Goal: Check status: Check status

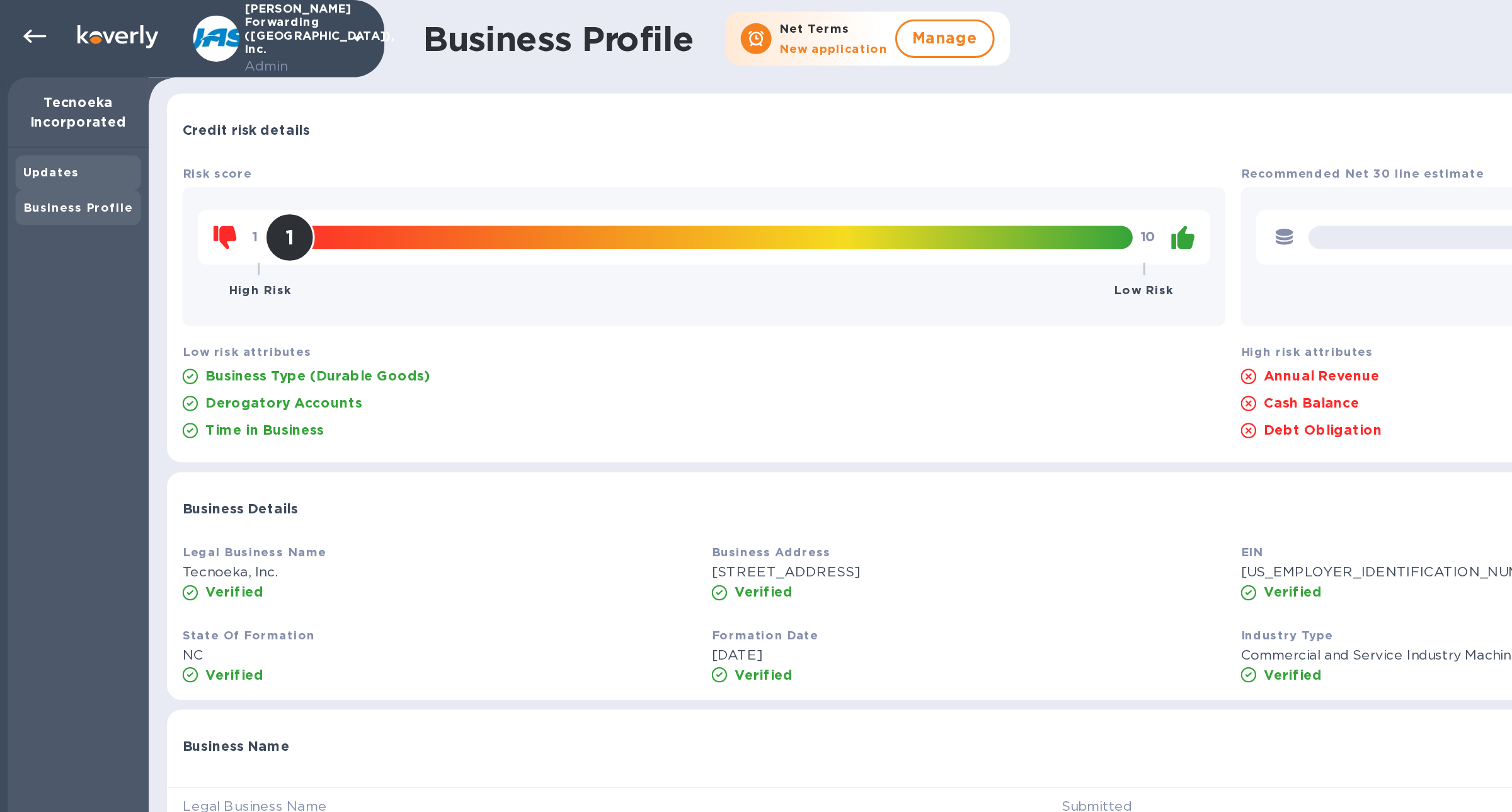
click at [57, 113] on div "Updates" at bounding box center [51, 112] width 72 height 13
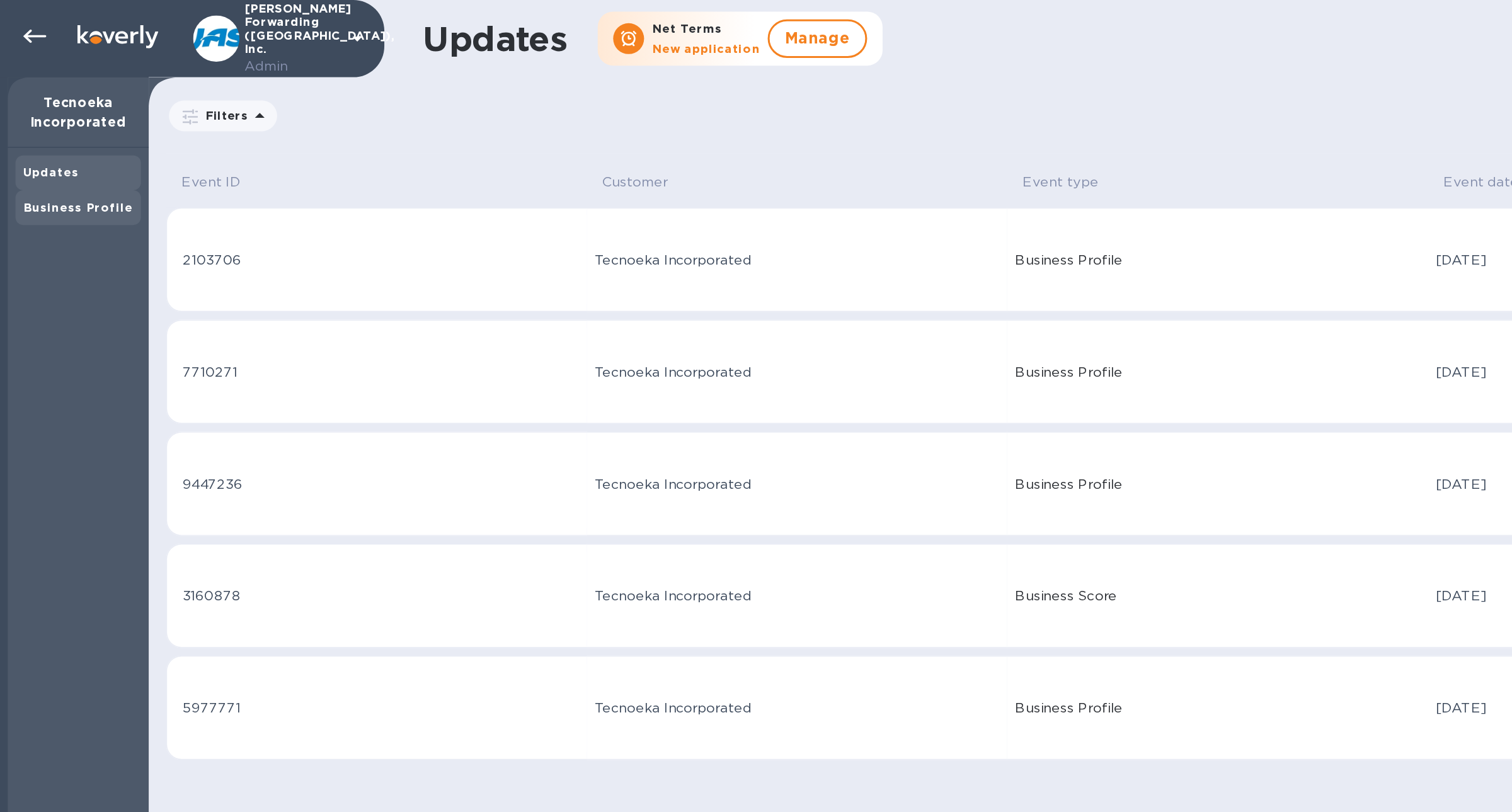
click at [62, 135] on b "Business Profile" at bounding box center [50, 135] width 71 height 9
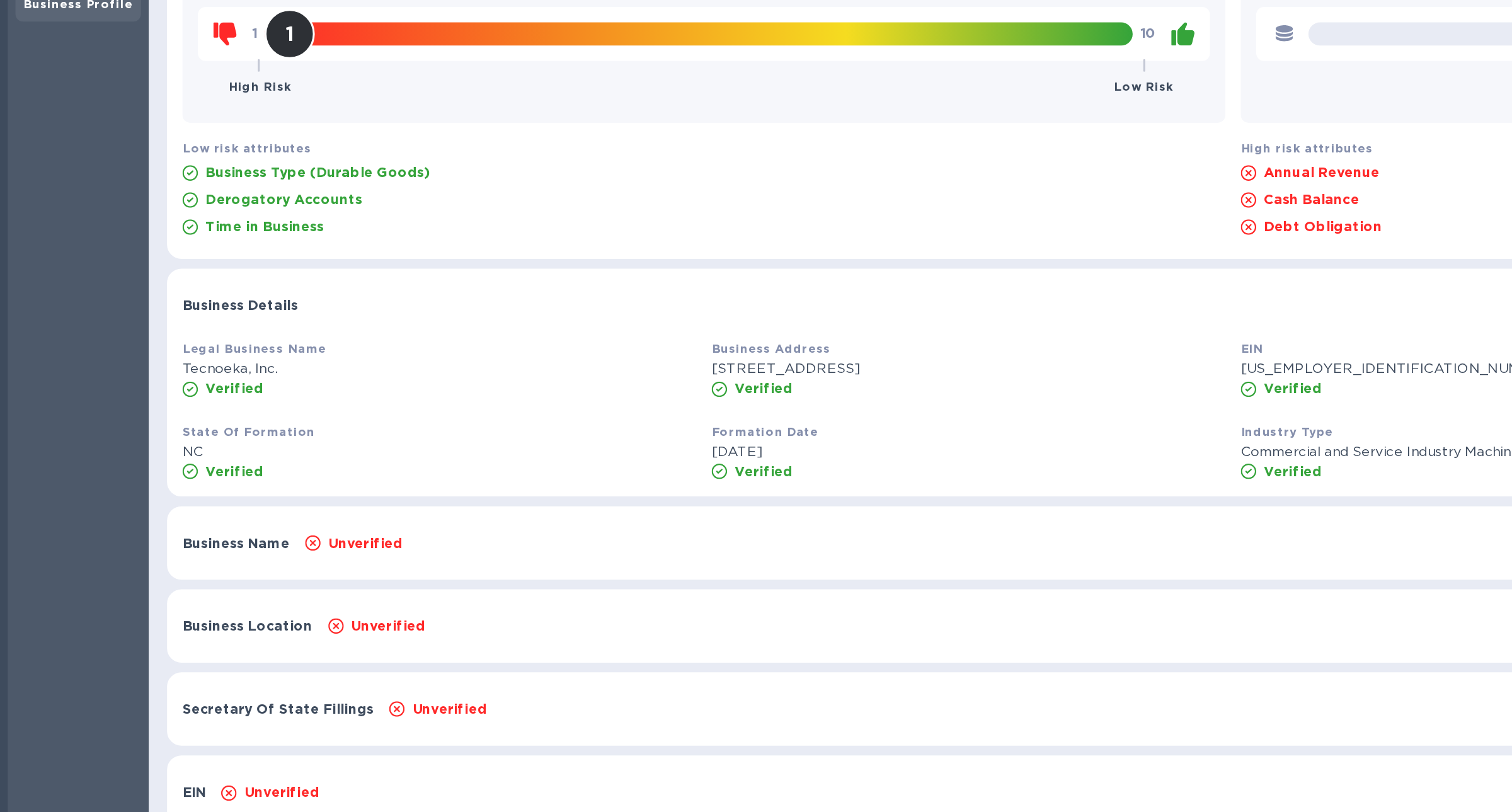
click at [275, 490] on div "Unverified" at bounding box center [819, 487] width 1245 height 18
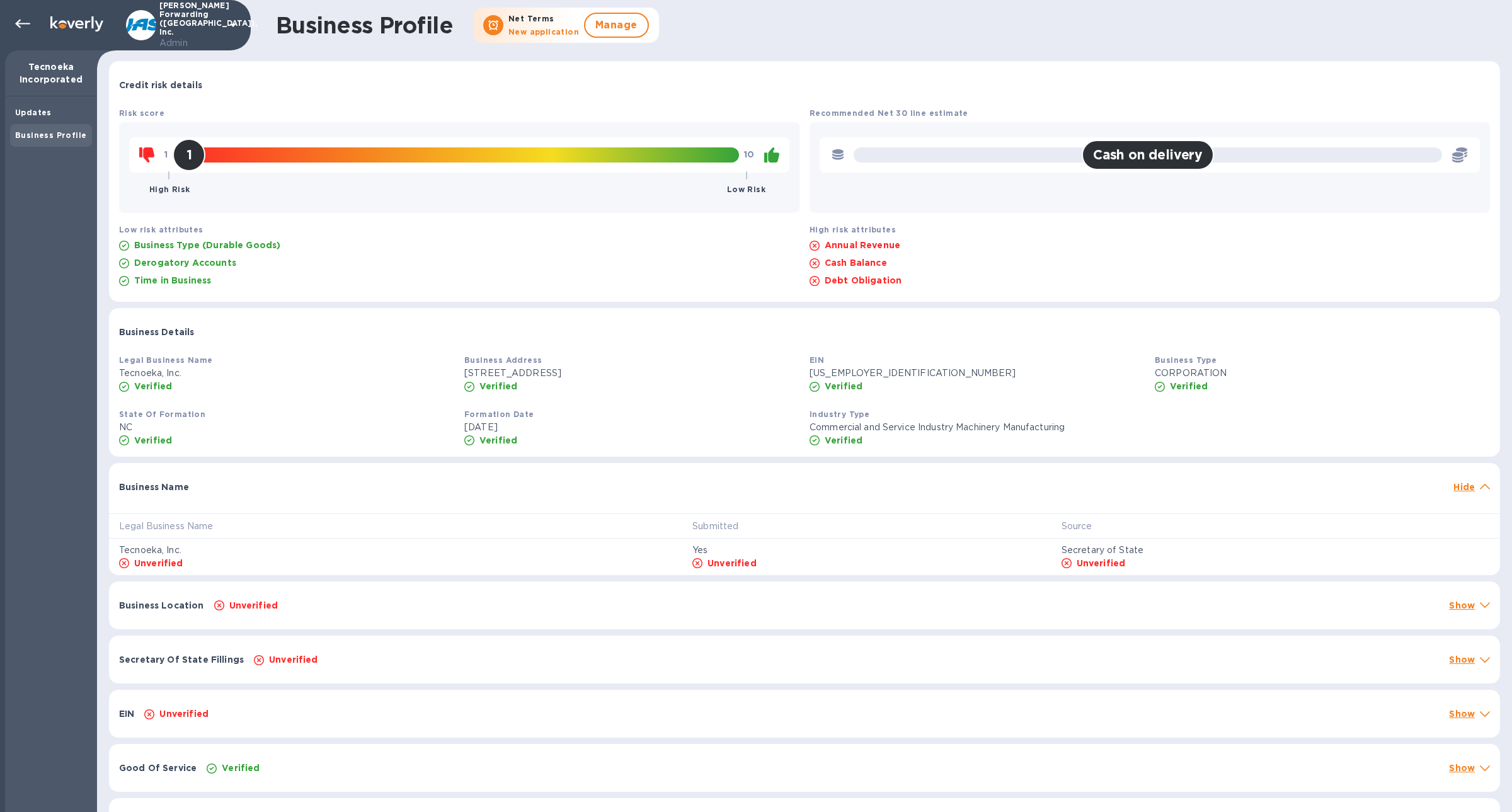
click at [199, 500] on div "Business Name Hide" at bounding box center [804, 484] width 1391 height 40
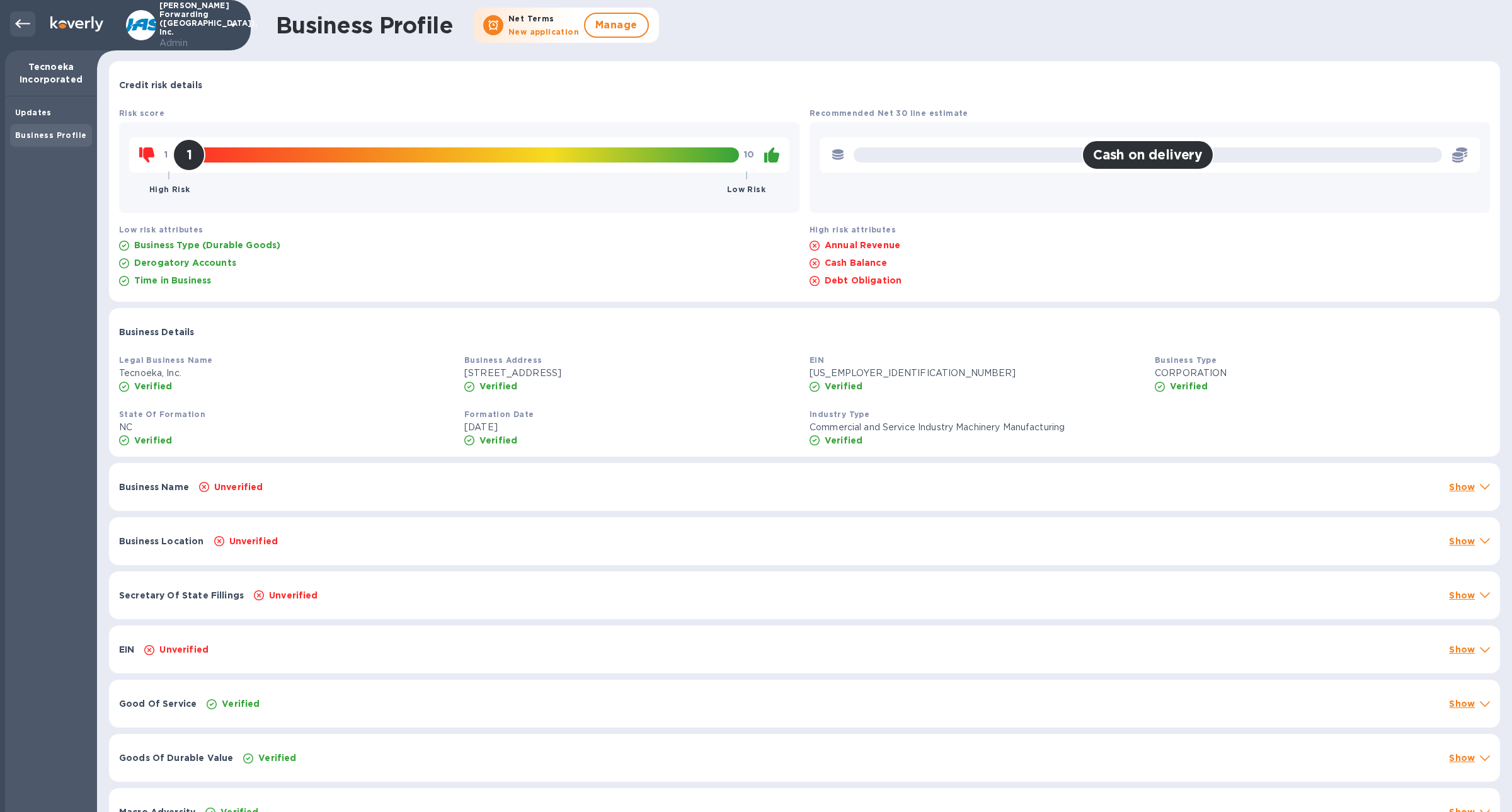
click at [27, 19] on icon at bounding box center [23, 24] width 15 height 15
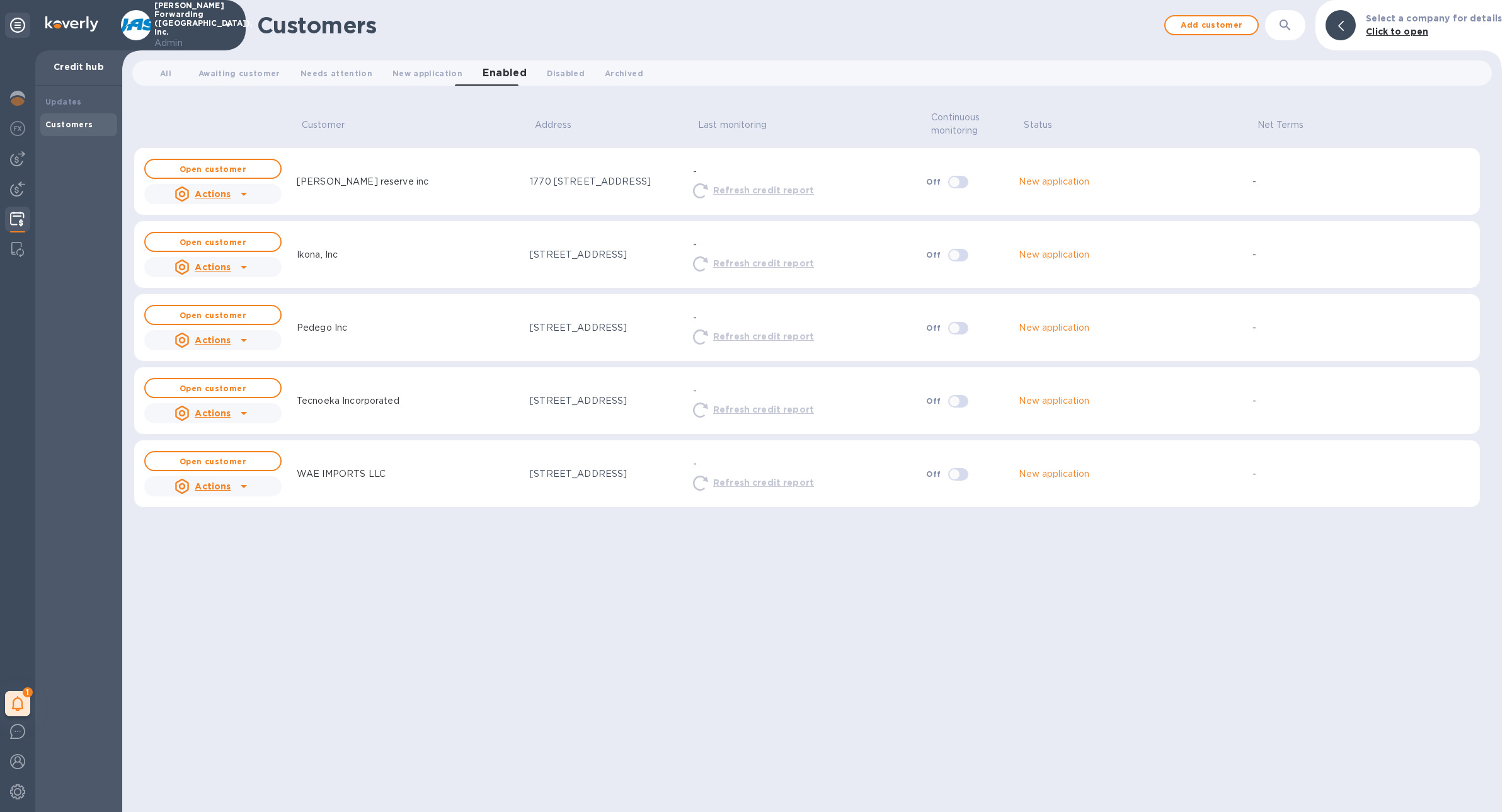
click at [230, 411] on div "Actions" at bounding box center [202, 413] width 61 height 20
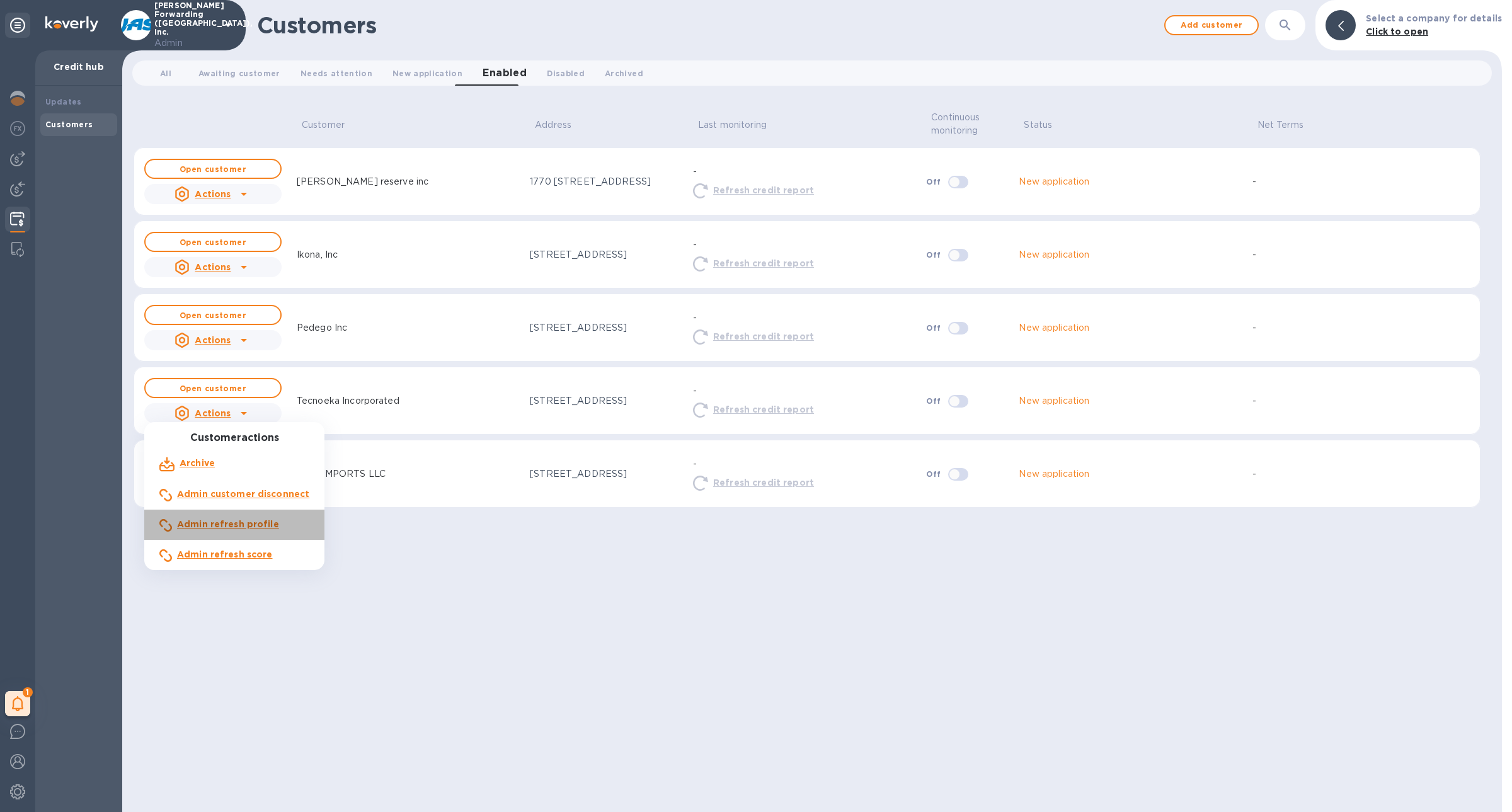
click at [257, 529] on b "Admin refresh profile" at bounding box center [228, 525] width 102 height 10
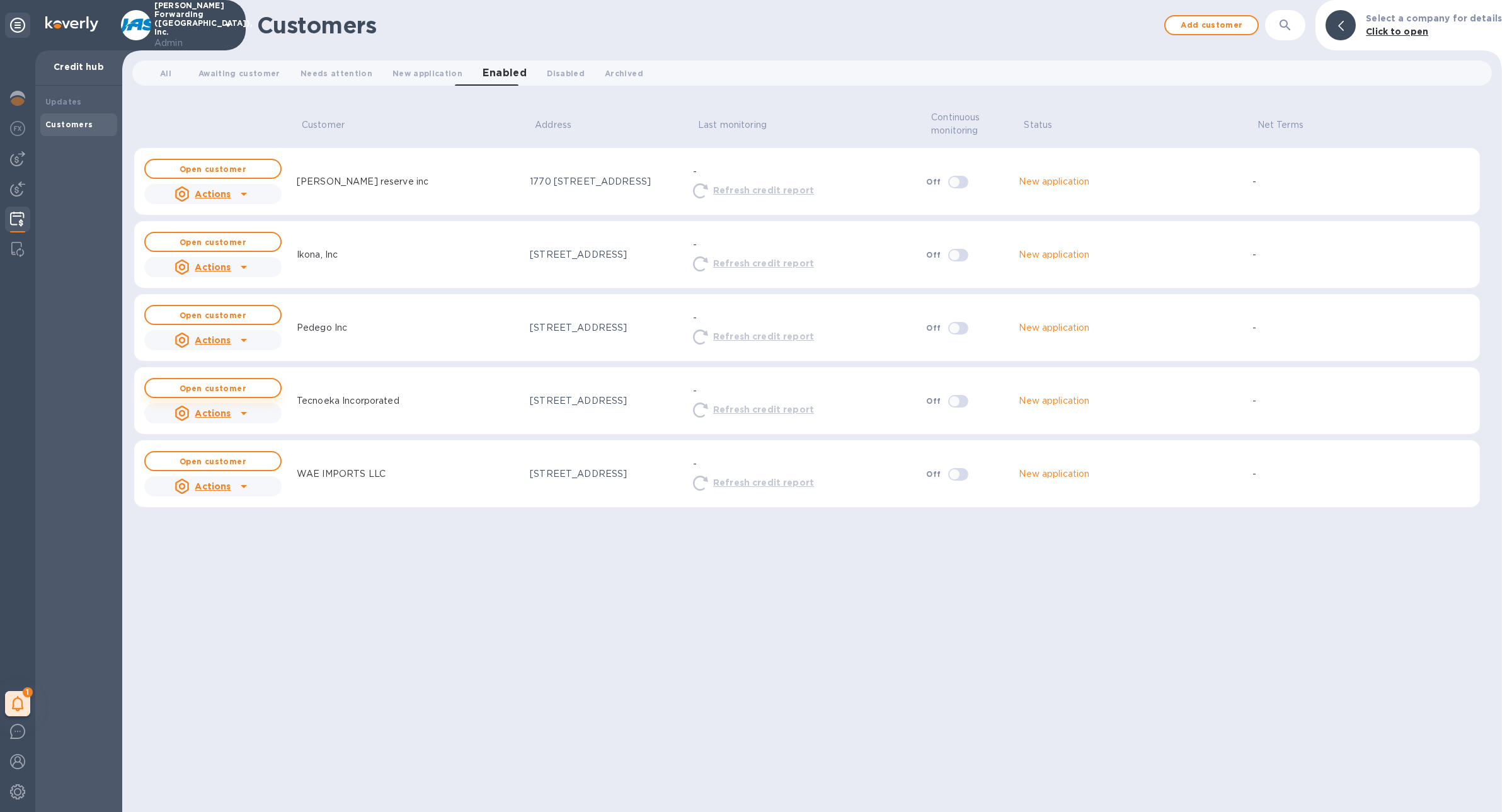
click at [219, 388] on b "Open customer" at bounding box center [213, 388] width 67 height 9
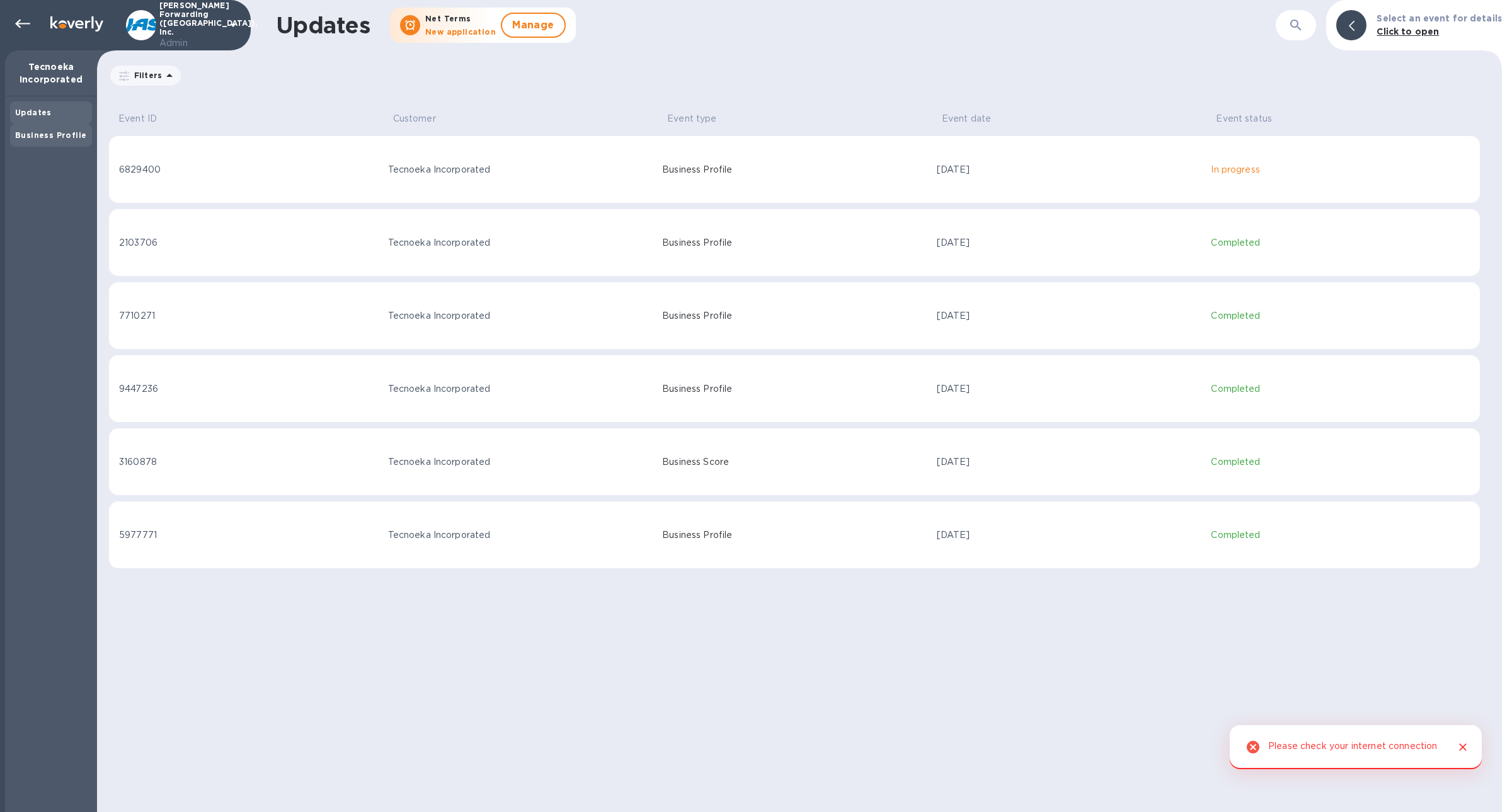
click at [50, 141] on div "Business Profile" at bounding box center [51, 135] width 82 height 23
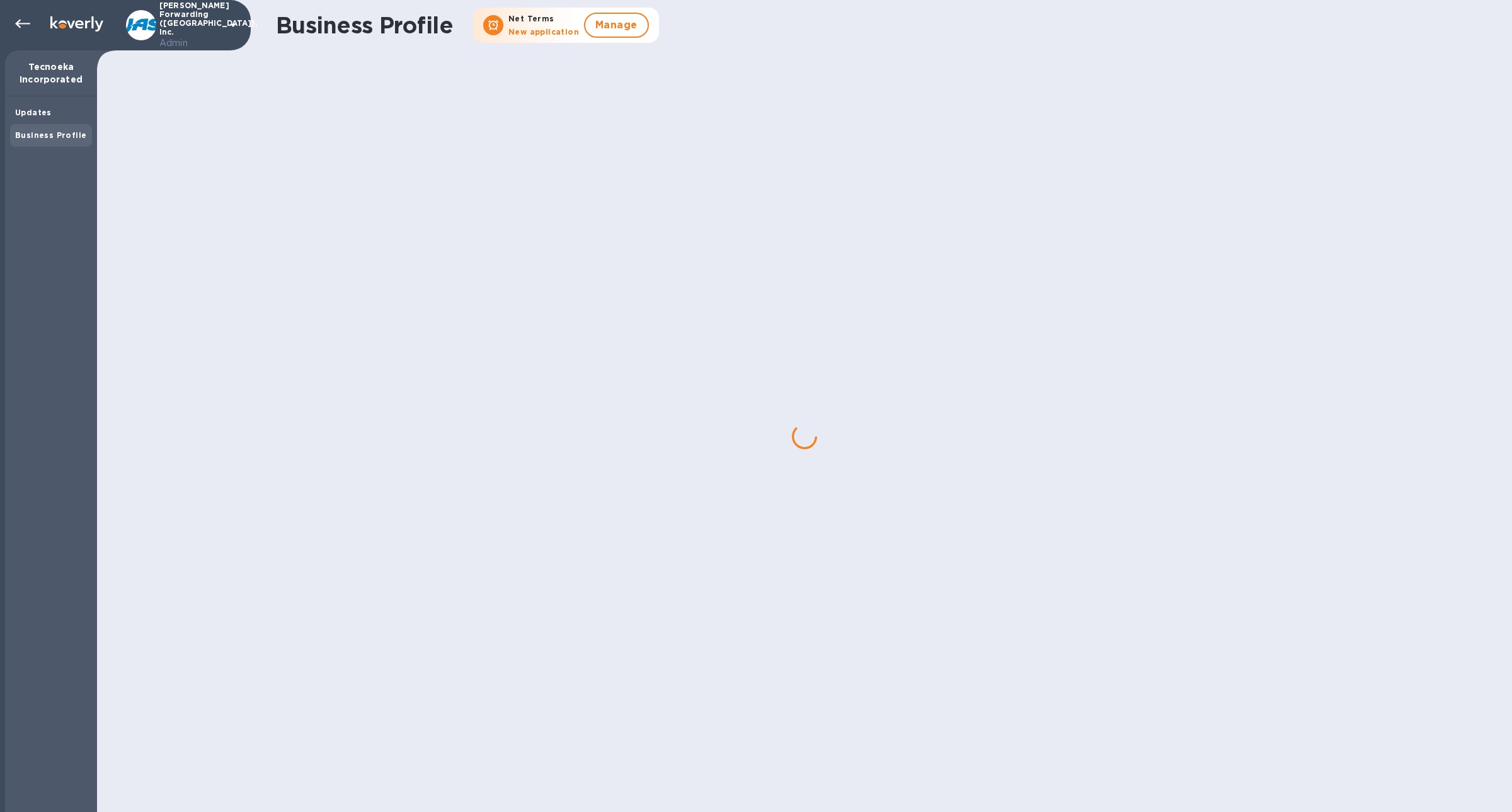
click at [1409, 173] on div at bounding box center [804, 436] width 1415 height 752
click at [43, 126] on div "Business Profile" at bounding box center [51, 135] width 82 height 23
click at [39, 118] on div "Updates" at bounding box center [51, 112] width 72 height 13
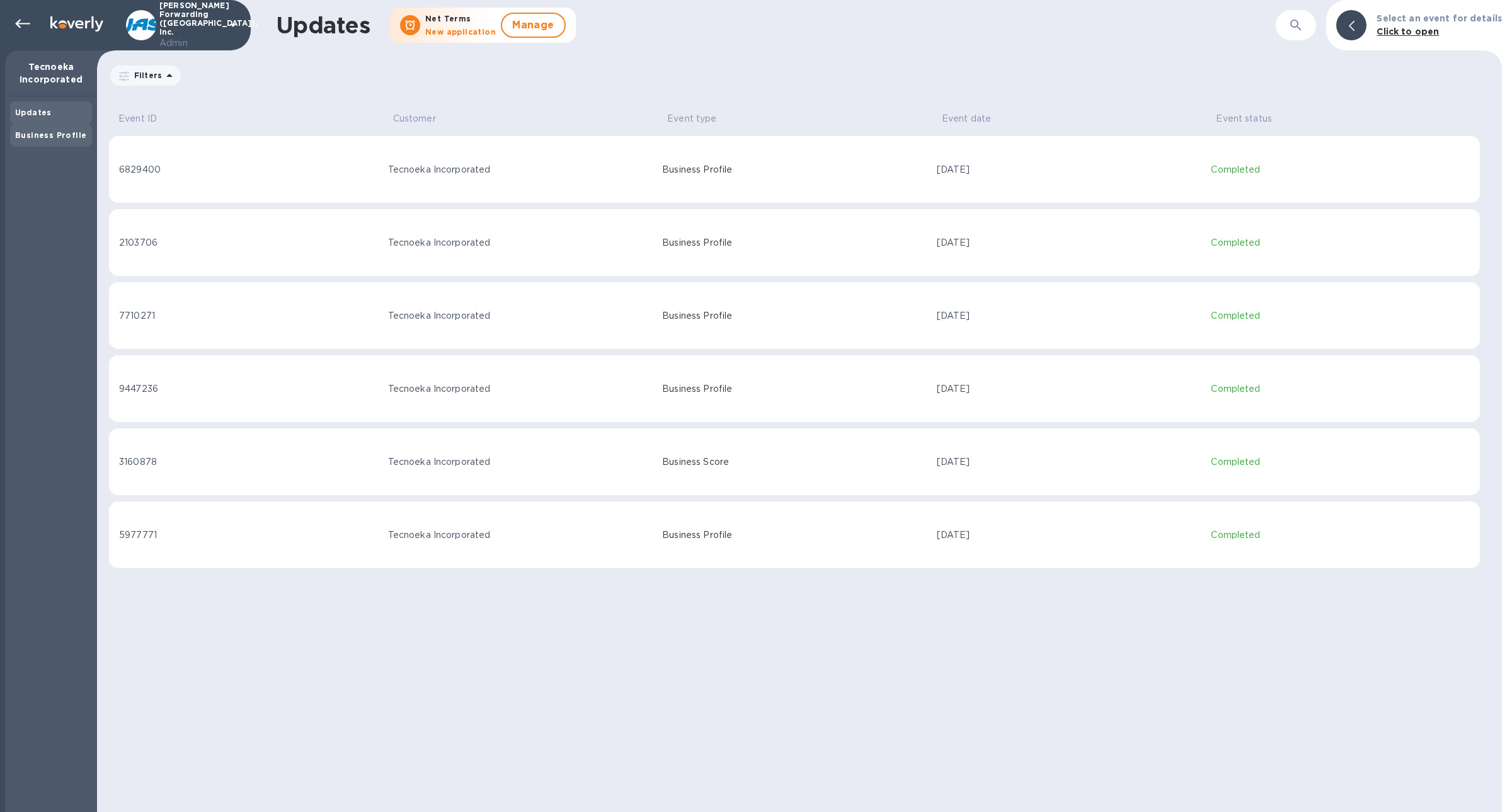
click at [37, 133] on b "Business Profile" at bounding box center [50, 135] width 71 height 9
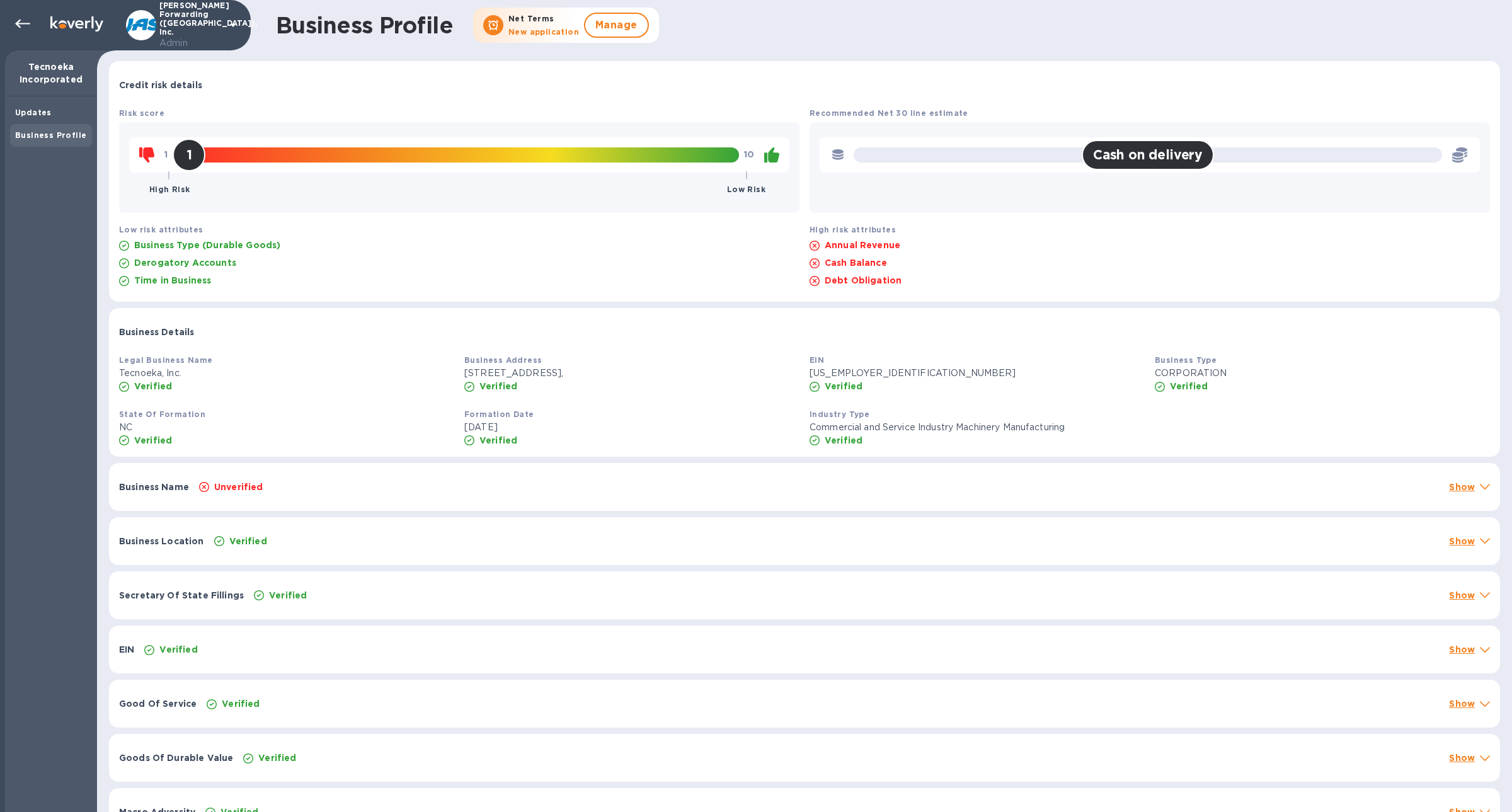
click at [336, 497] on div "Business Name Unverified Show" at bounding box center [804, 487] width 1391 height 48
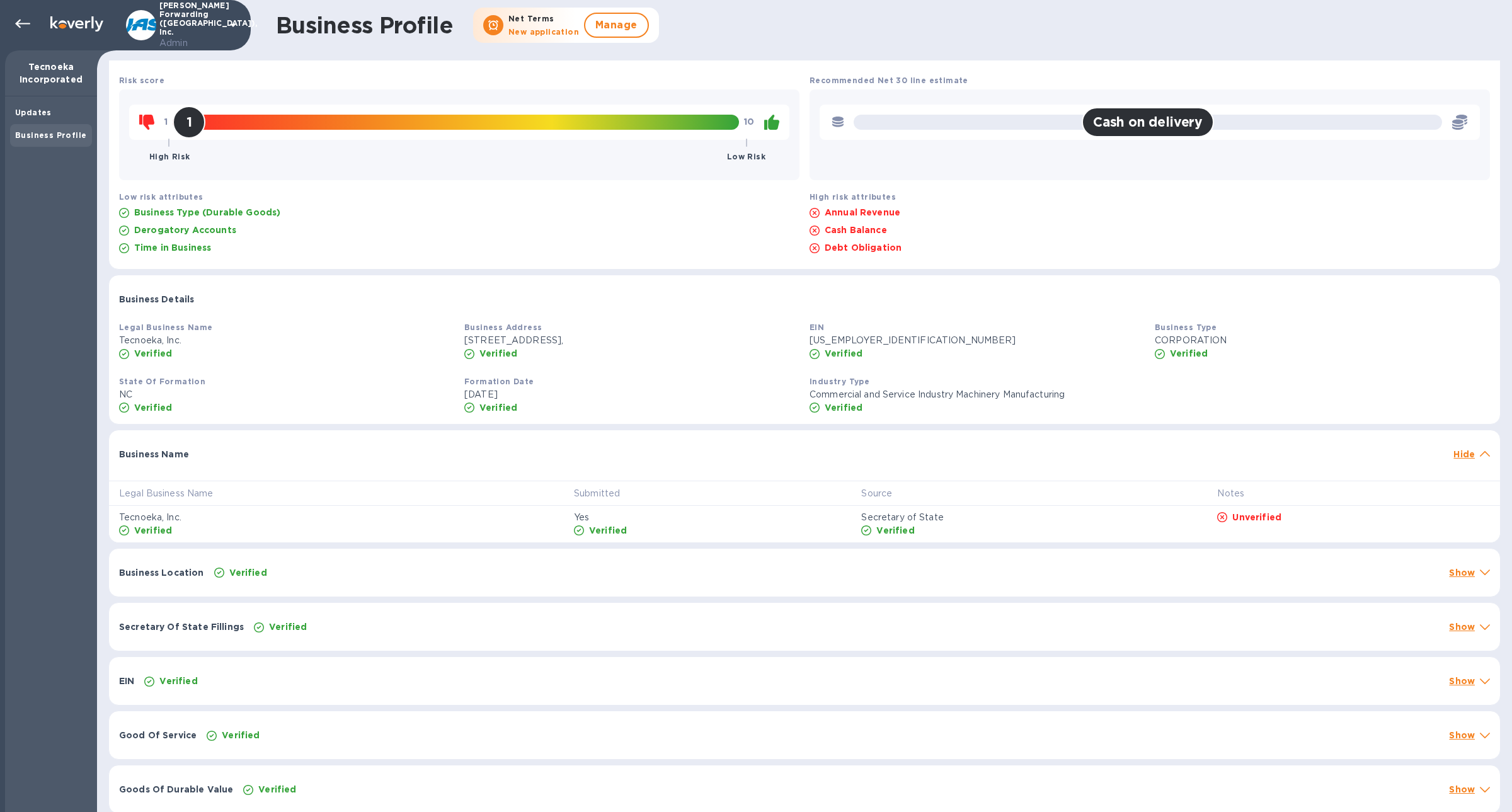
scroll to position [87, 0]
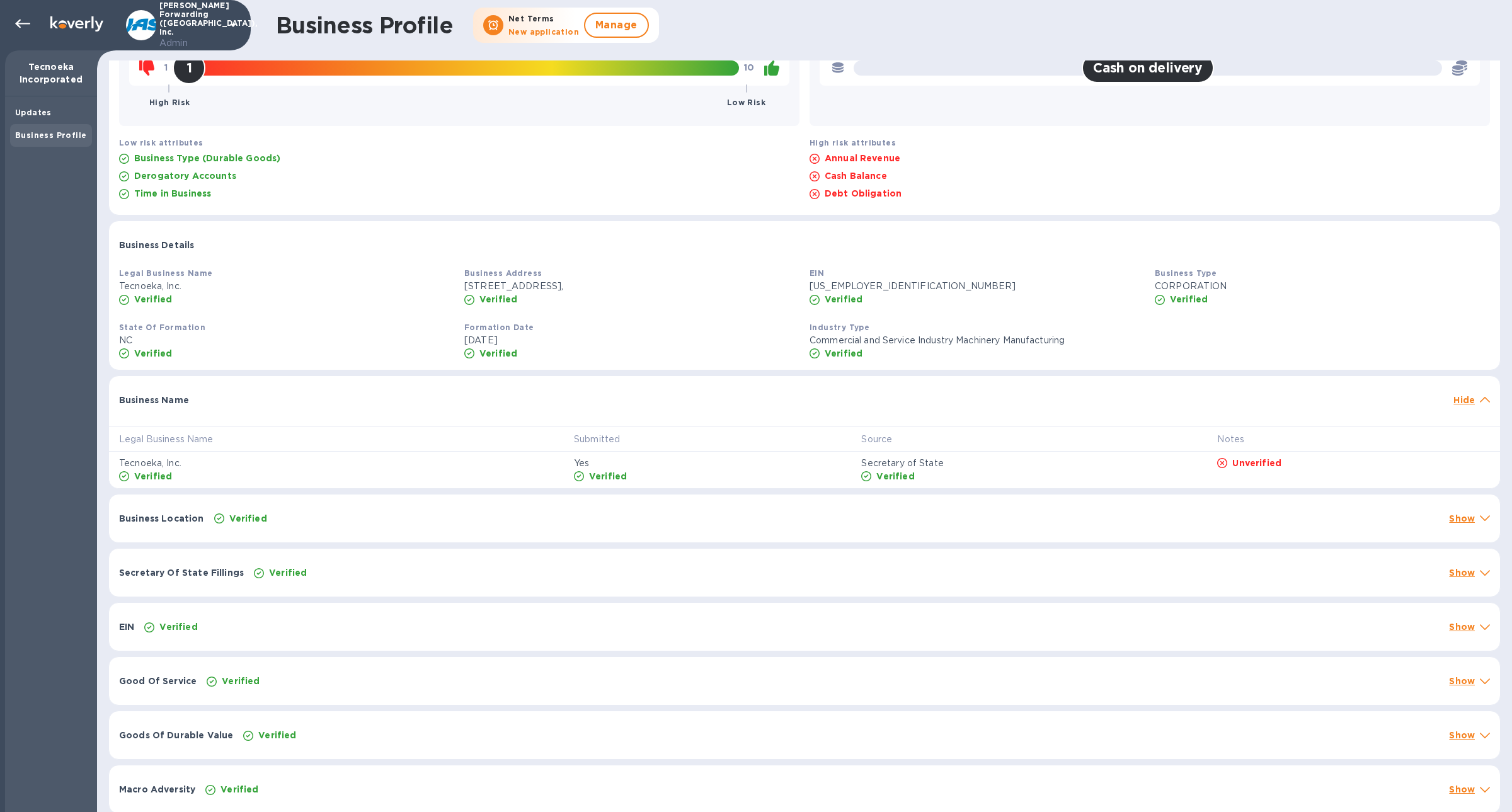
click at [1267, 522] on div "Verified" at bounding box center [827, 518] width 1231 height 18
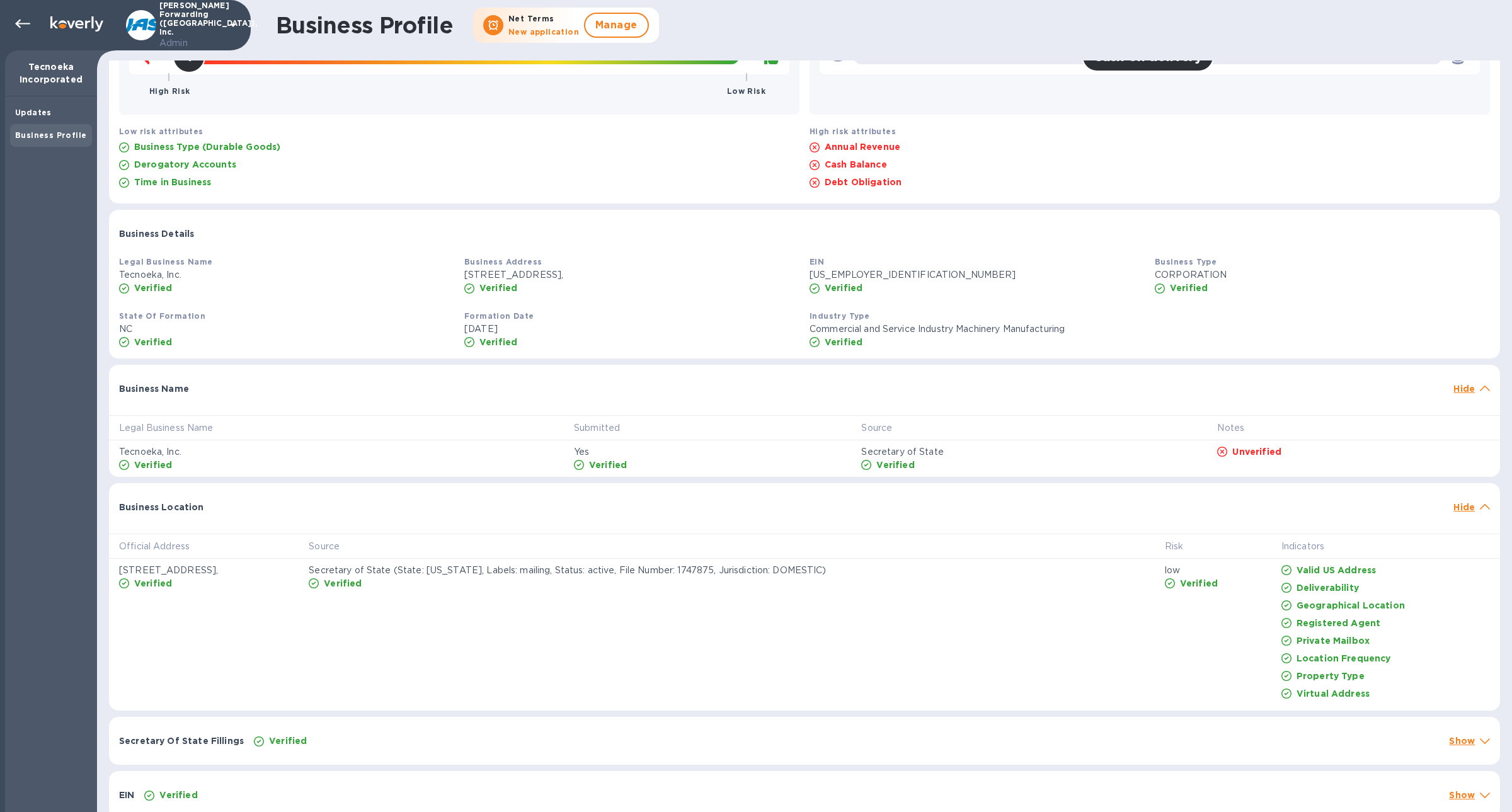
scroll to position [101, 0]
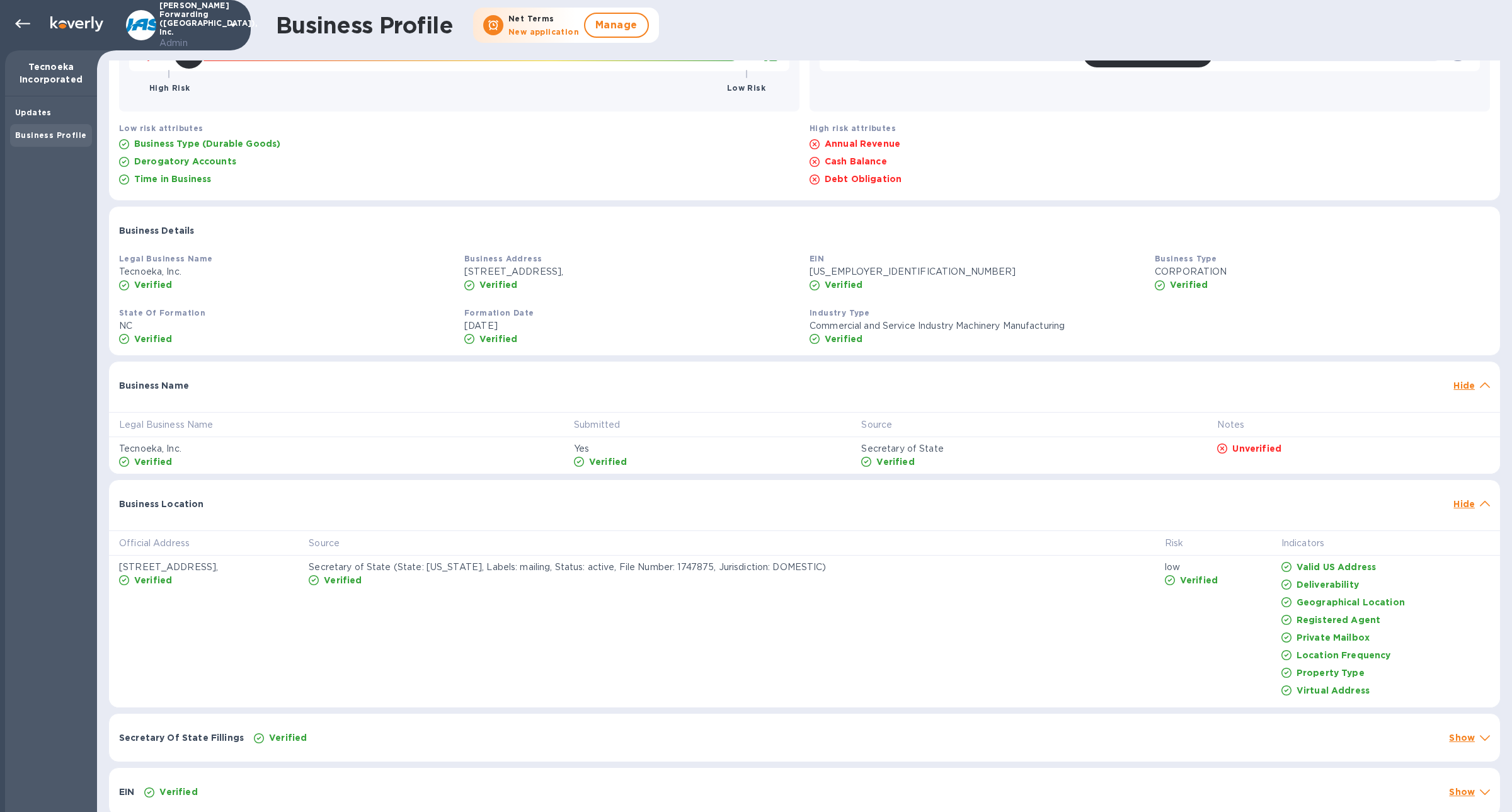
click at [1267, 522] on div "Official Address Source Risk Indicators [STREET_ADDRESS][PERSON_NAME], Verified…" at bounding box center [804, 613] width 1391 height 187
click at [1258, 509] on div "Business Location Hide" at bounding box center [804, 500] width 1391 height 40
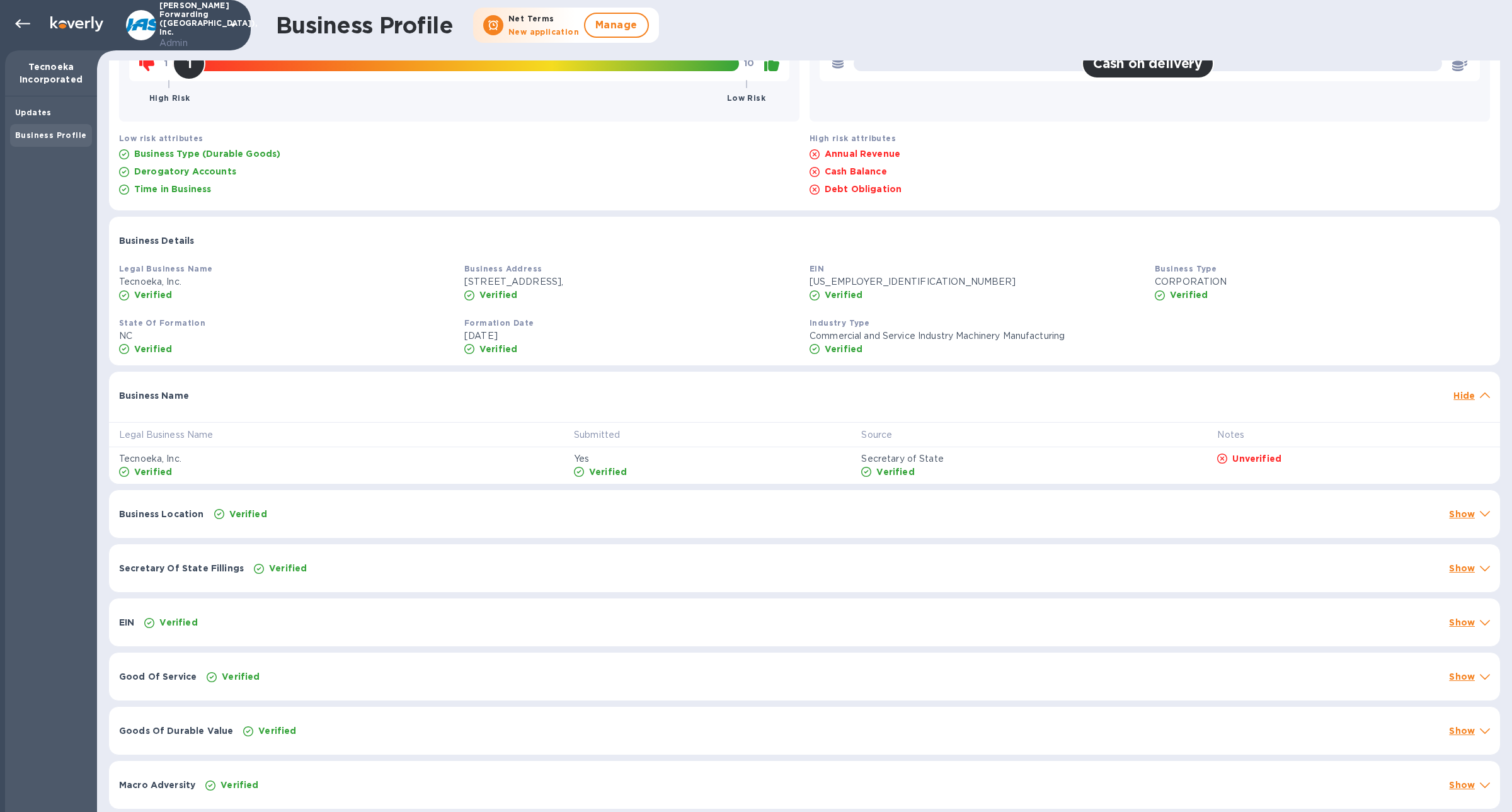
scroll to position [87, 0]
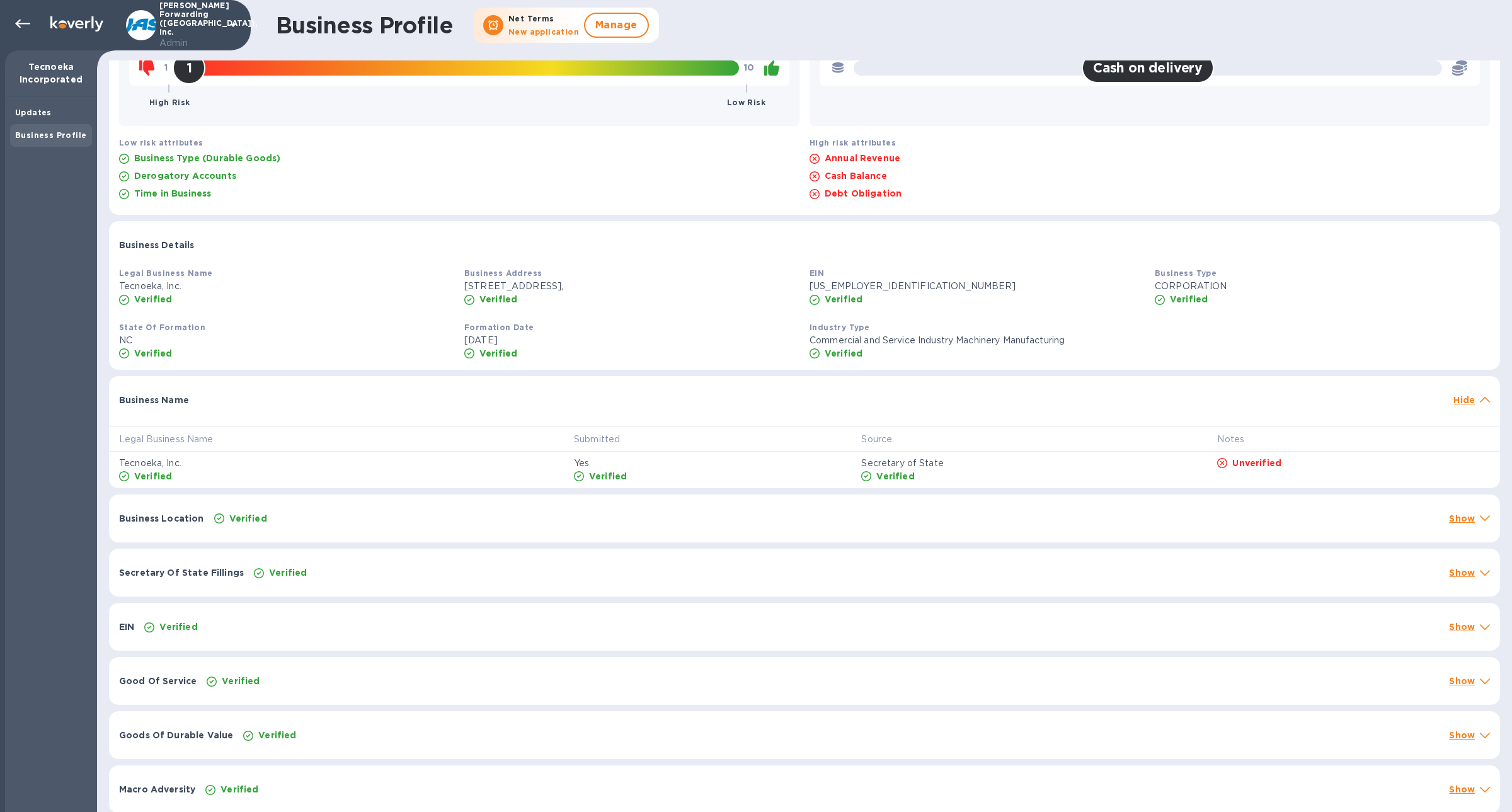
click at [1257, 520] on div "Verified" at bounding box center [827, 518] width 1231 height 18
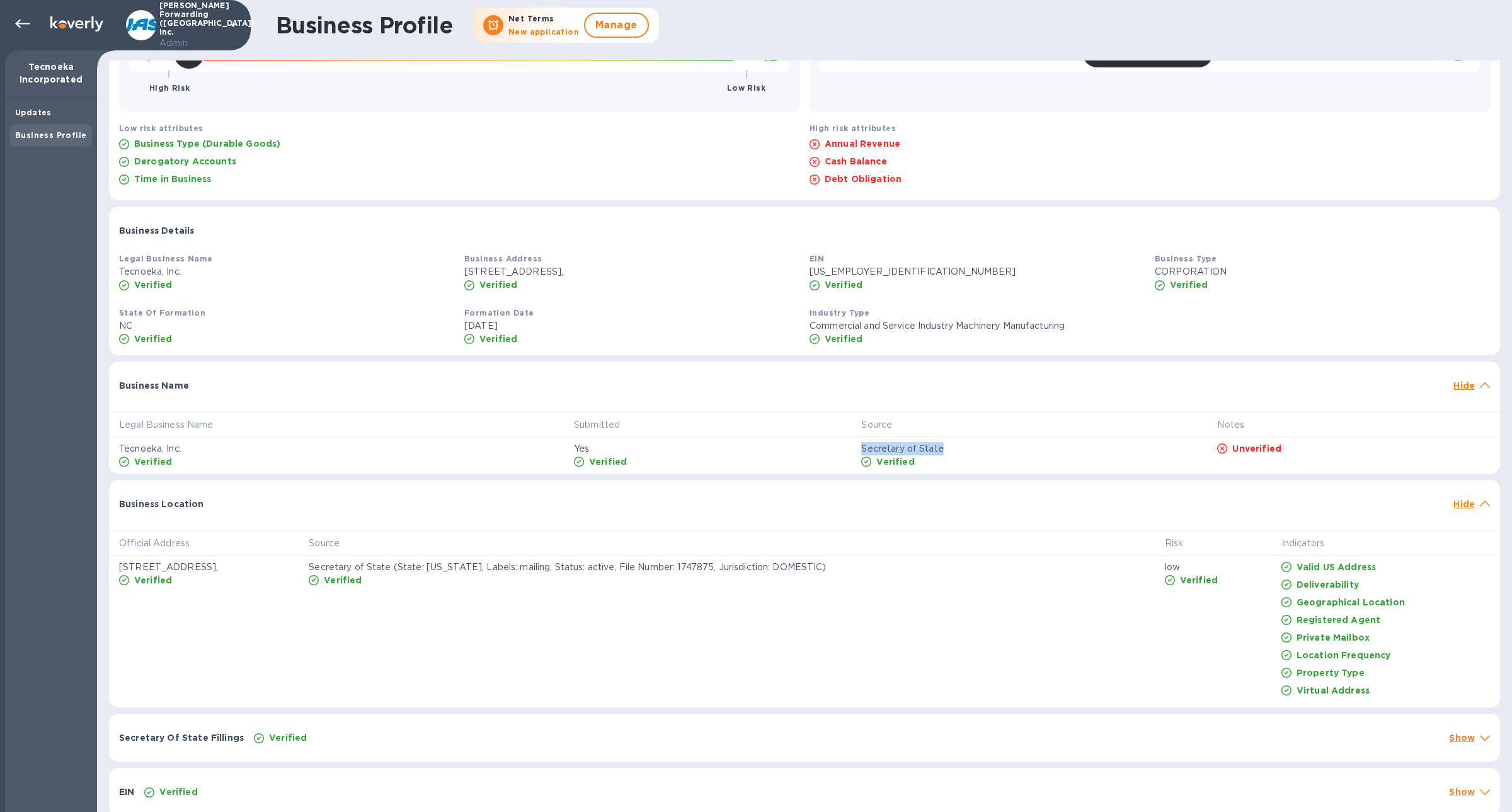
drag, startPoint x: 952, startPoint y: 451, endPoint x: 857, endPoint y: 451, distance: 95.0
click at [857, 451] on td "Secretary of State Verified" at bounding box center [1029, 456] width 356 height 37
click at [894, 383] on div at bounding box center [821, 380] width 1254 height 10
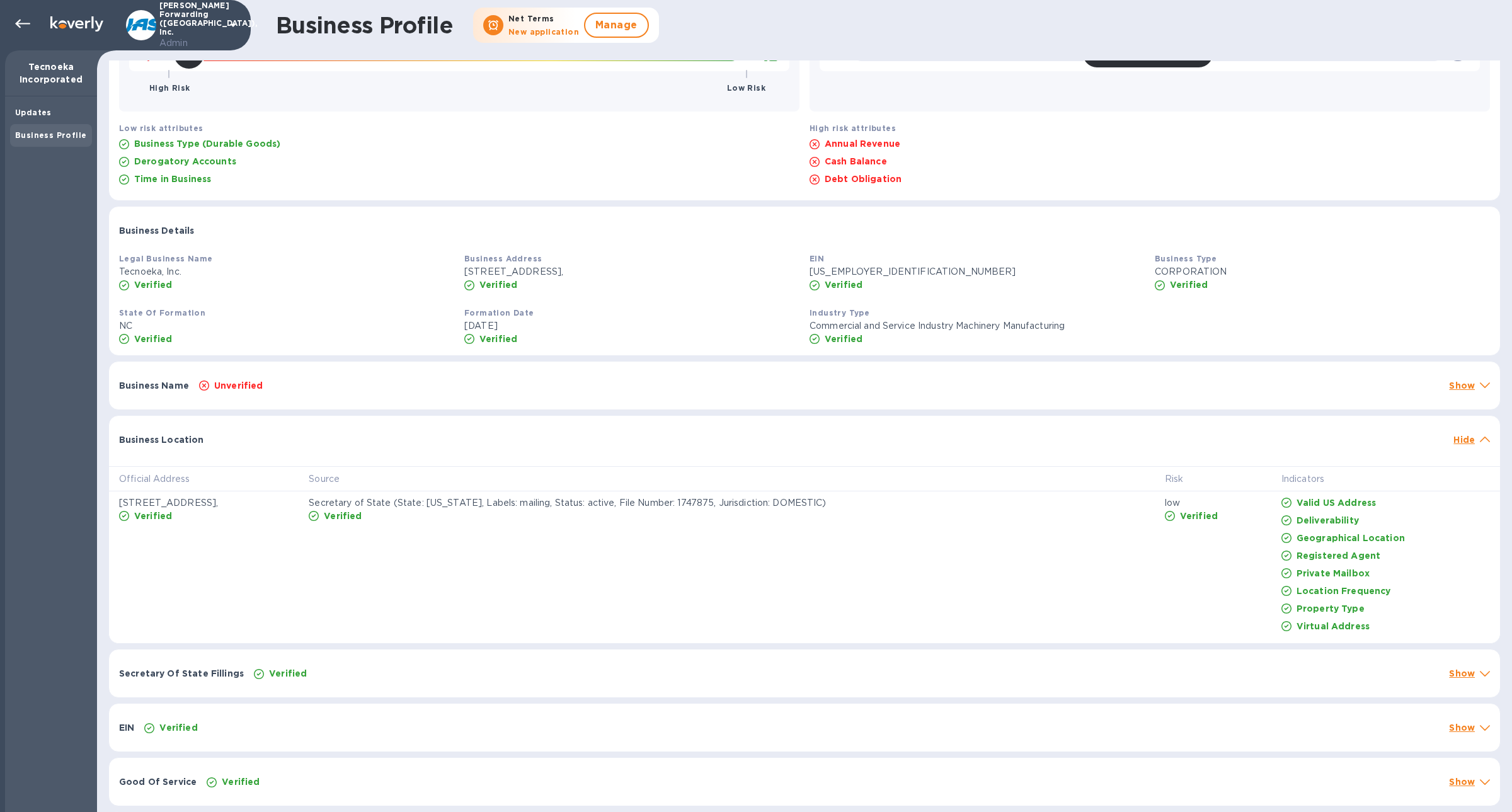
click at [894, 383] on div "Unverified" at bounding box center [819, 385] width 1245 height 18
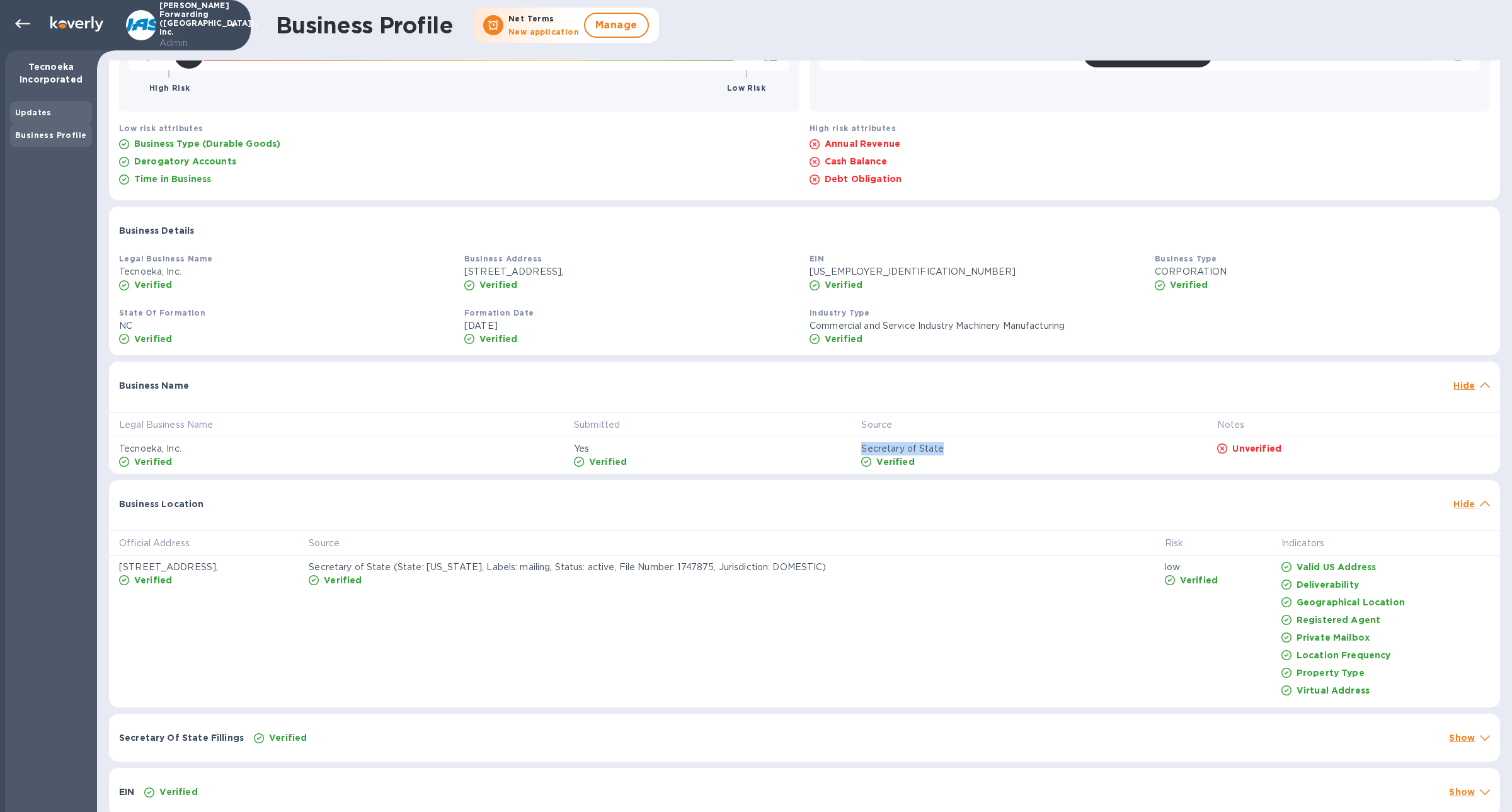
click at [22, 105] on div "Updates" at bounding box center [51, 112] width 82 height 23
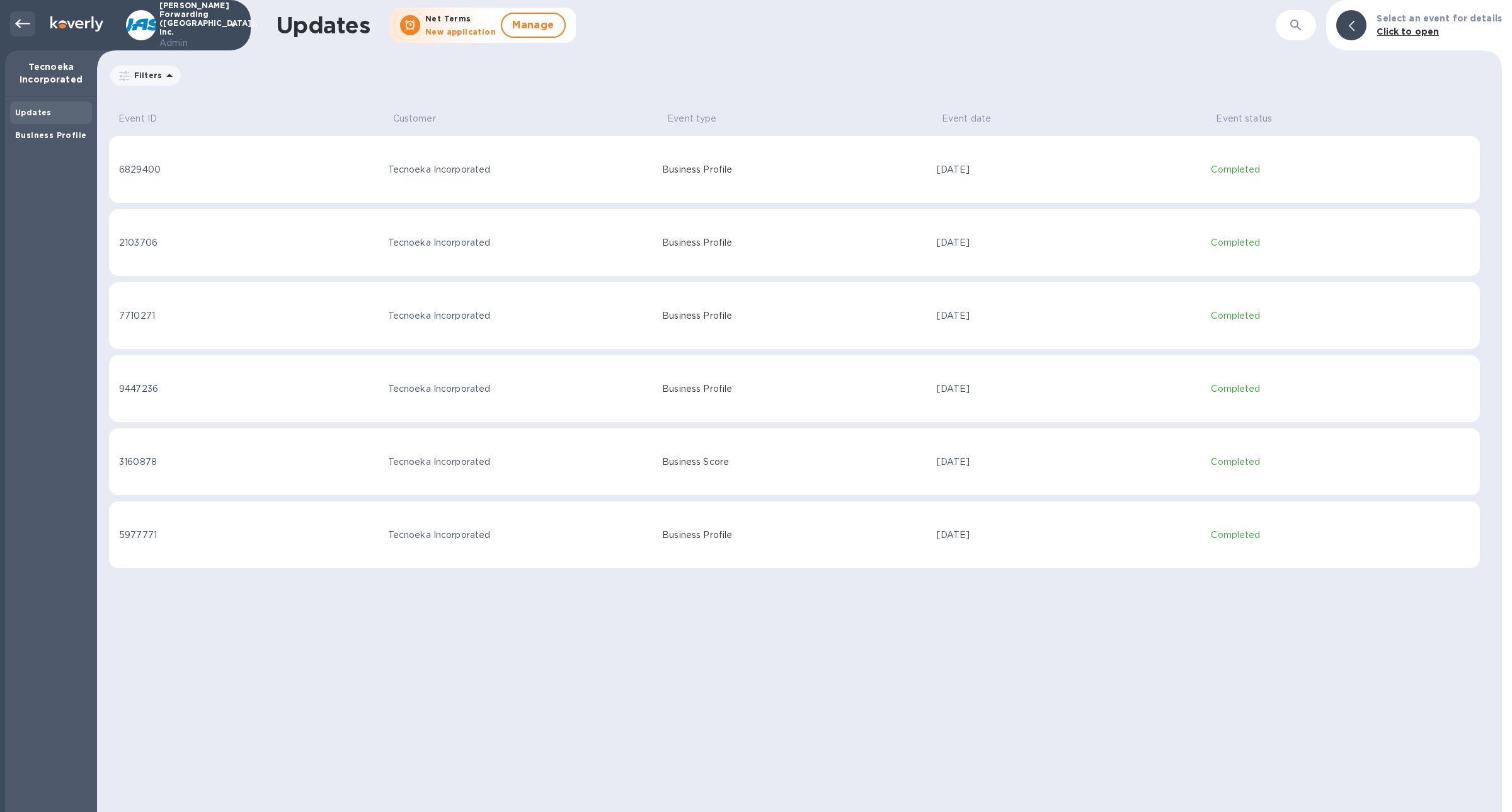
click at [28, 25] on icon at bounding box center [23, 24] width 15 height 15
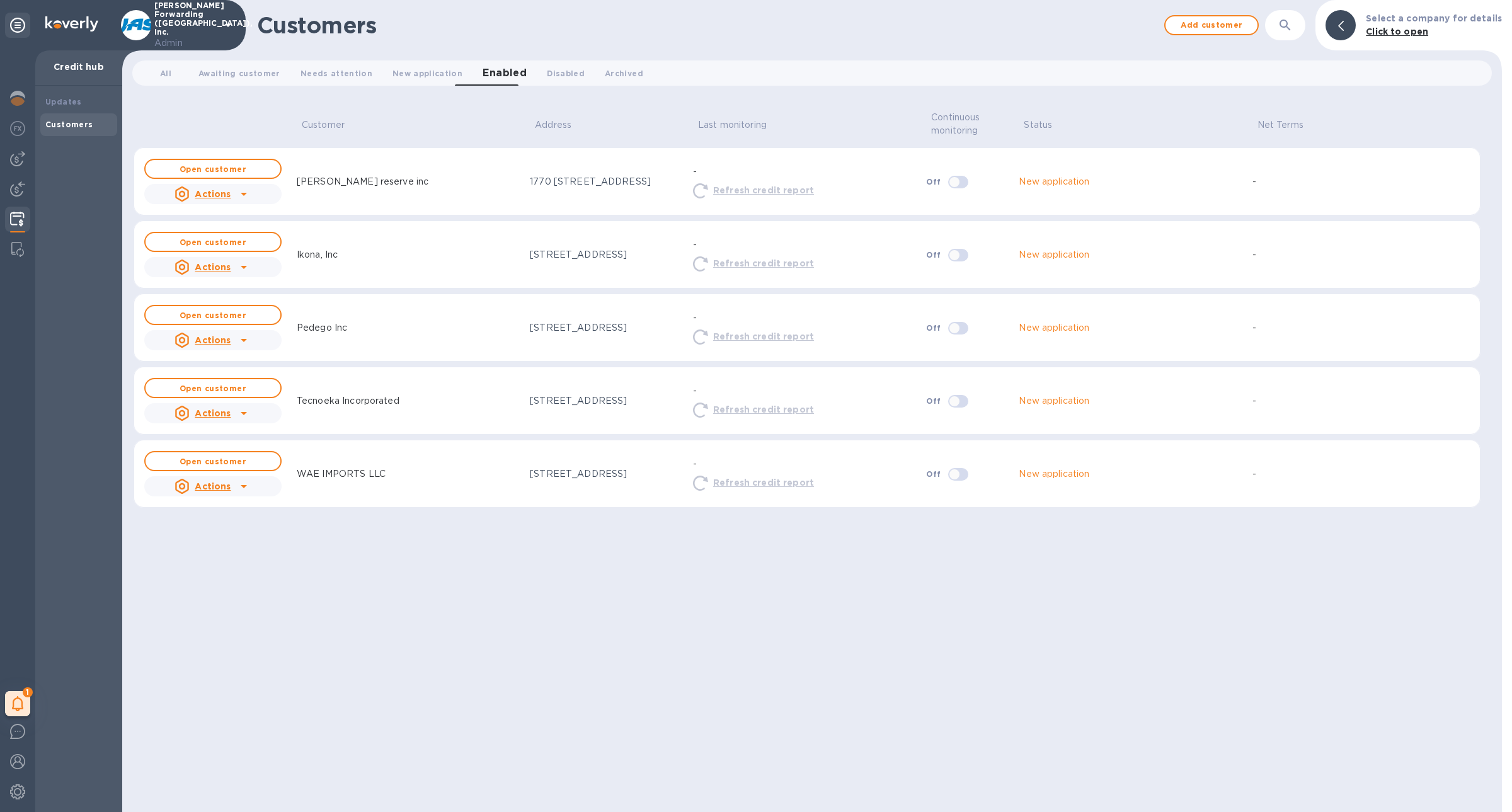
click at [69, 128] on b "Customers" at bounding box center [69, 124] width 48 height 9
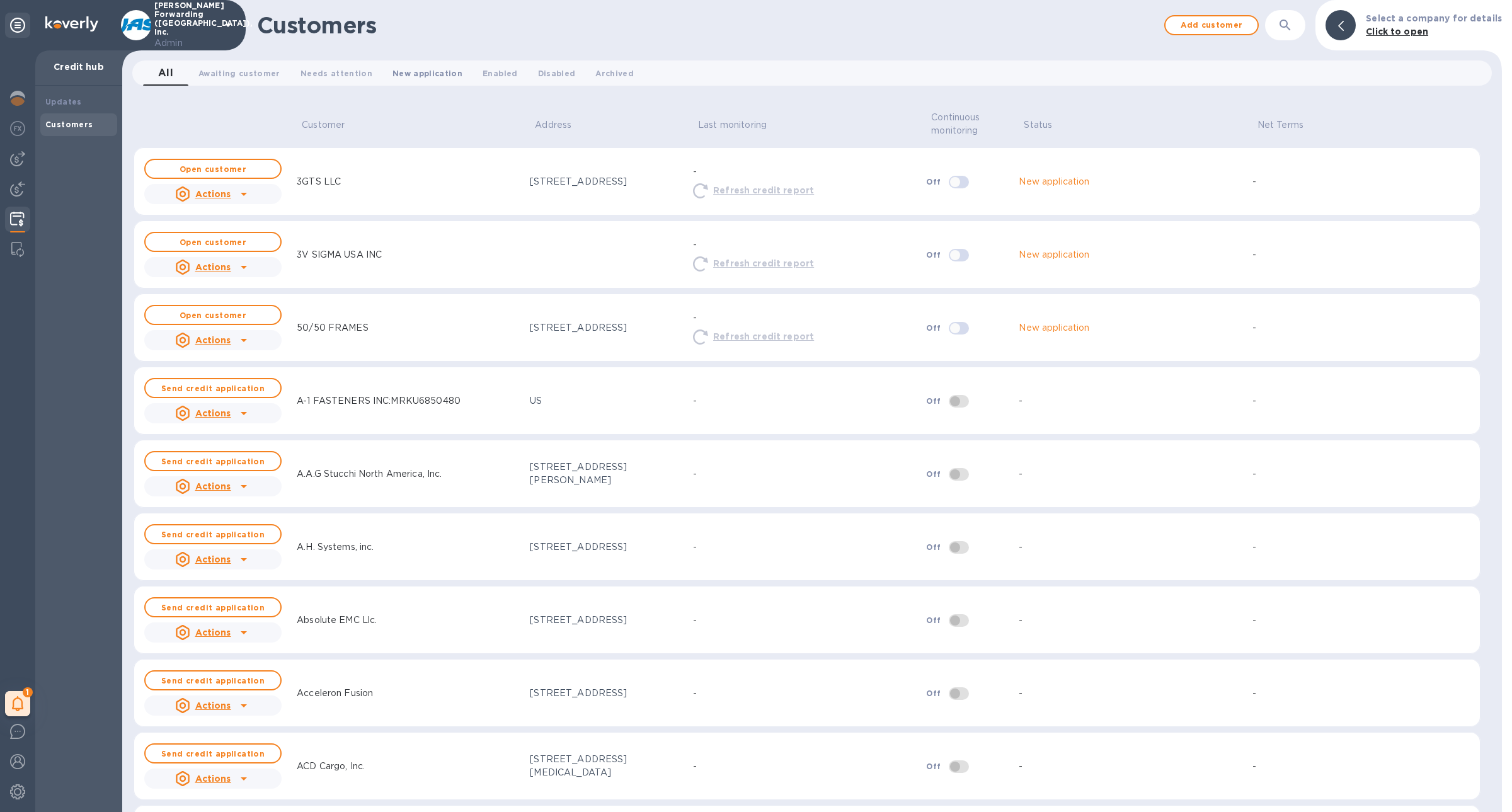
click at [433, 72] on span "New application 0" at bounding box center [426, 74] width 70 height 13
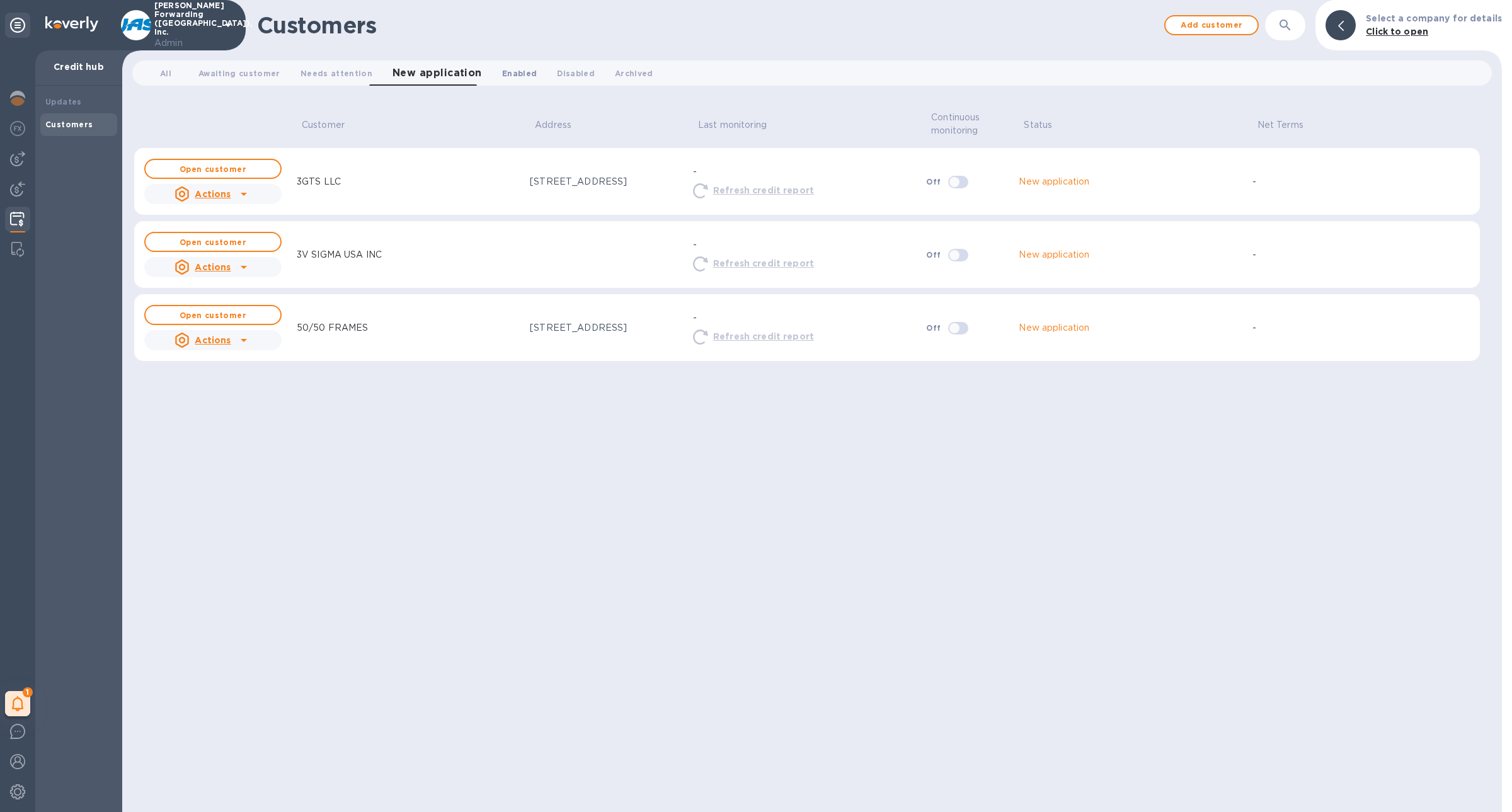
click at [492, 70] on button "Enabled 0" at bounding box center [519, 73] width 54 height 25
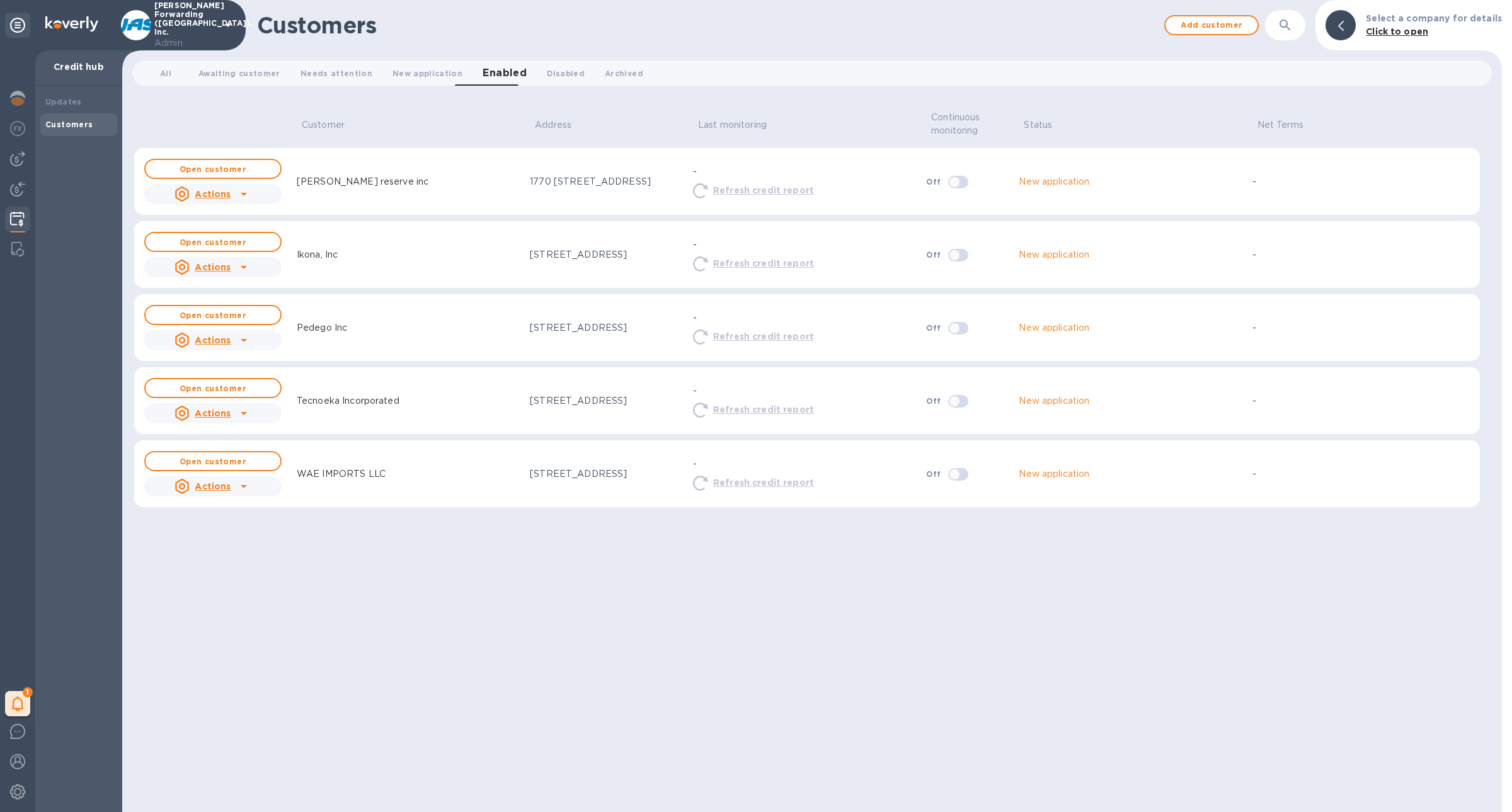
click at [413, 400] on div "Tecnoeka Incorporated" at bounding box center [408, 401] width 233 height 23
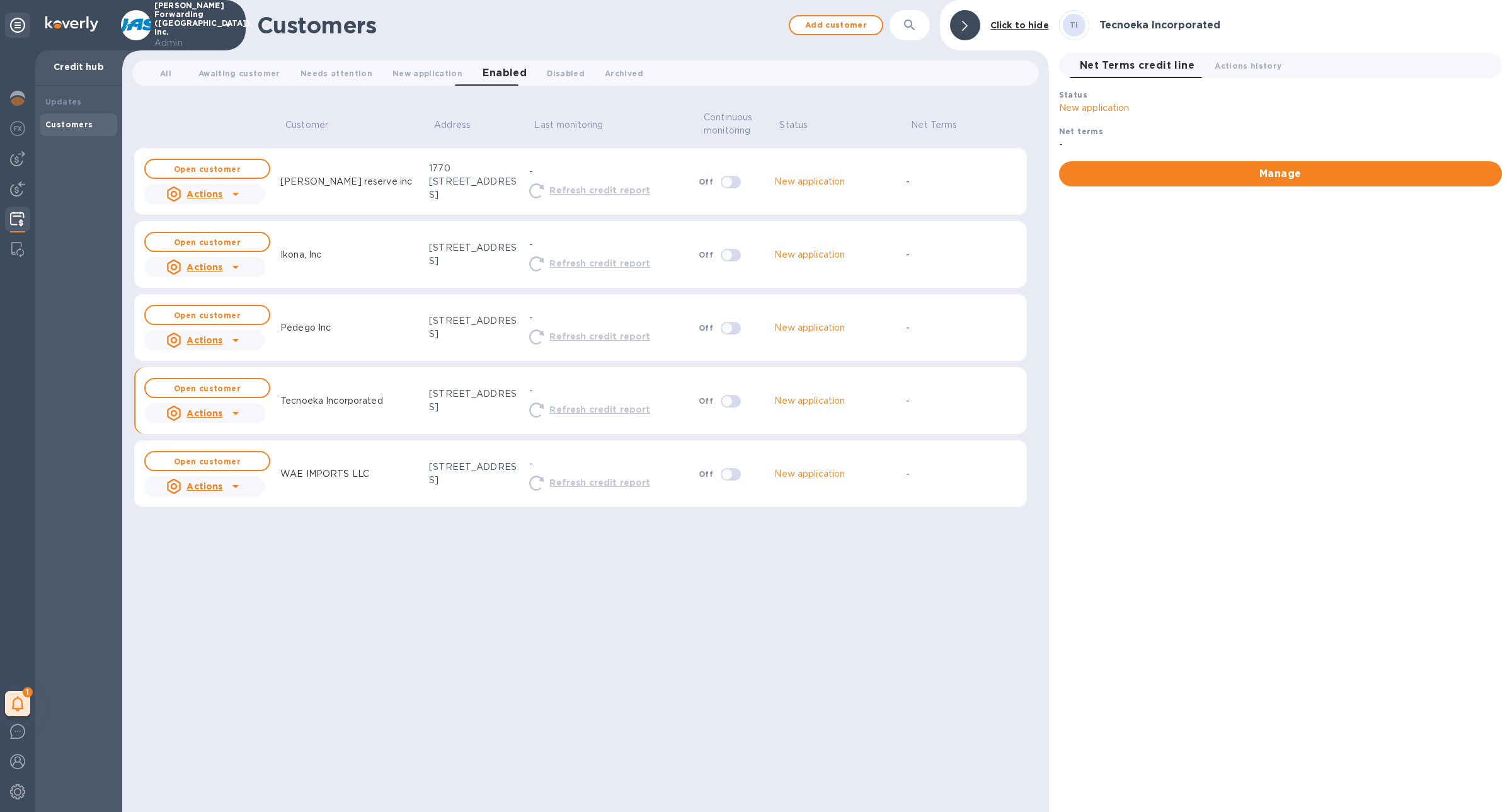
click at [225, 411] on div at bounding box center [235, 413] width 20 height 20
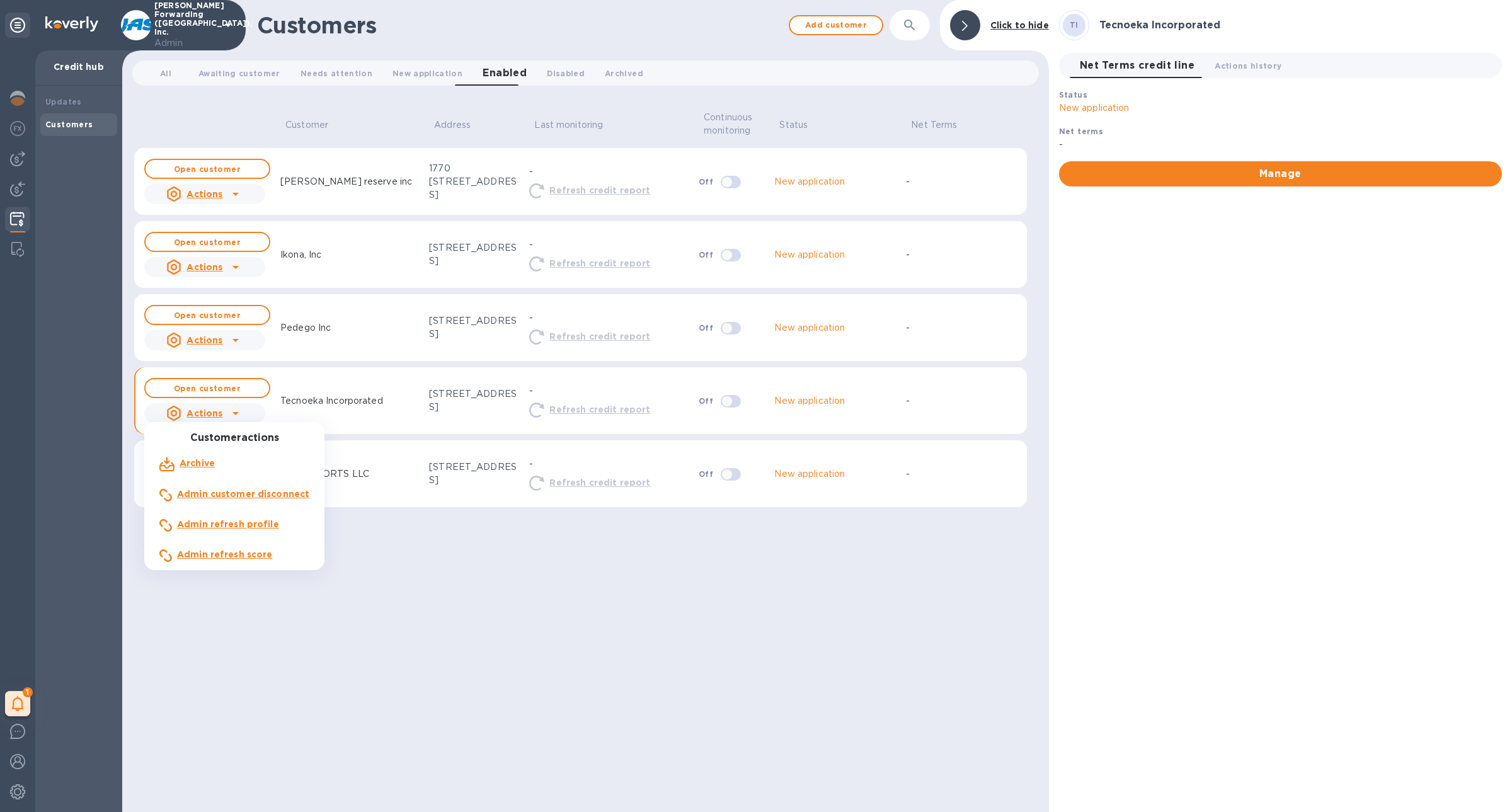
click at [247, 525] on b "Admin refresh profile" at bounding box center [228, 525] width 102 height 10
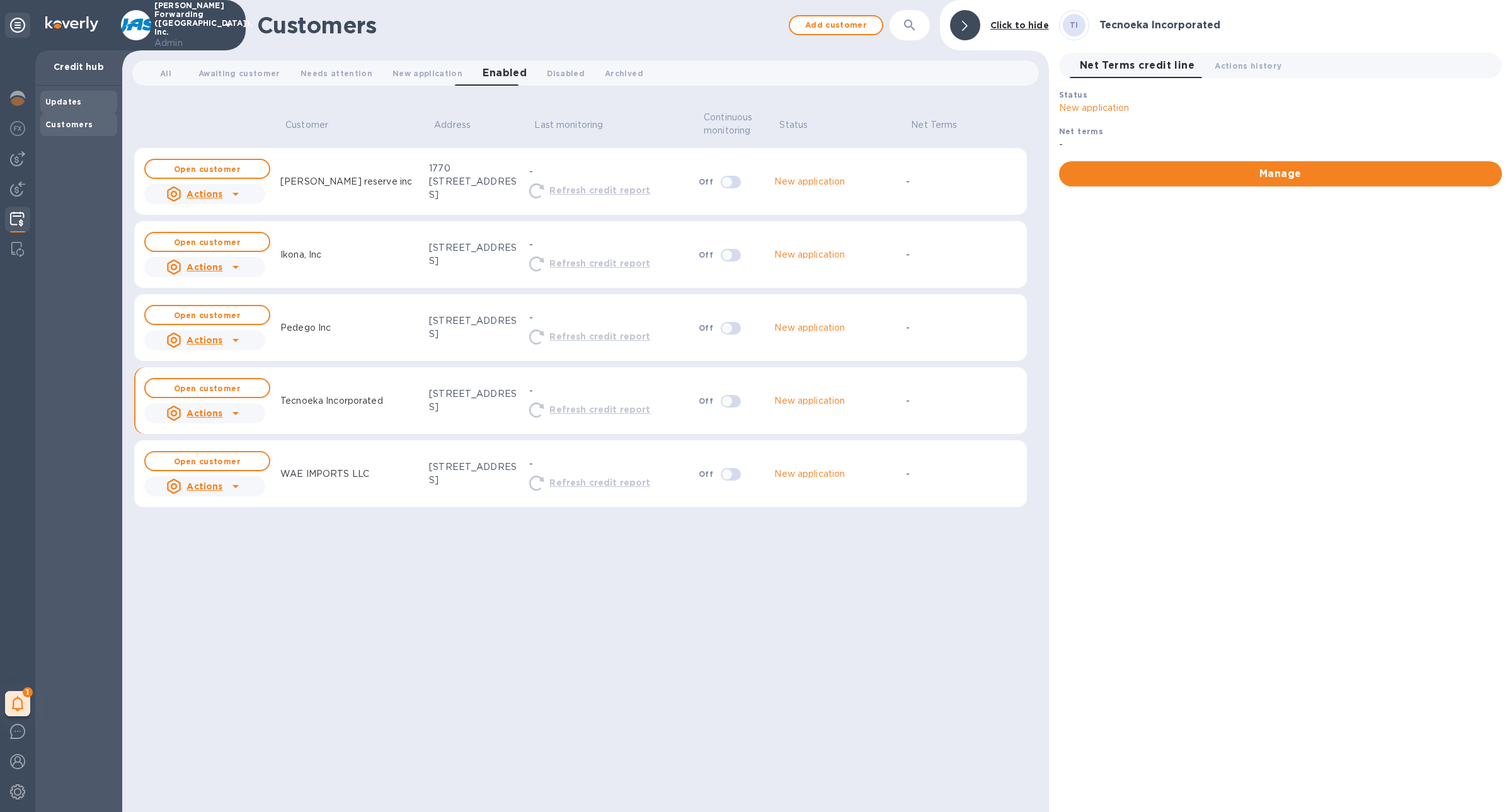
click at [54, 109] on div "Updates" at bounding box center [79, 101] width 77 height 23
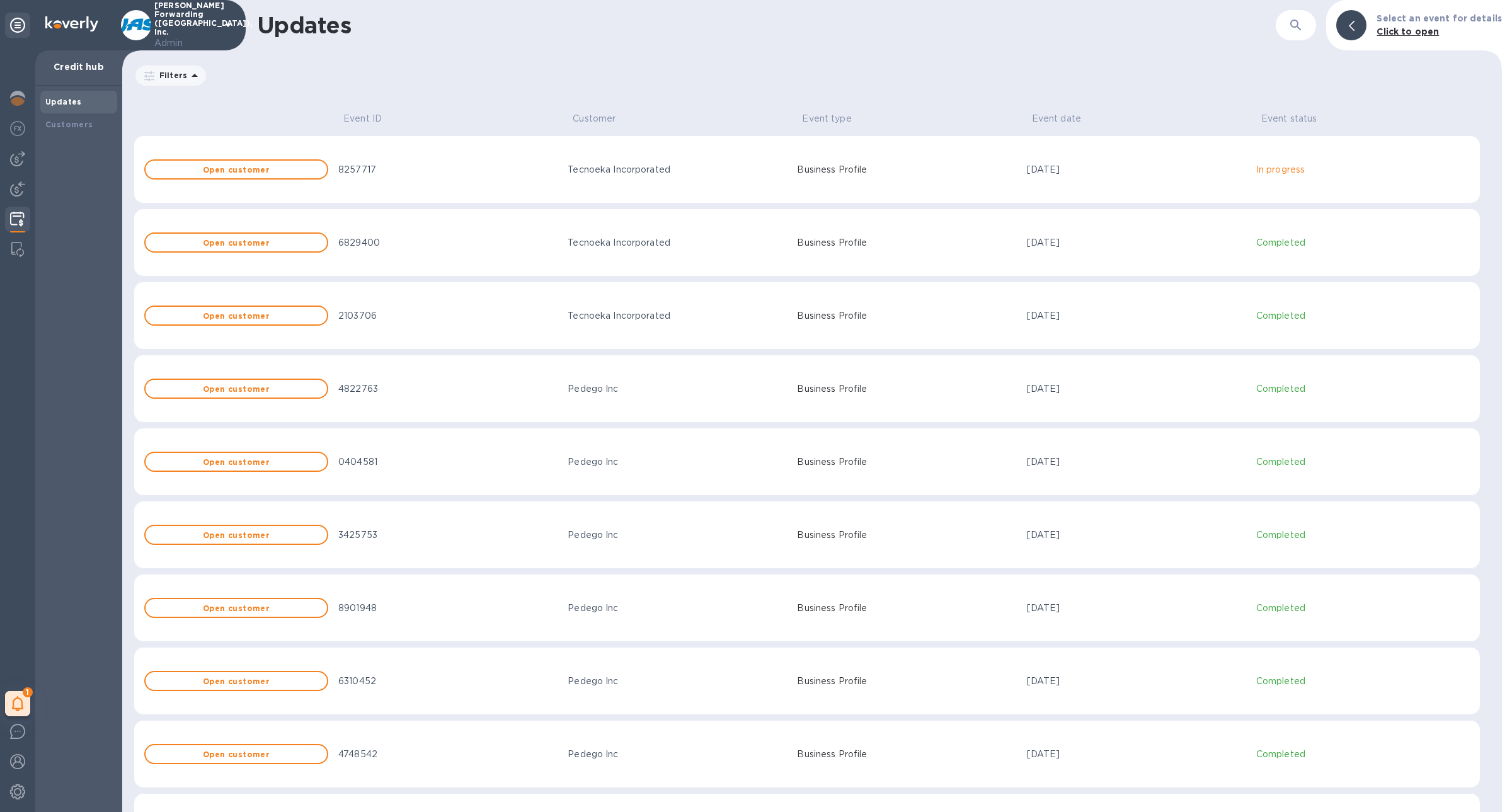
click at [722, 177] on td "Tecnoeka Incorporated" at bounding box center [678, 169] width 230 height 68
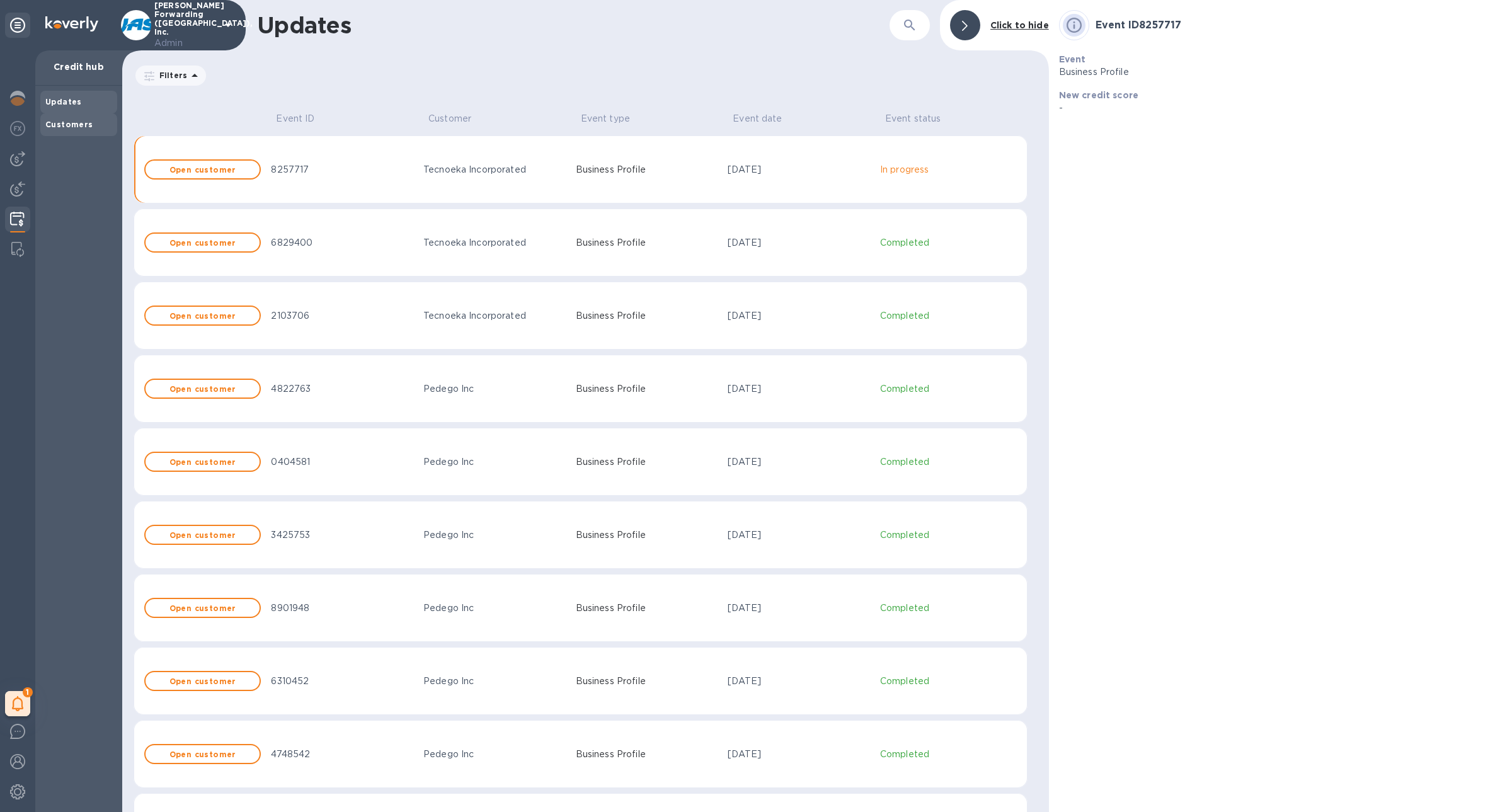
click at [47, 135] on div "Customers" at bounding box center [79, 124] width 77 height 23
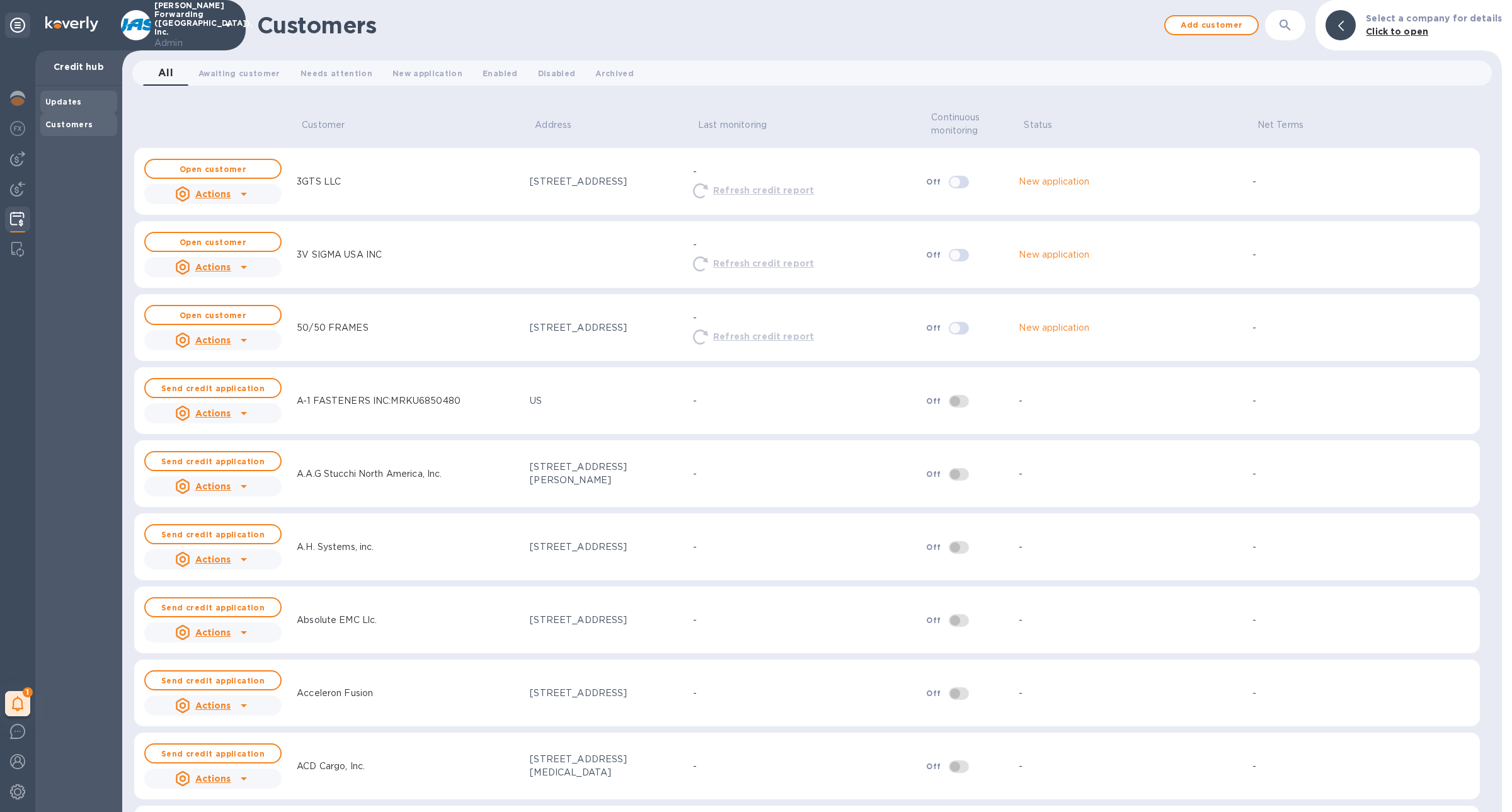
click at [65, 111] on div "Updates" at bounding box center [79, 101] width 77 height 23
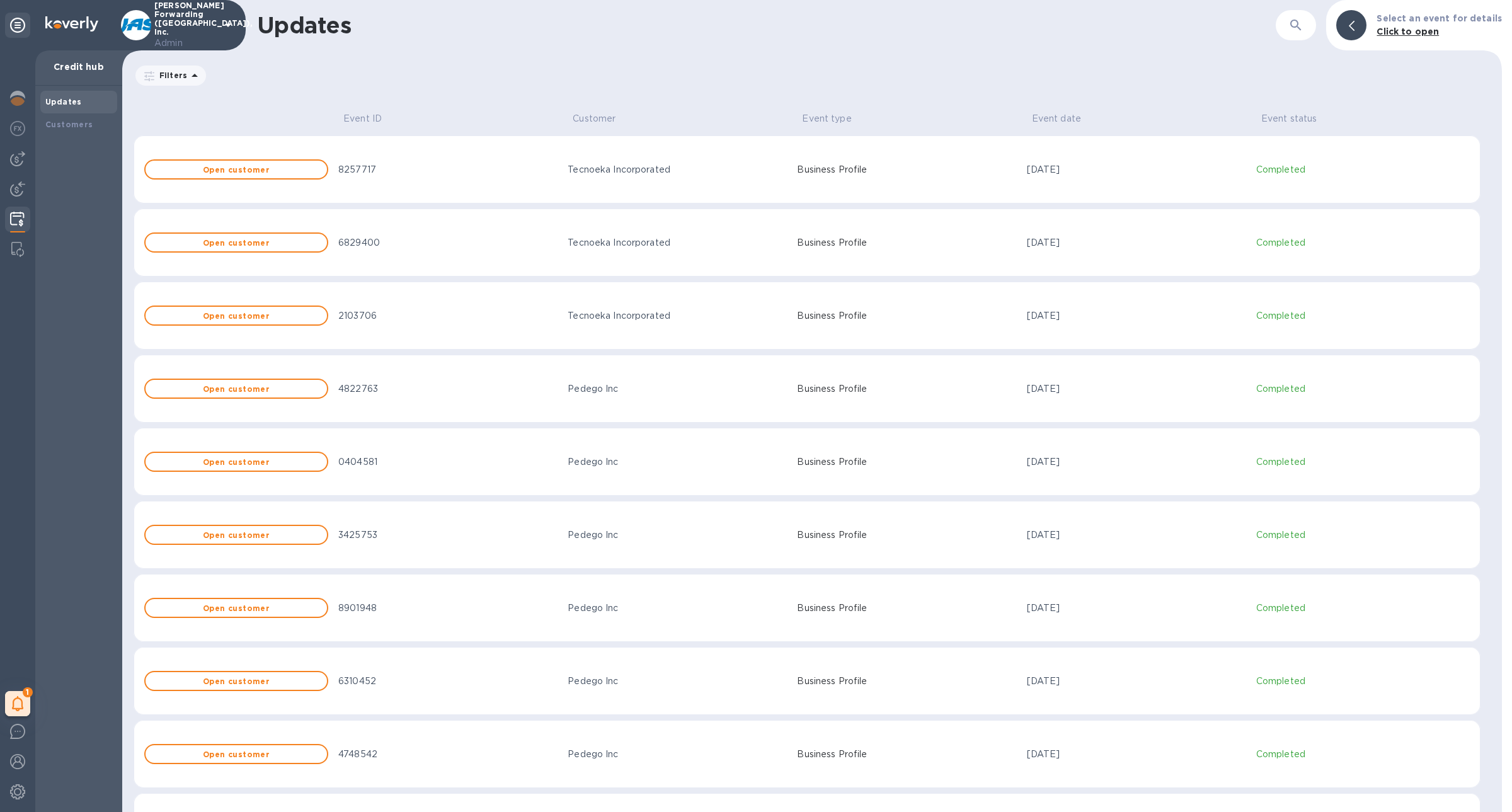
click at [10, 215] on img at bounding box center [17, 220] width 14 height 15
click at [86, 126] on b "Customers" at bounding box center [69, 124] width 48 height 9
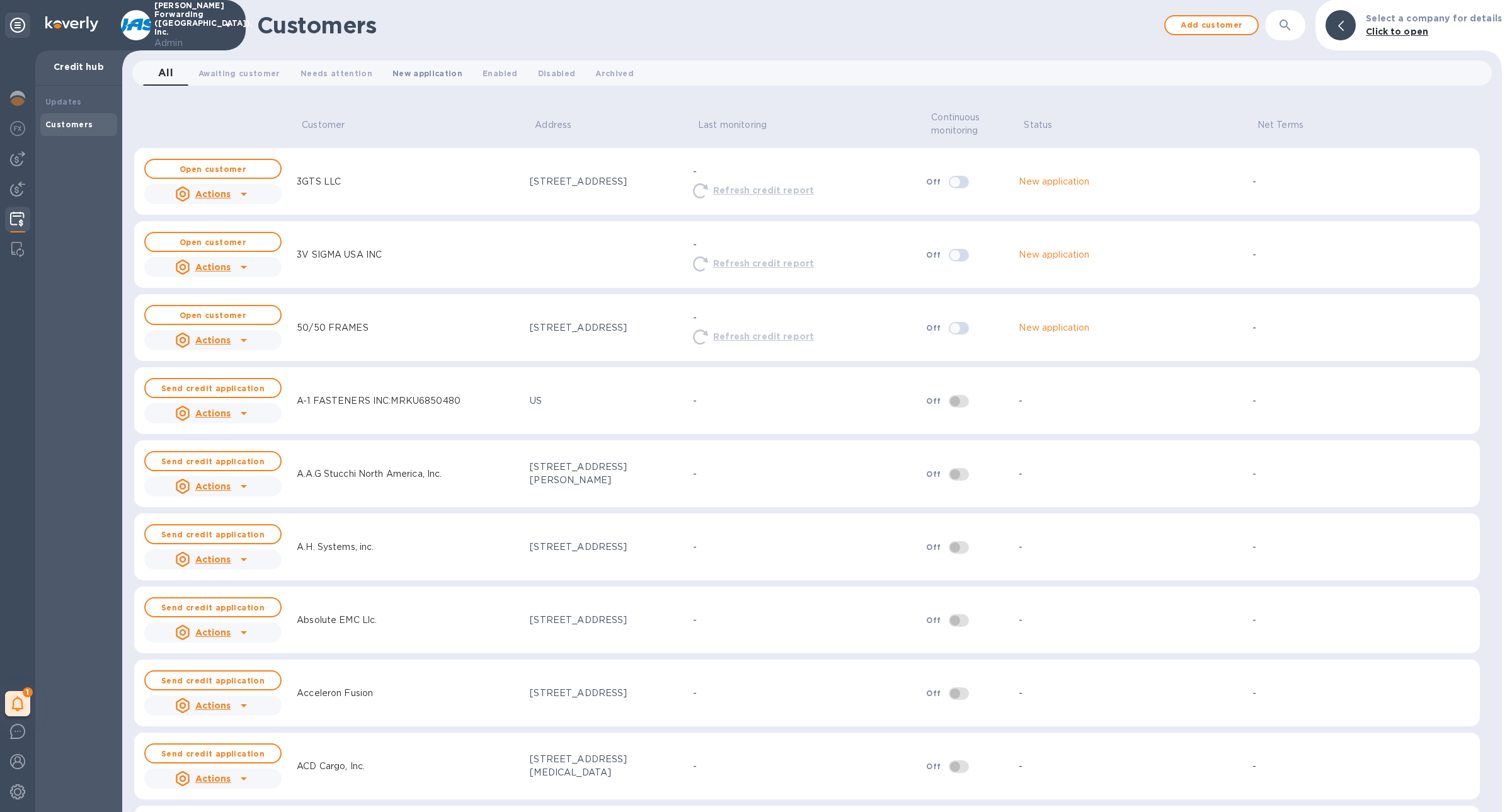
click at [425, 75] on span "New application 0" at bounding box center [426, 74] width 70 height 13
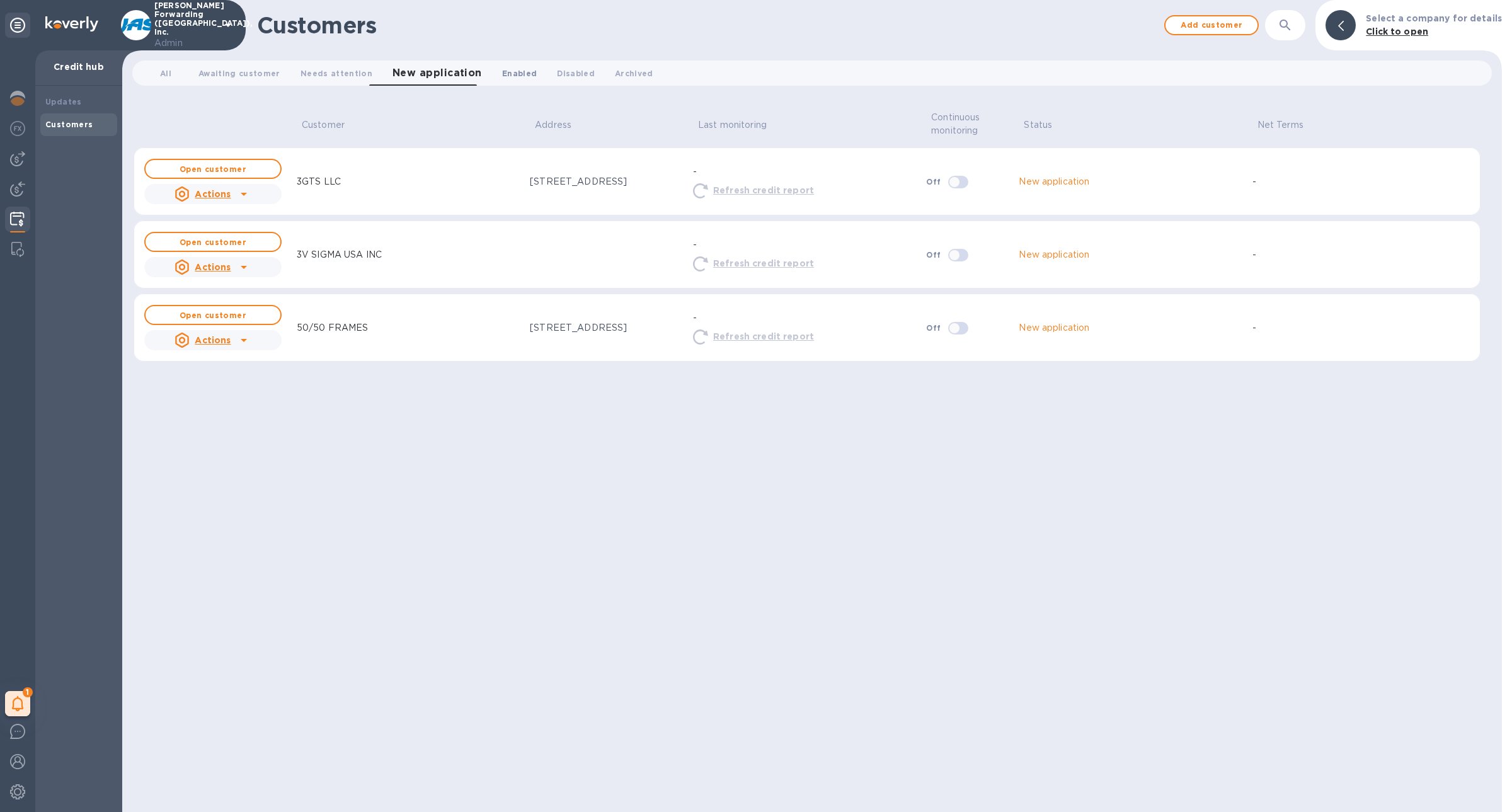
click at [492, 77] on button "Enabled 0" at bounding box center [519, 73] width 54 height 25
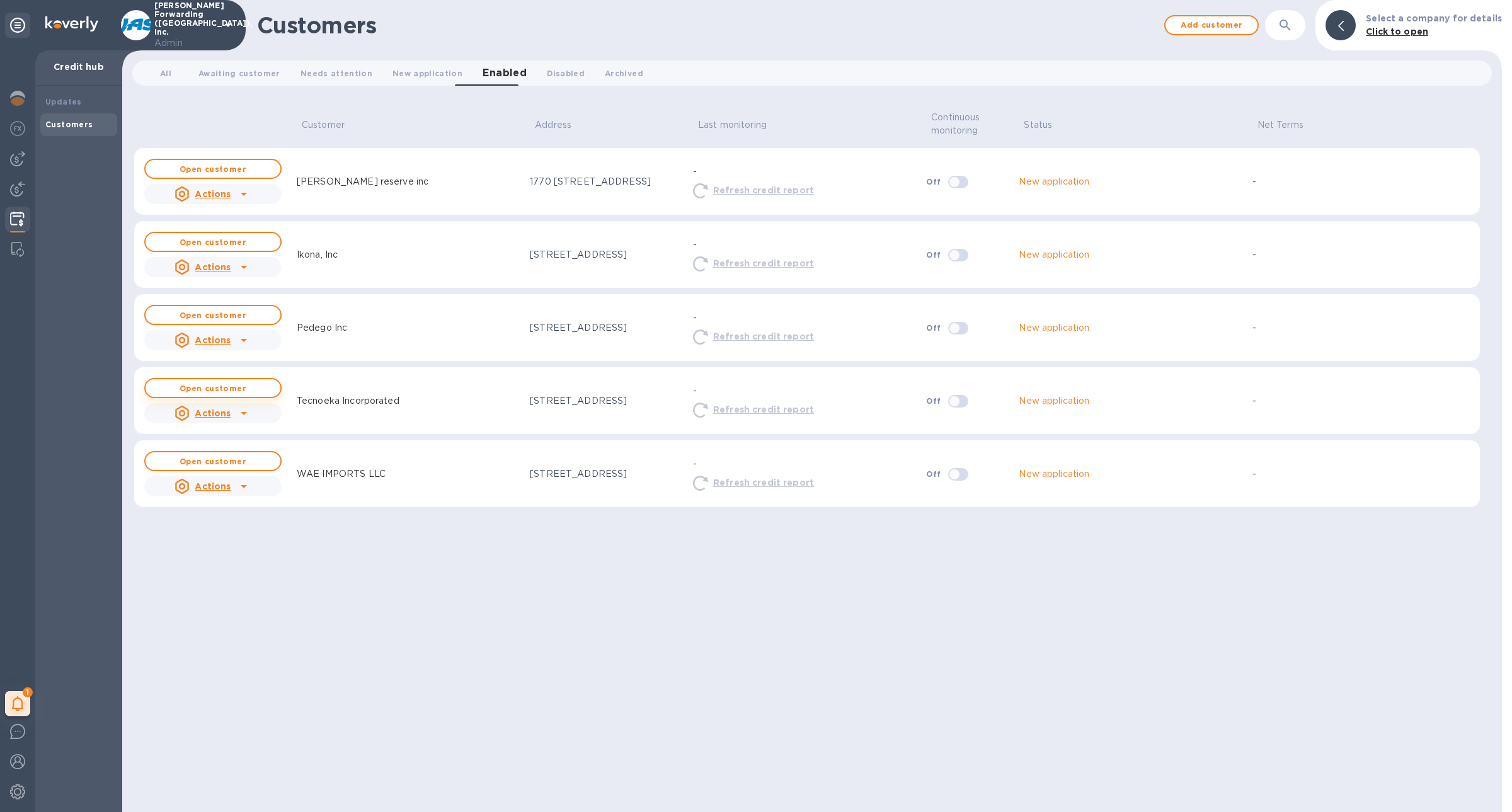
click at [237, 390] on b "Open customer" at bounding box center [213, 388] width 67 height 9
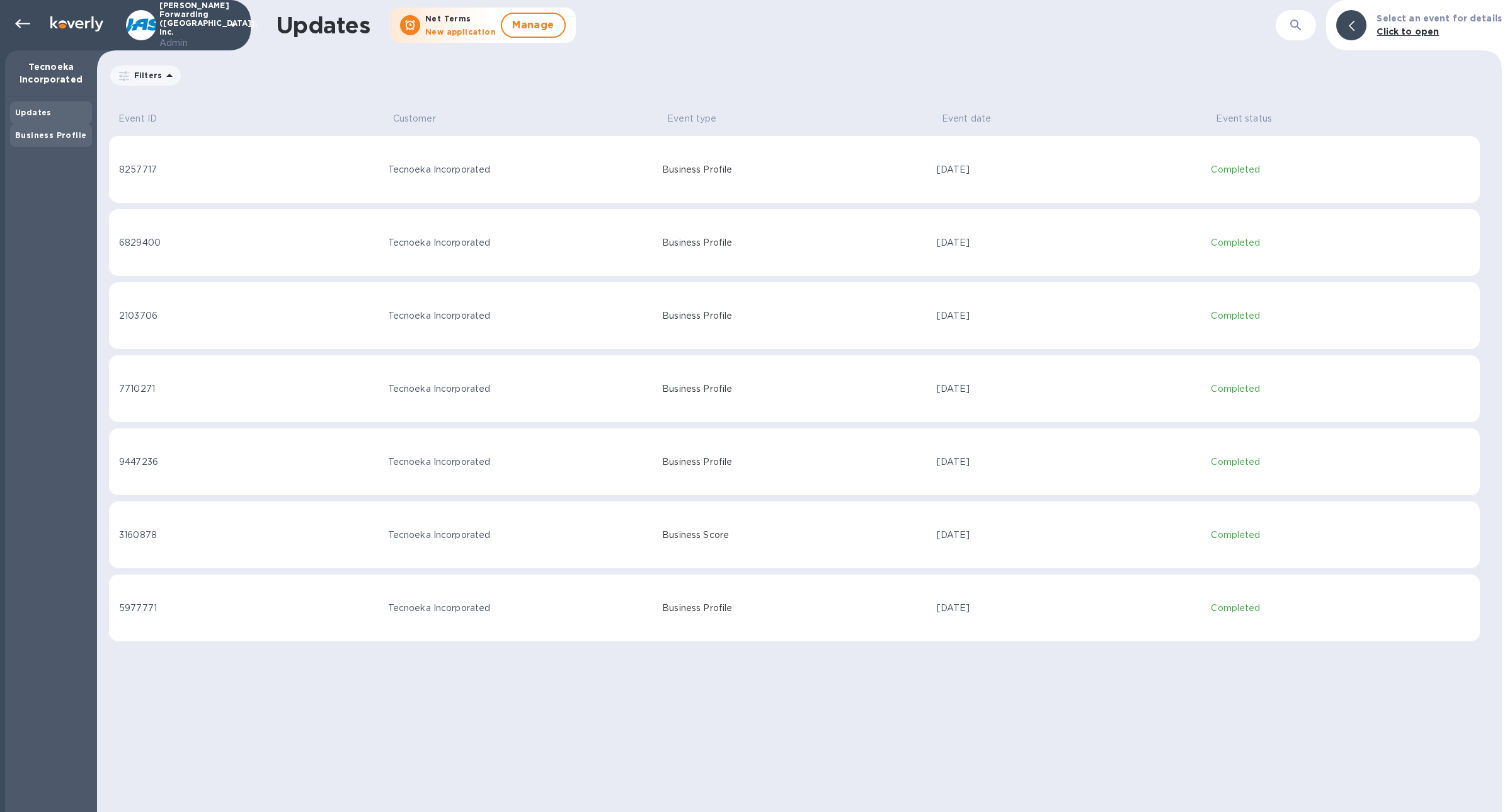
click at [73, 142] on div "Business Profile" at bounding box center [51, 135] width 82 height 23
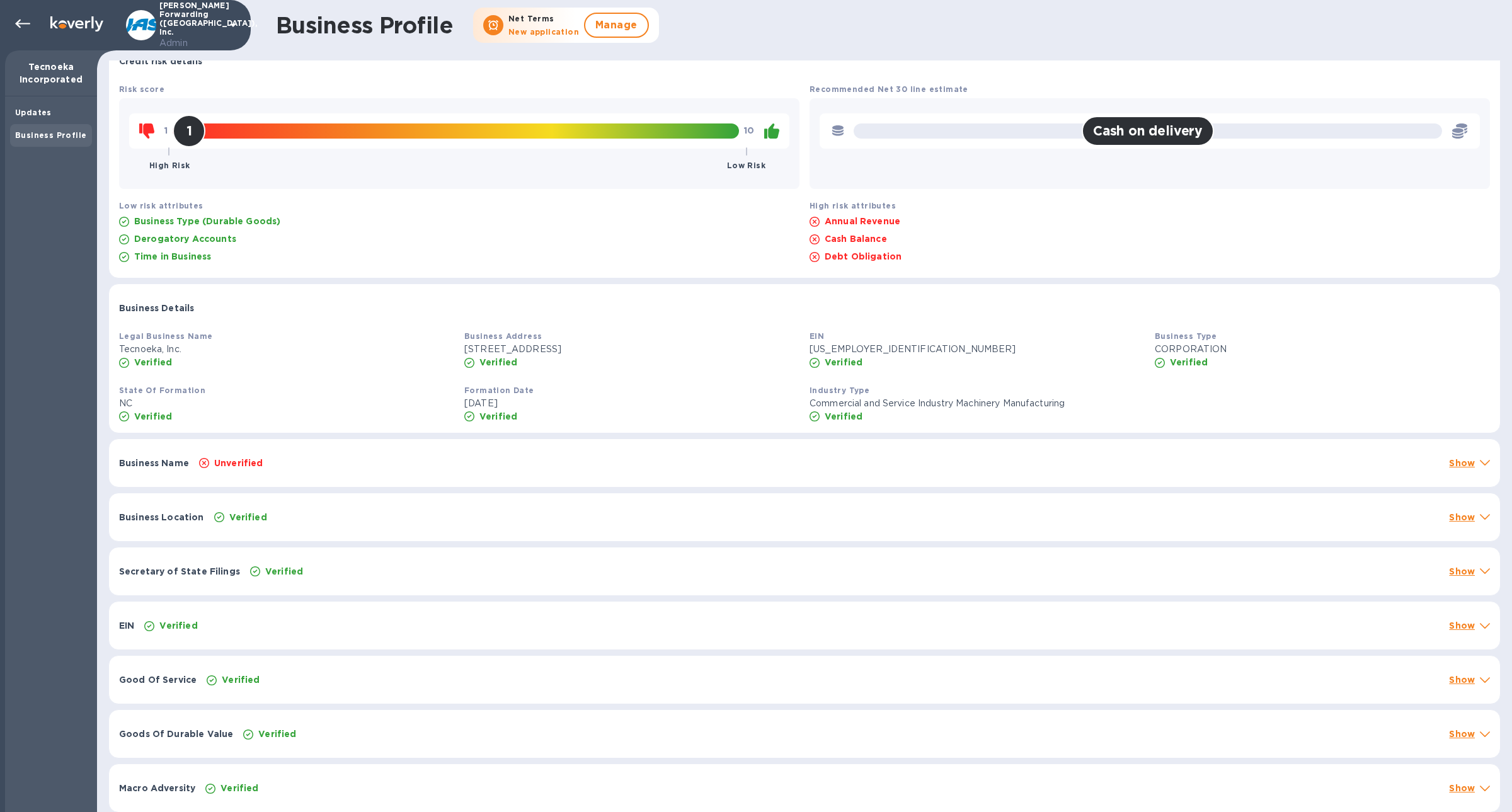
click at [352, 463] on div "Unverified" at bounding box center [819, 463] width 1245 height 18
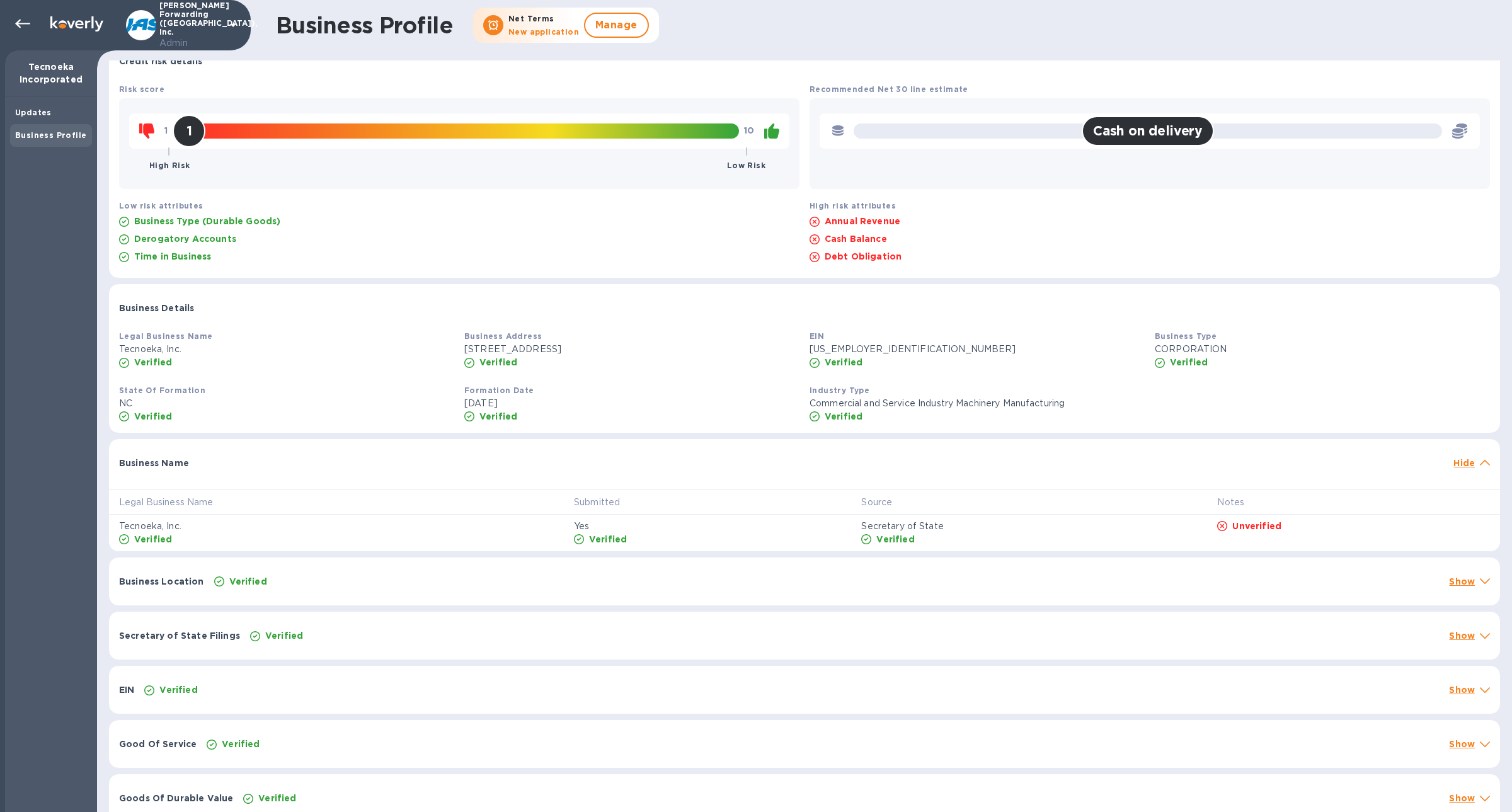
click at [1248, 526] on p "Unverified" at bounding box center [1257, 525] width 49 height 13
click at [1217, 589] on div "Business Location Verified Show" at bounding box center [804, 581] width 1391 height 48
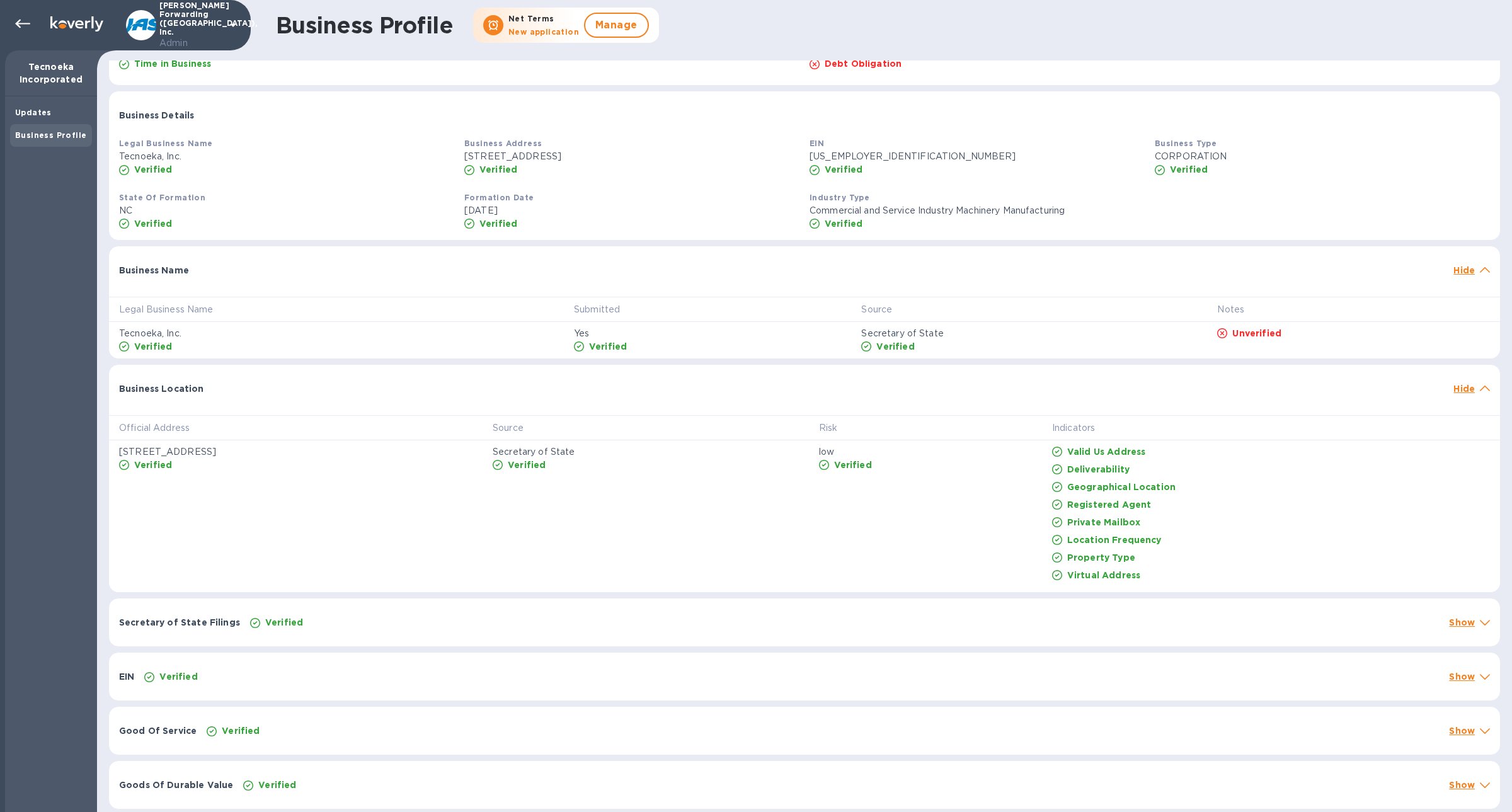
scroll to position [218, 0]
click at [597, 632] on div "Secretary of State Filings Verified Show" at bounding box center [804, 621] width 1391 height 48
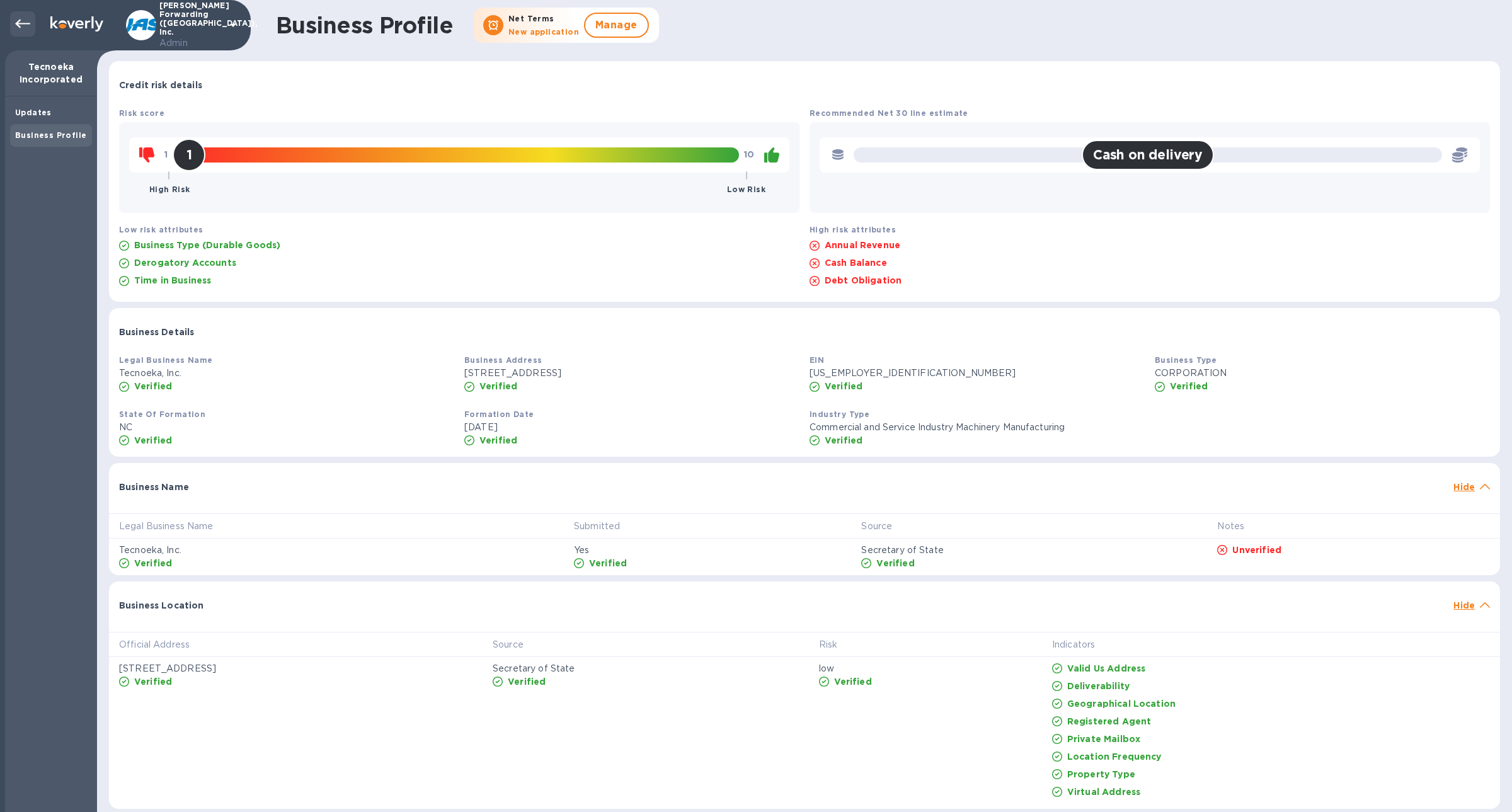
click at [24, 19] on icon at bounding box center [23, 24] width 15 height 15
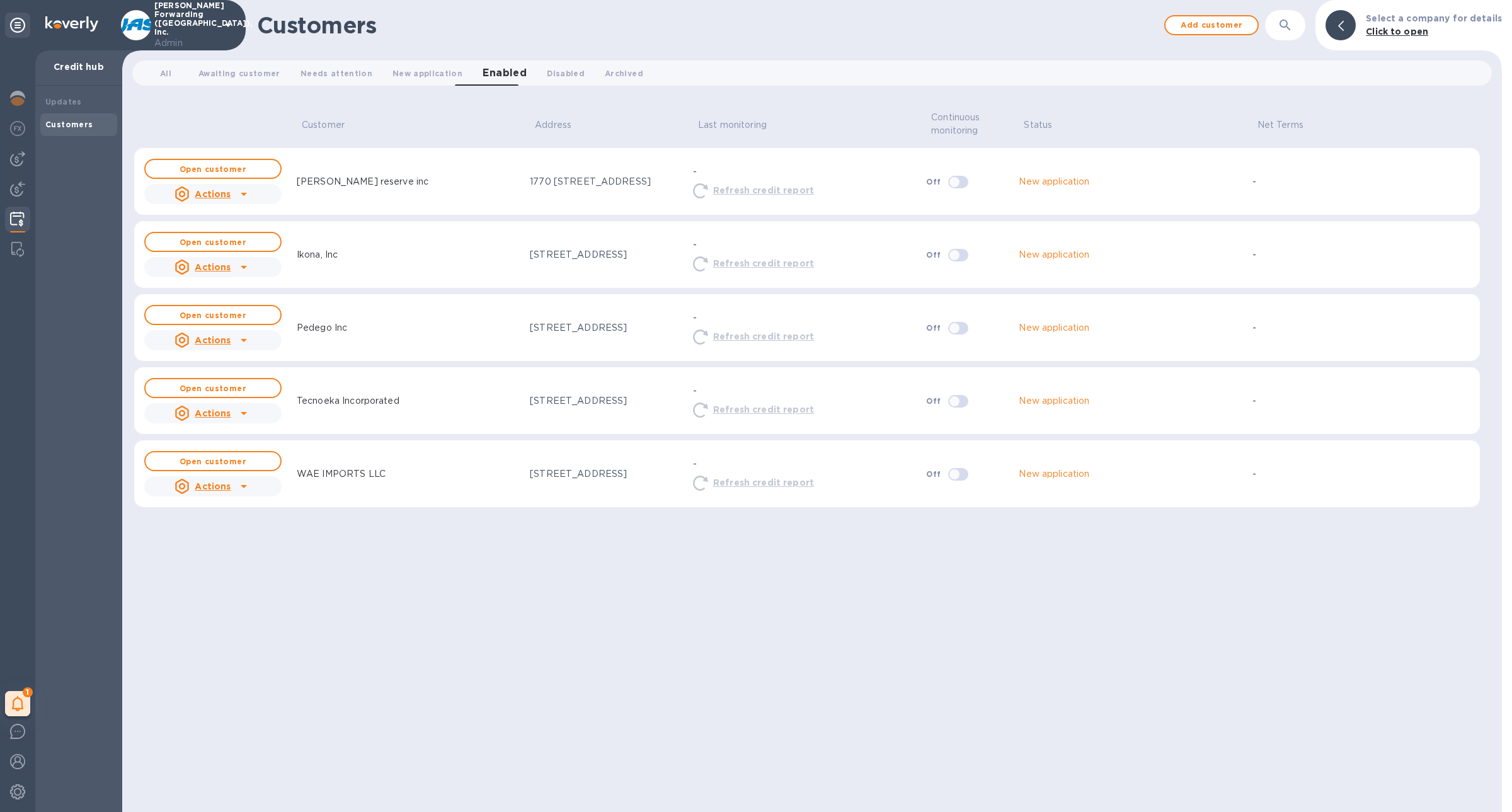
click at [240, 412] on icon at bounding box center [244, 414] width 7 height 3
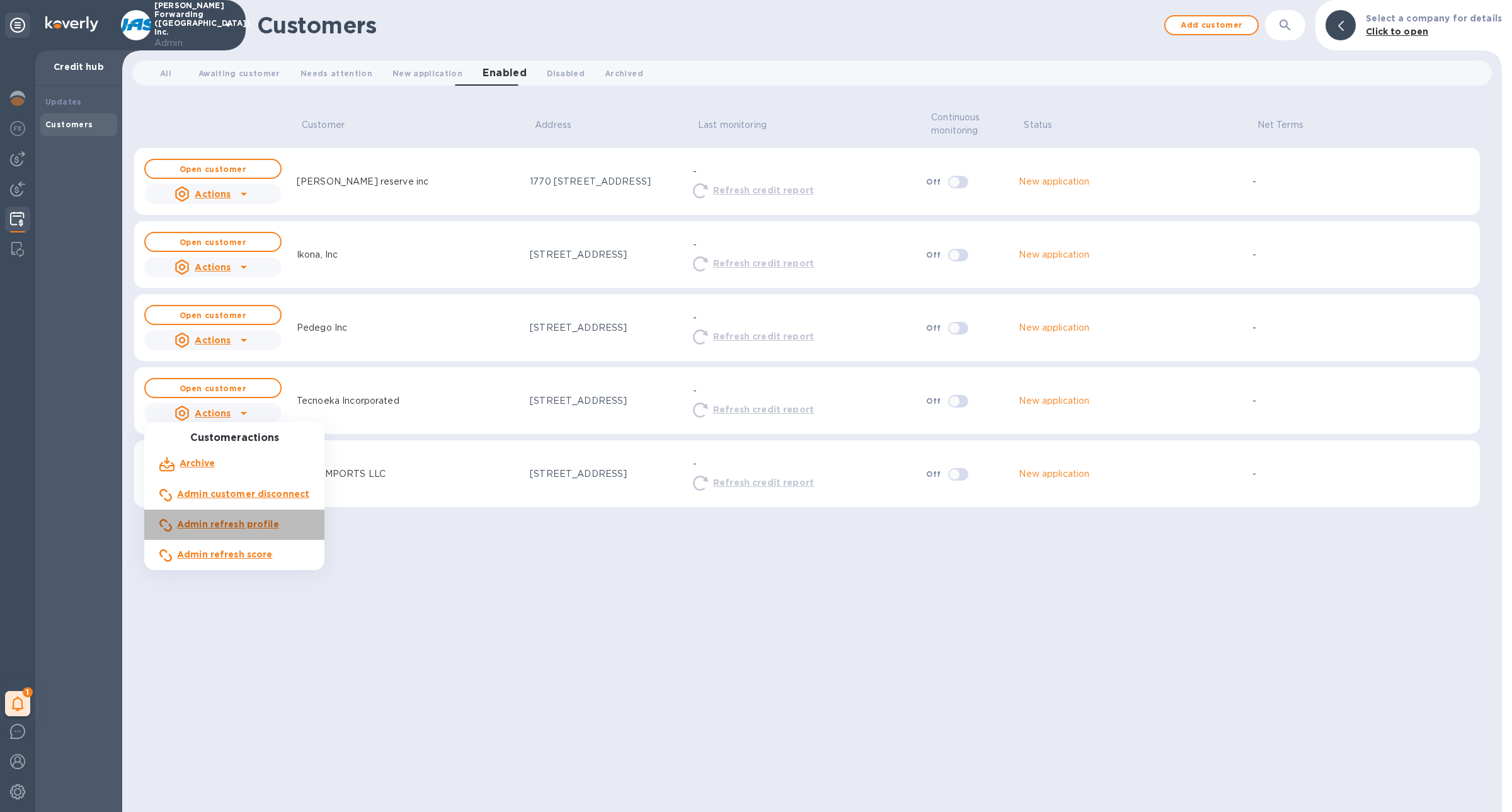
click at [256, 522] on b "Admin refresh profile" at bounding box center [228, 525] width 102 height 10
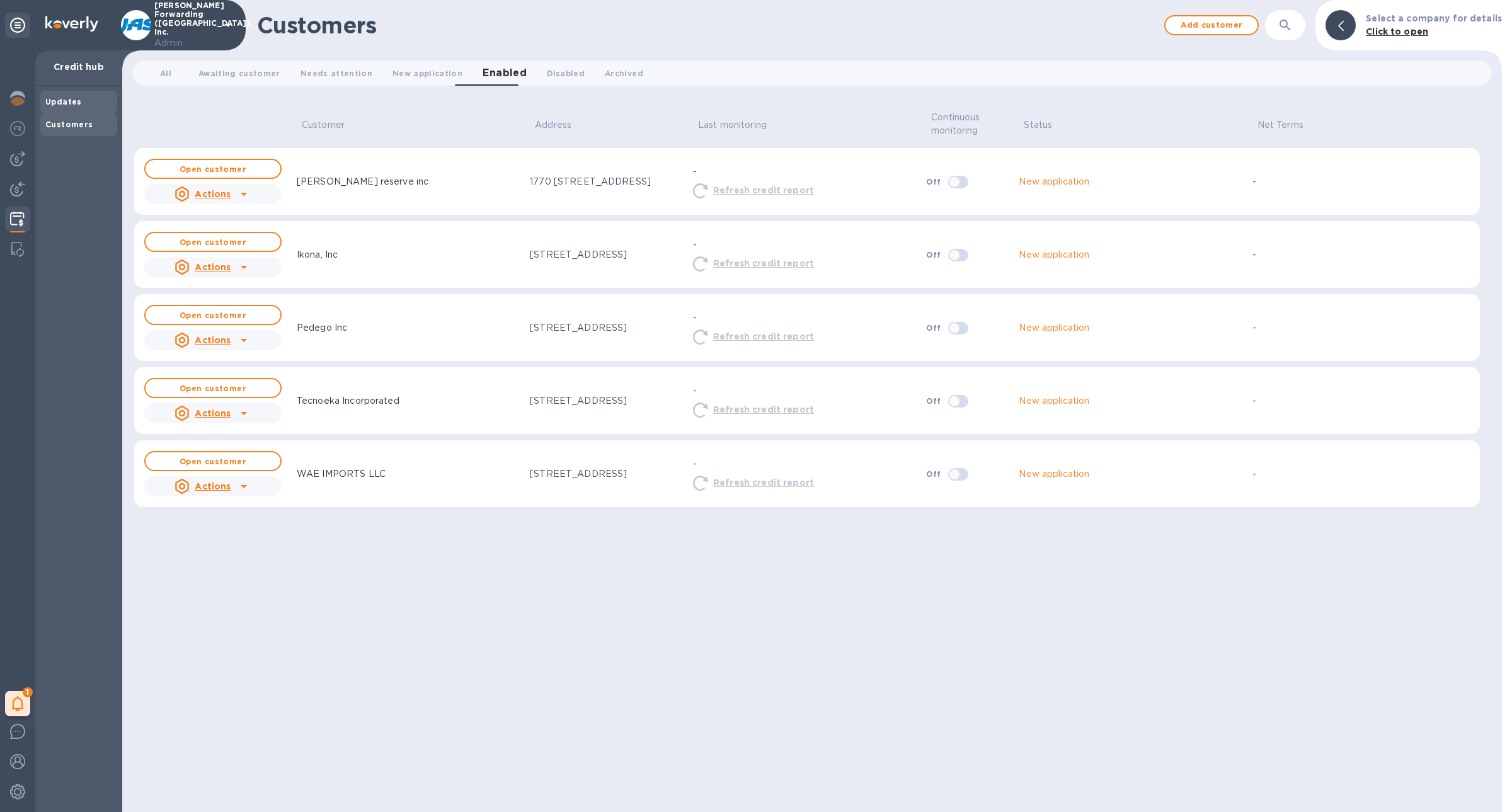
click at [83, 108] on div "Updates" at bounding box center [79, 101] width 77 height 23
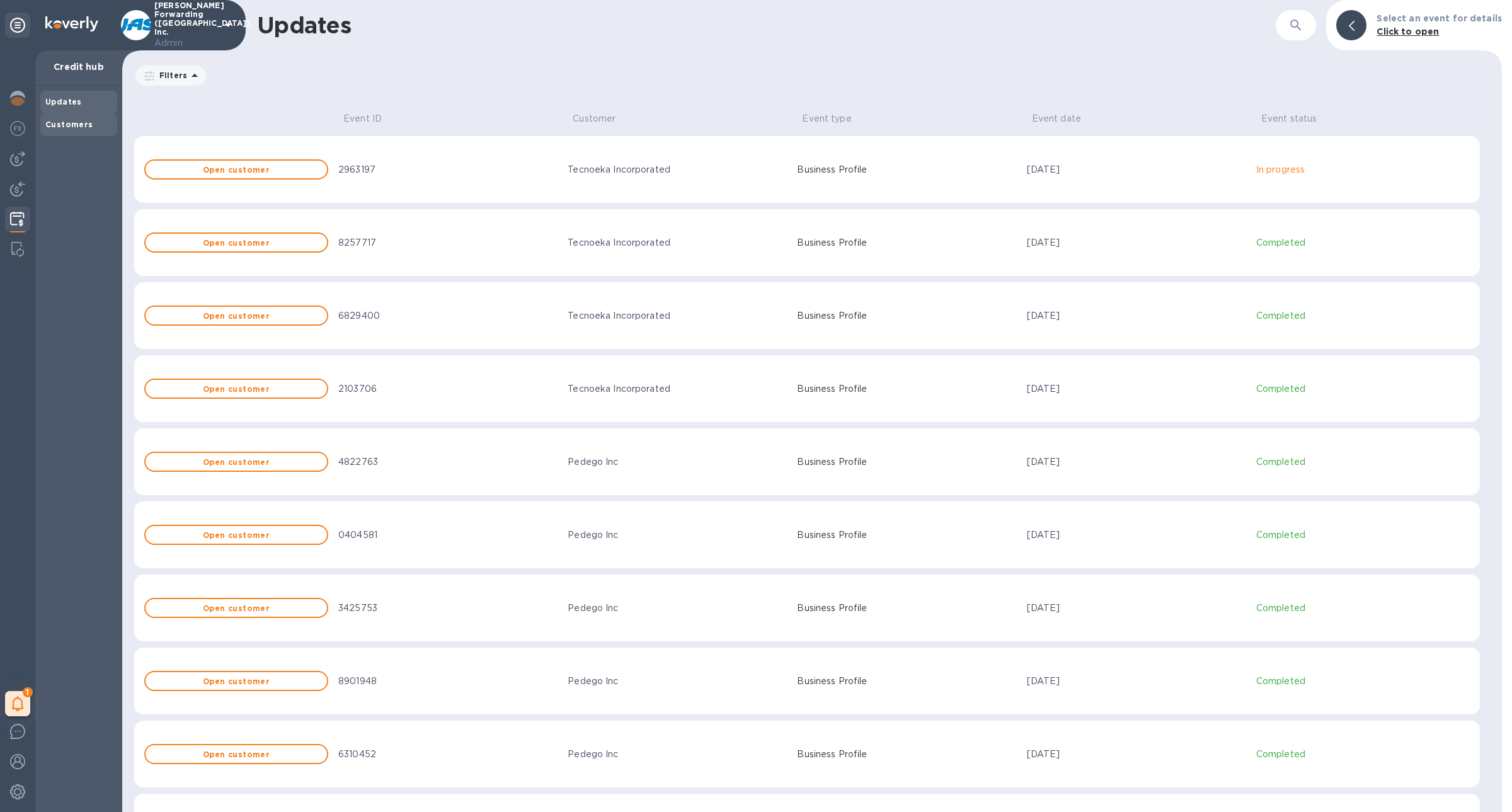
click at [85, 122] on b "Customers" at bounding box center [69, 124] width 48 height 9
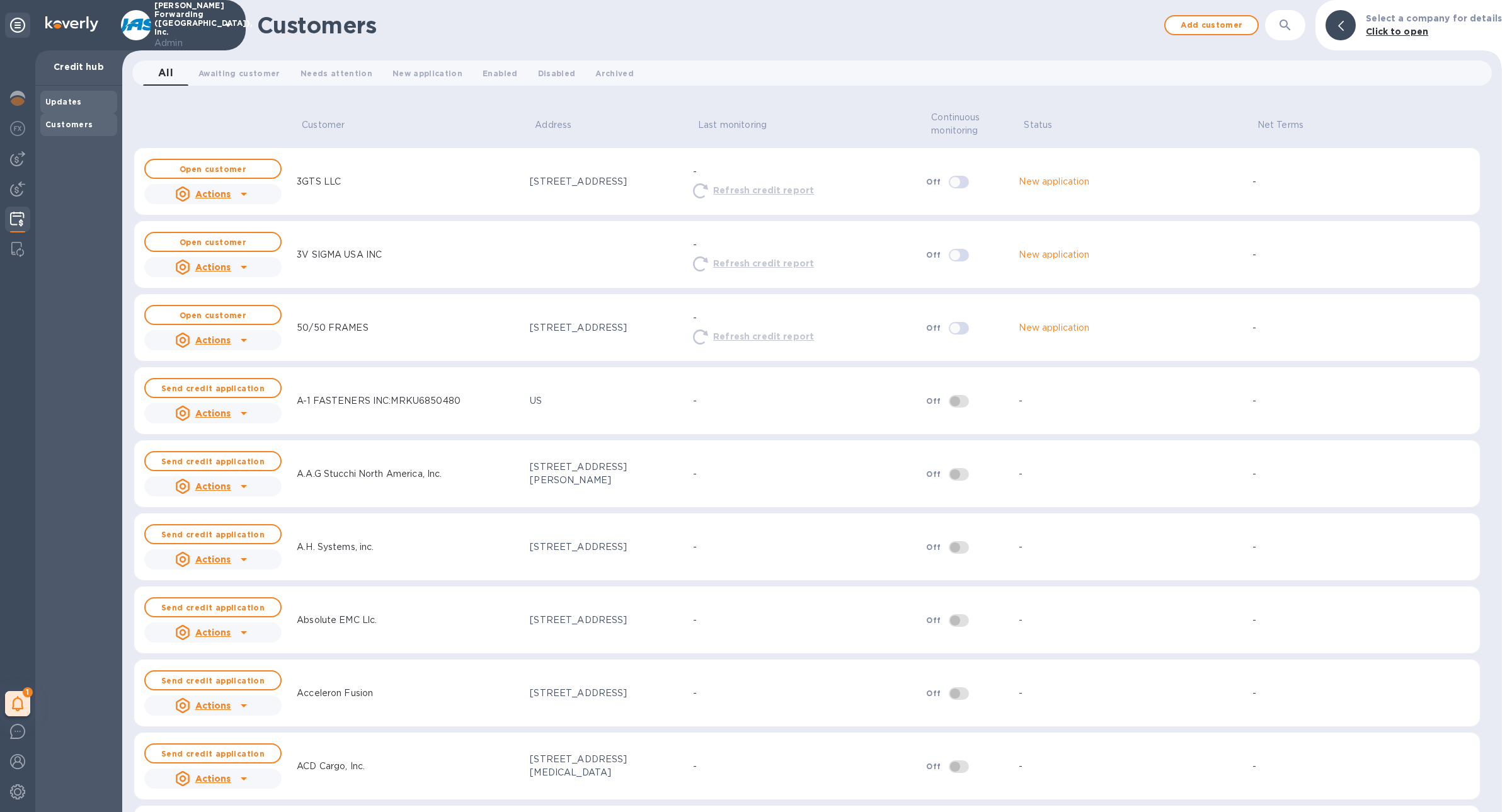
click at [80, 103] on div "Updates" at bounding box center [79, 101] width 67 height 13
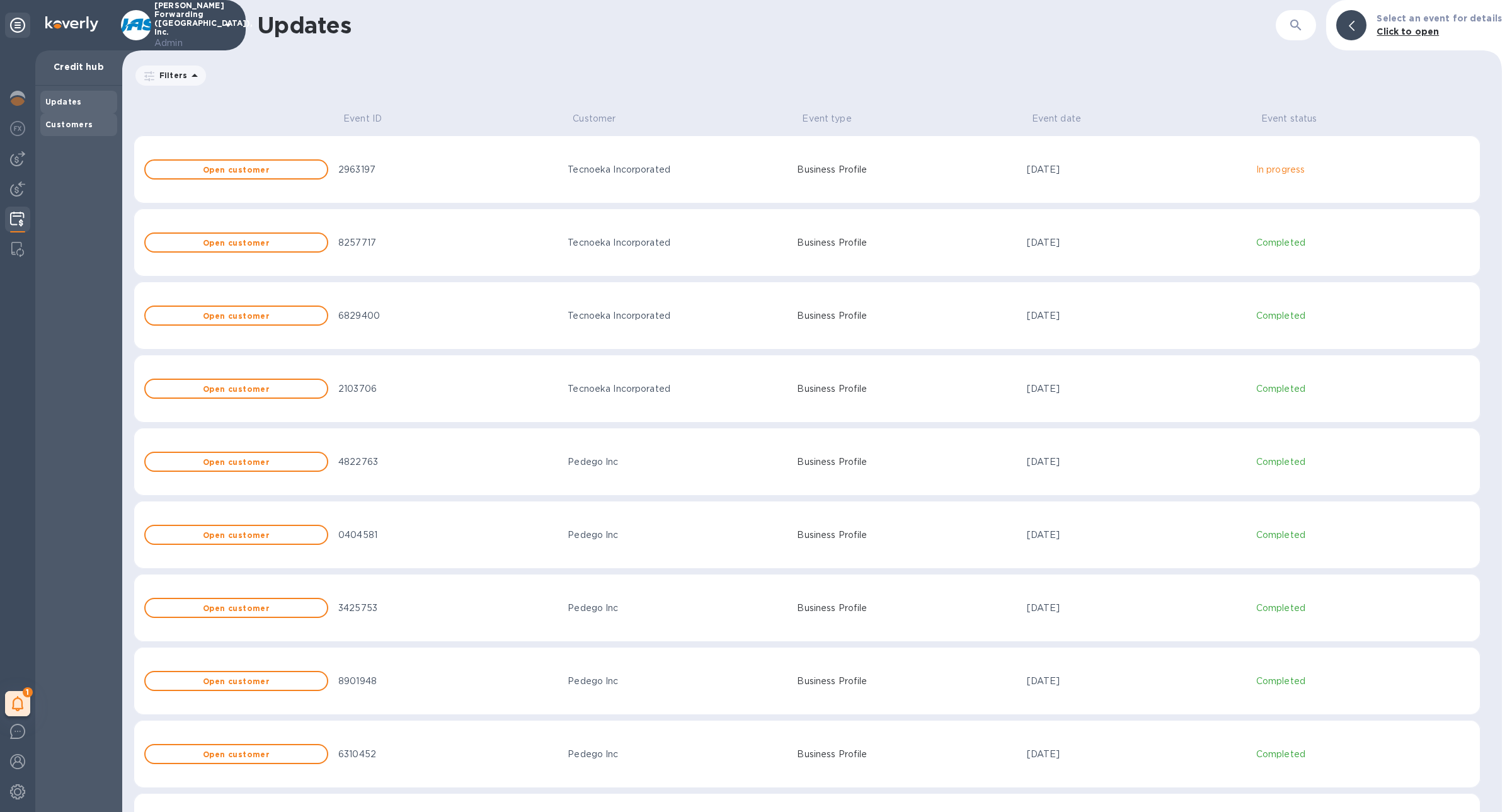
click at [73, 125] on b "Customers" at bounding box center [69, 124] width 48 height 9
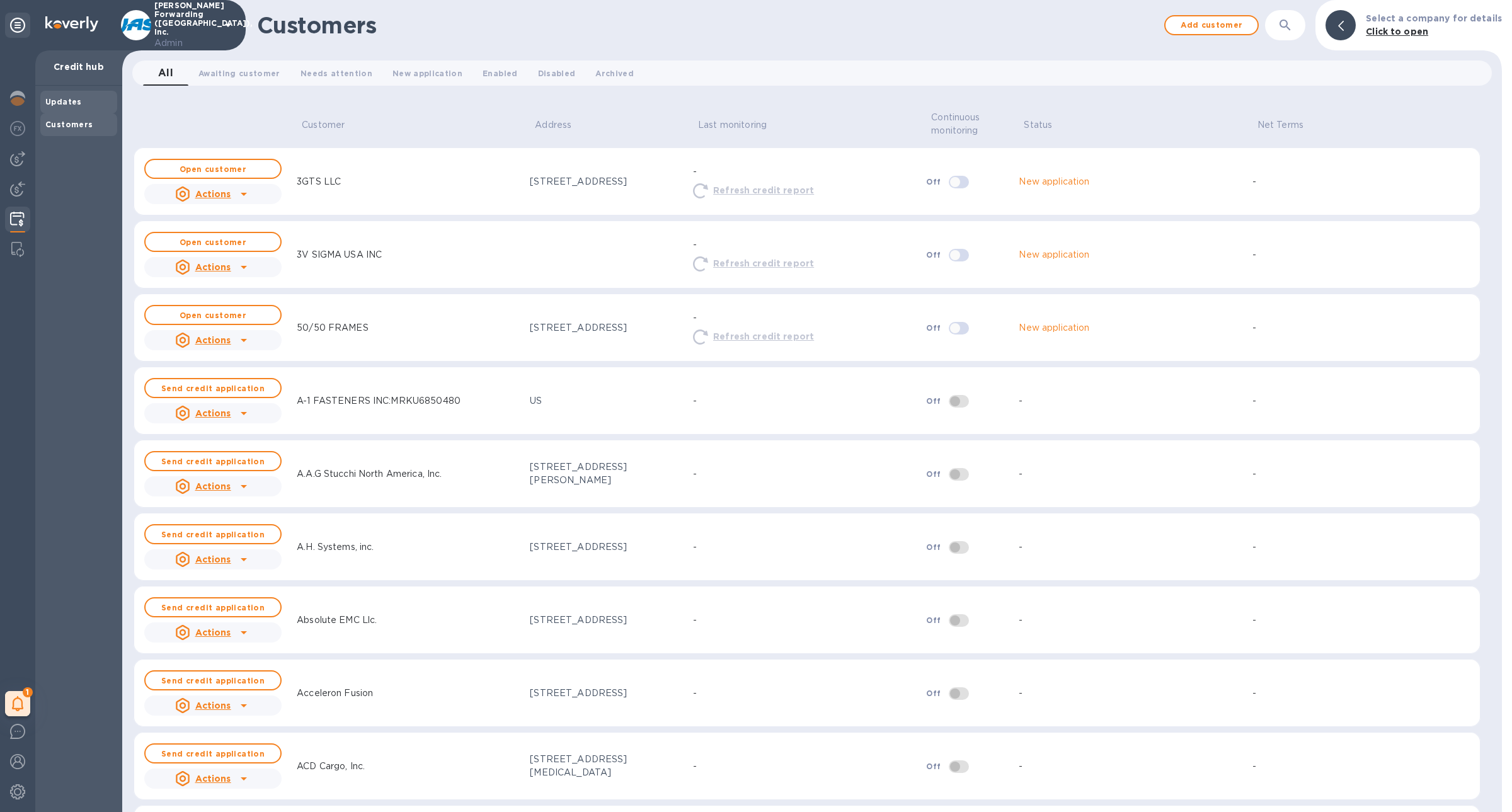
click at [70, 104] on b "Updates" at bounding box center [64, 101] width 37 height 9
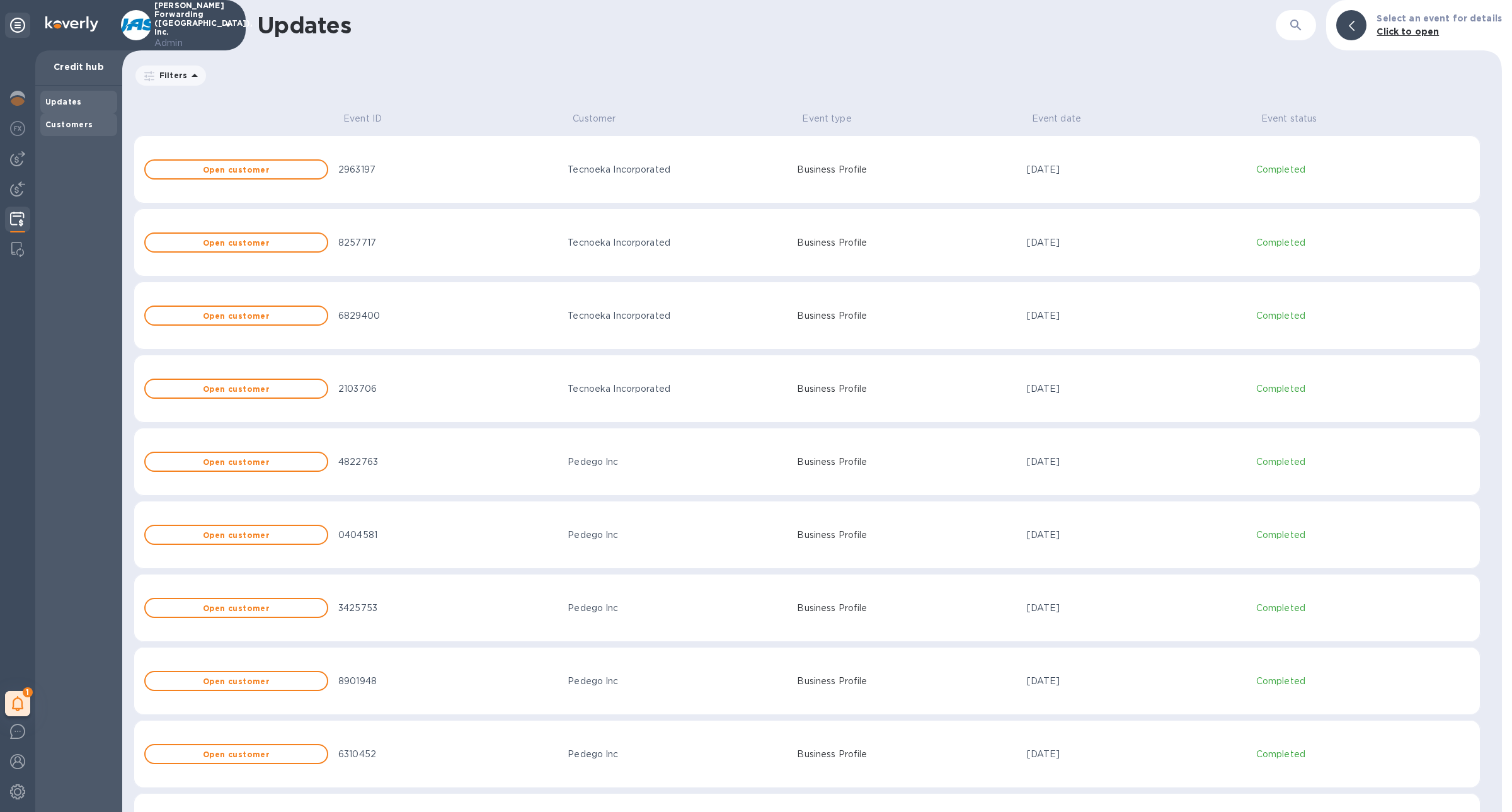
click at [60, 133] on div "Customers" at bounding box center [79, 124] width 77 height 23
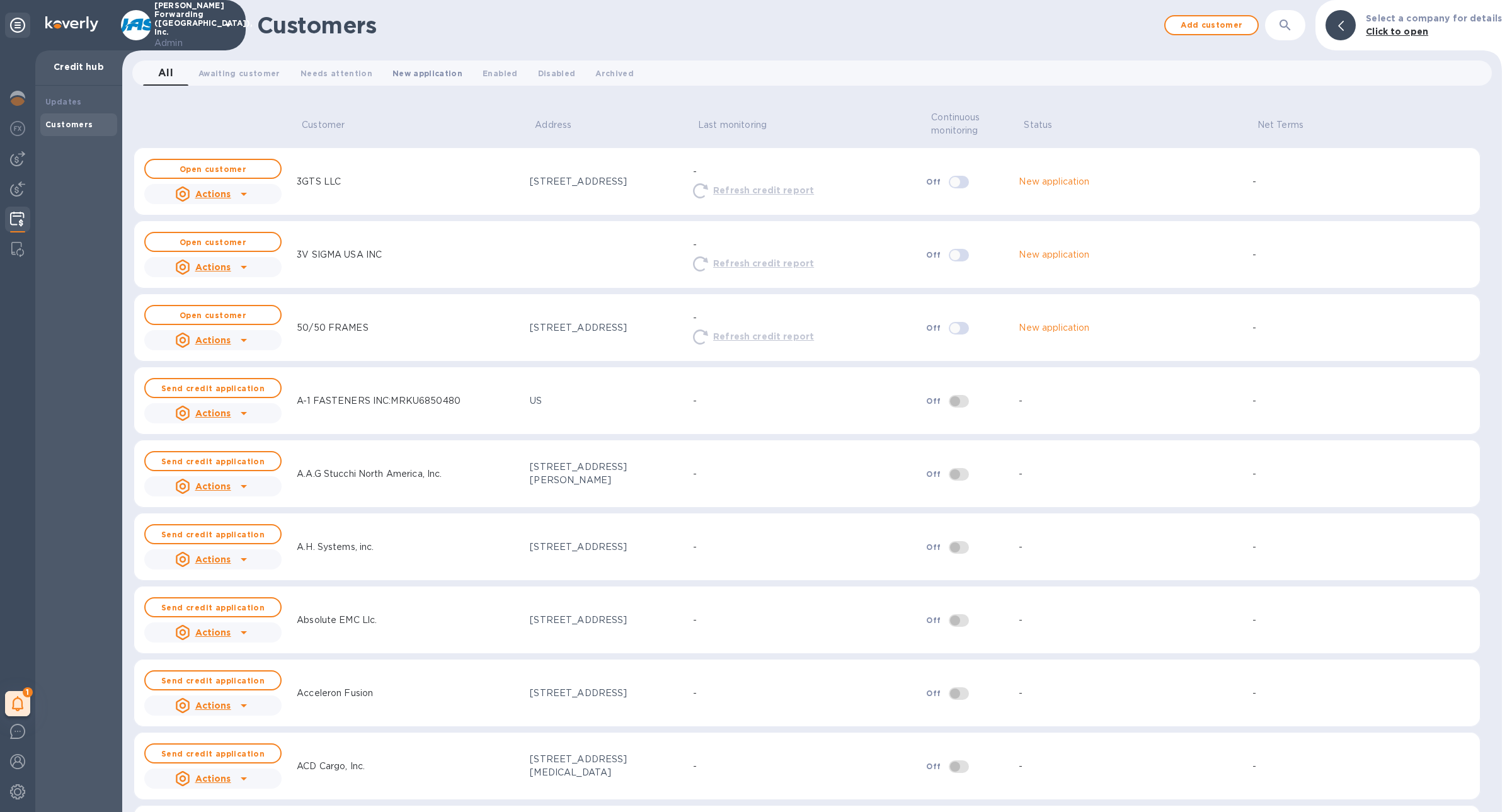
click at [418, 72] on span "New application 0" at bounding box center [426, 74] width 70 height 13
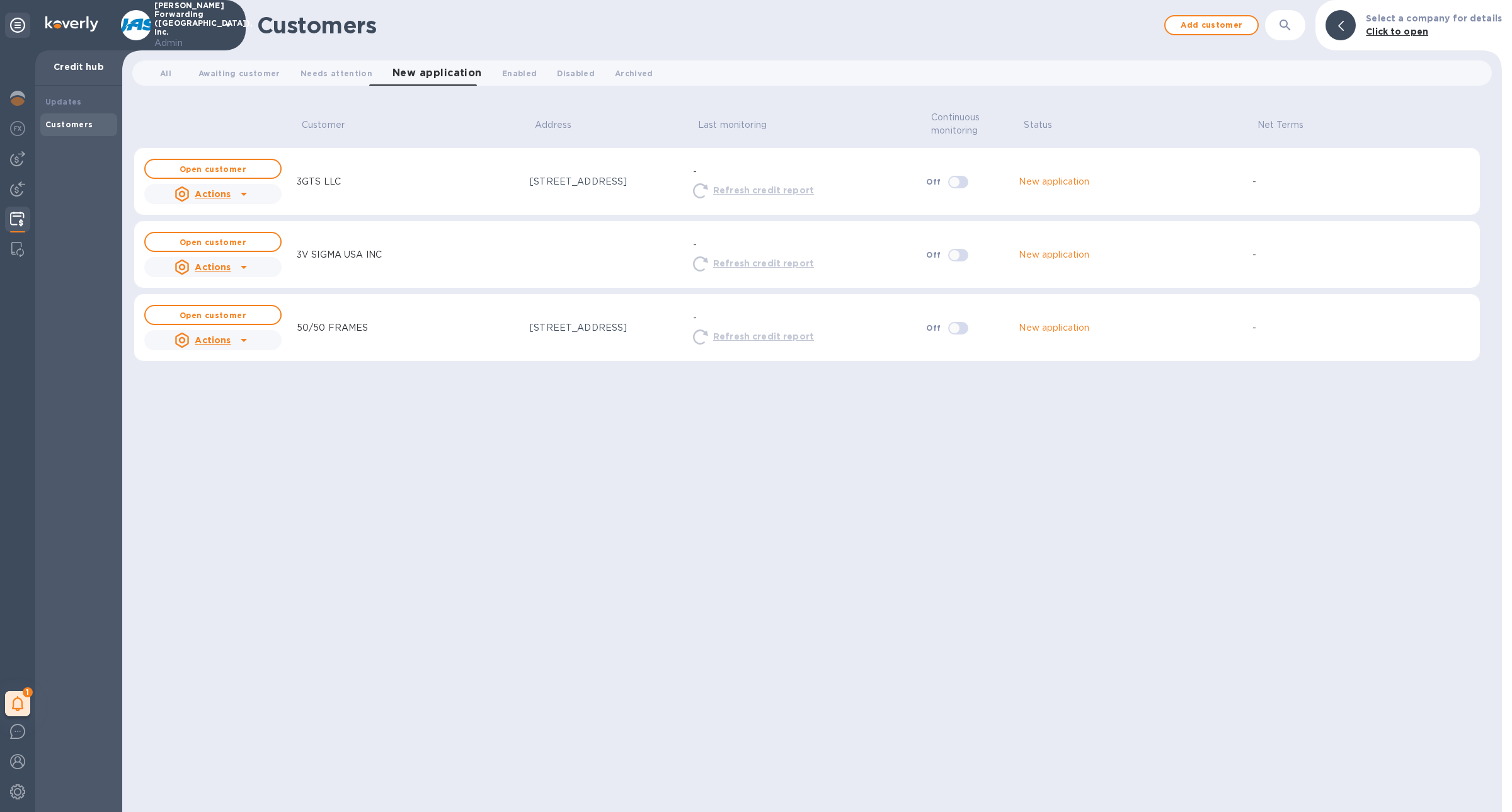
click at [15, 215] on img at bounding box center [17, 220] width 14 height 15
click at [514, 75] on span "Enabled 0" at bounding box center [519, 74] width 34 height 13
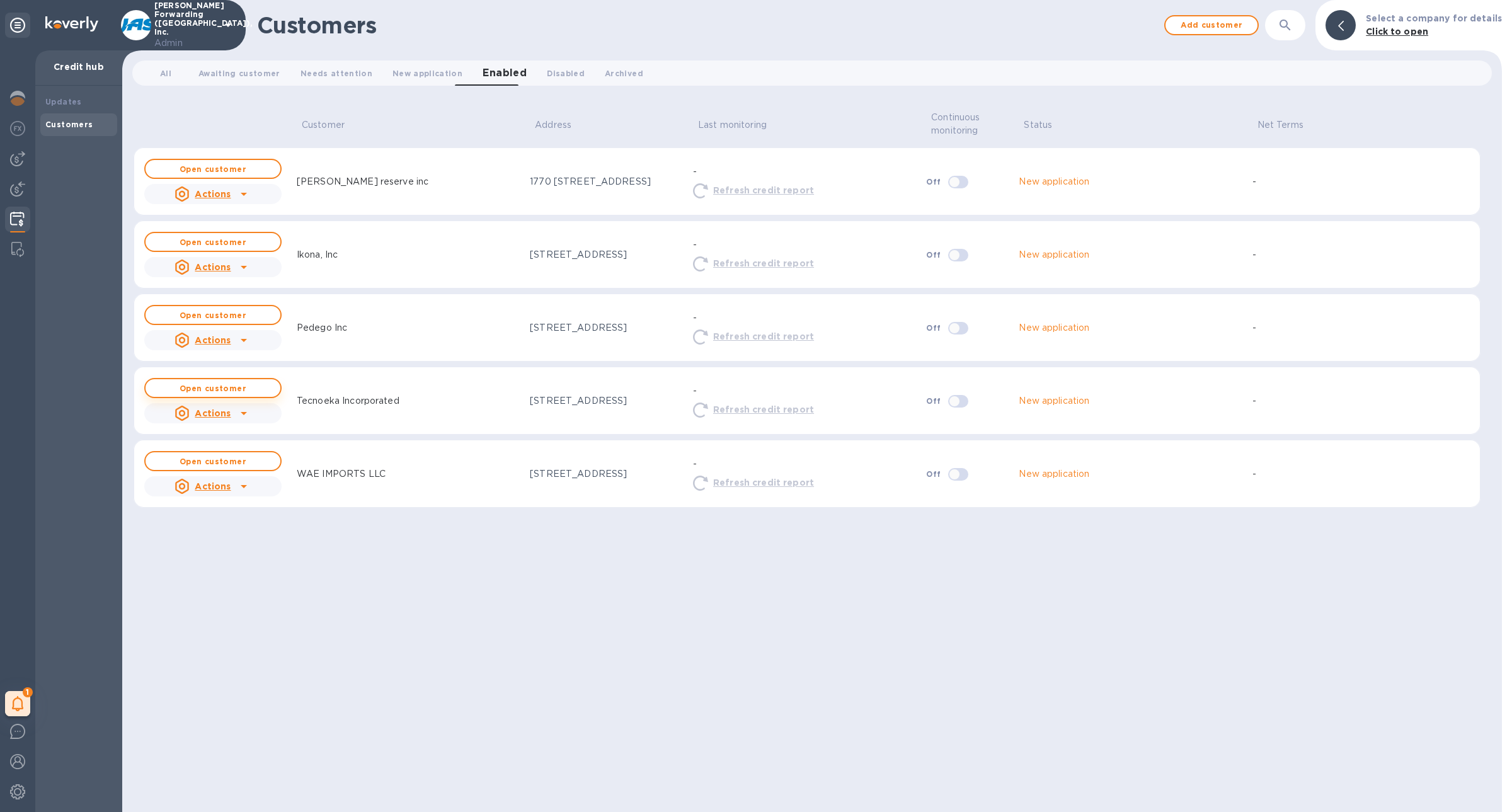
click at [255, 387] on span "Open customer" at bounding box center [213, 389] width 115 height 8
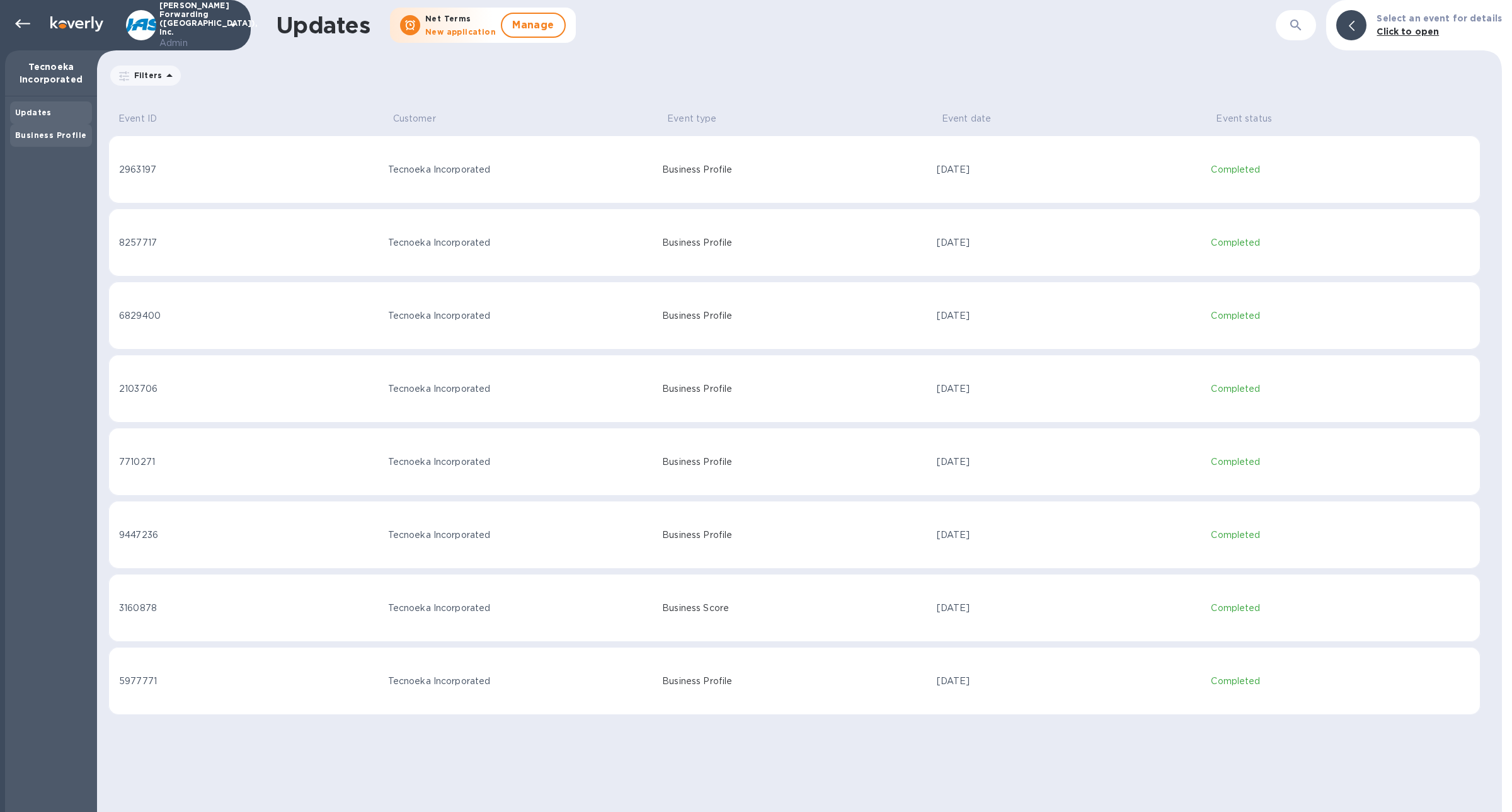
click at [42, 138] on b "Business Profile" at bounding box center [50, 135] width 71 height 9
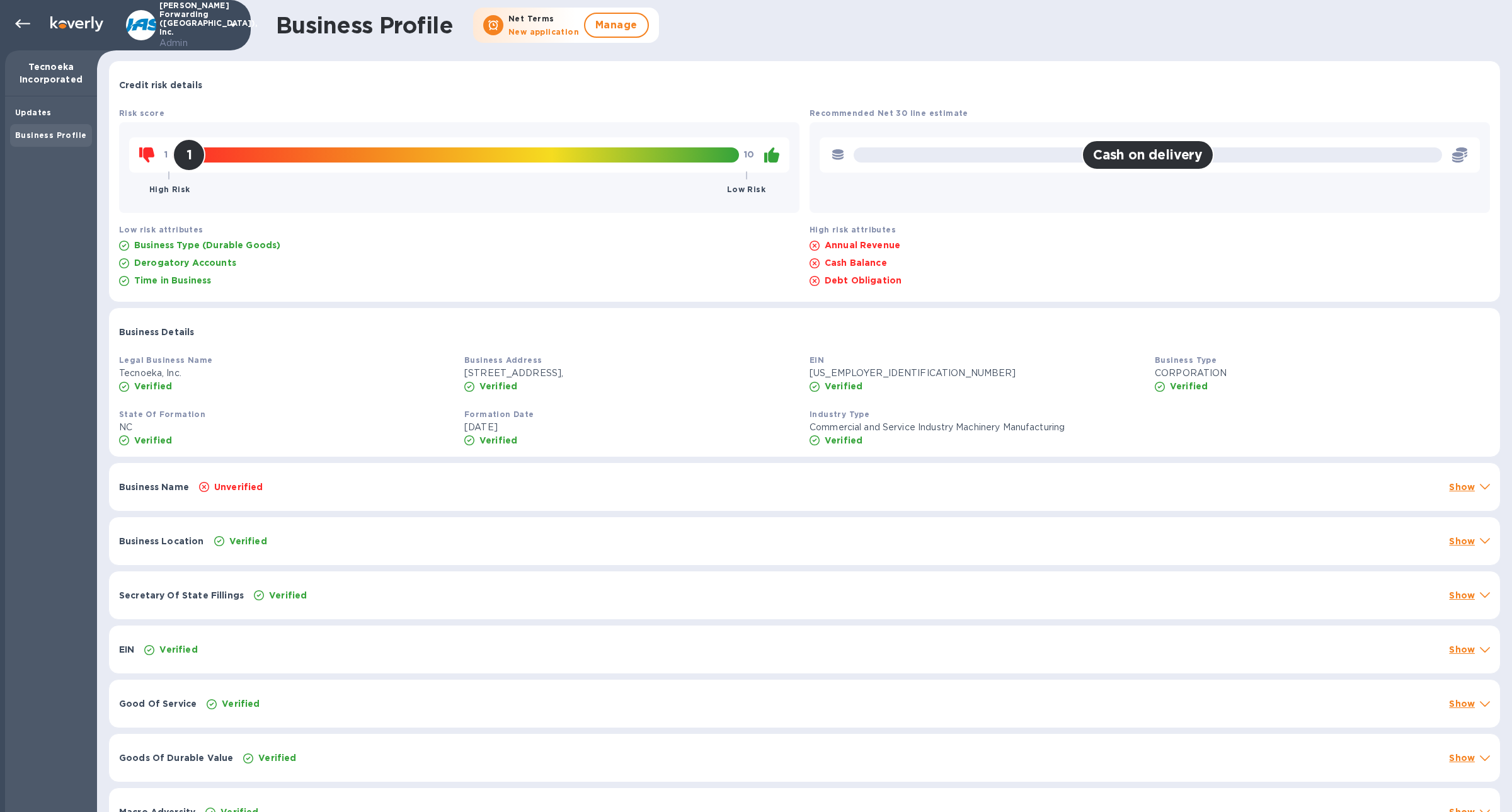
scroll to position [24, 0]
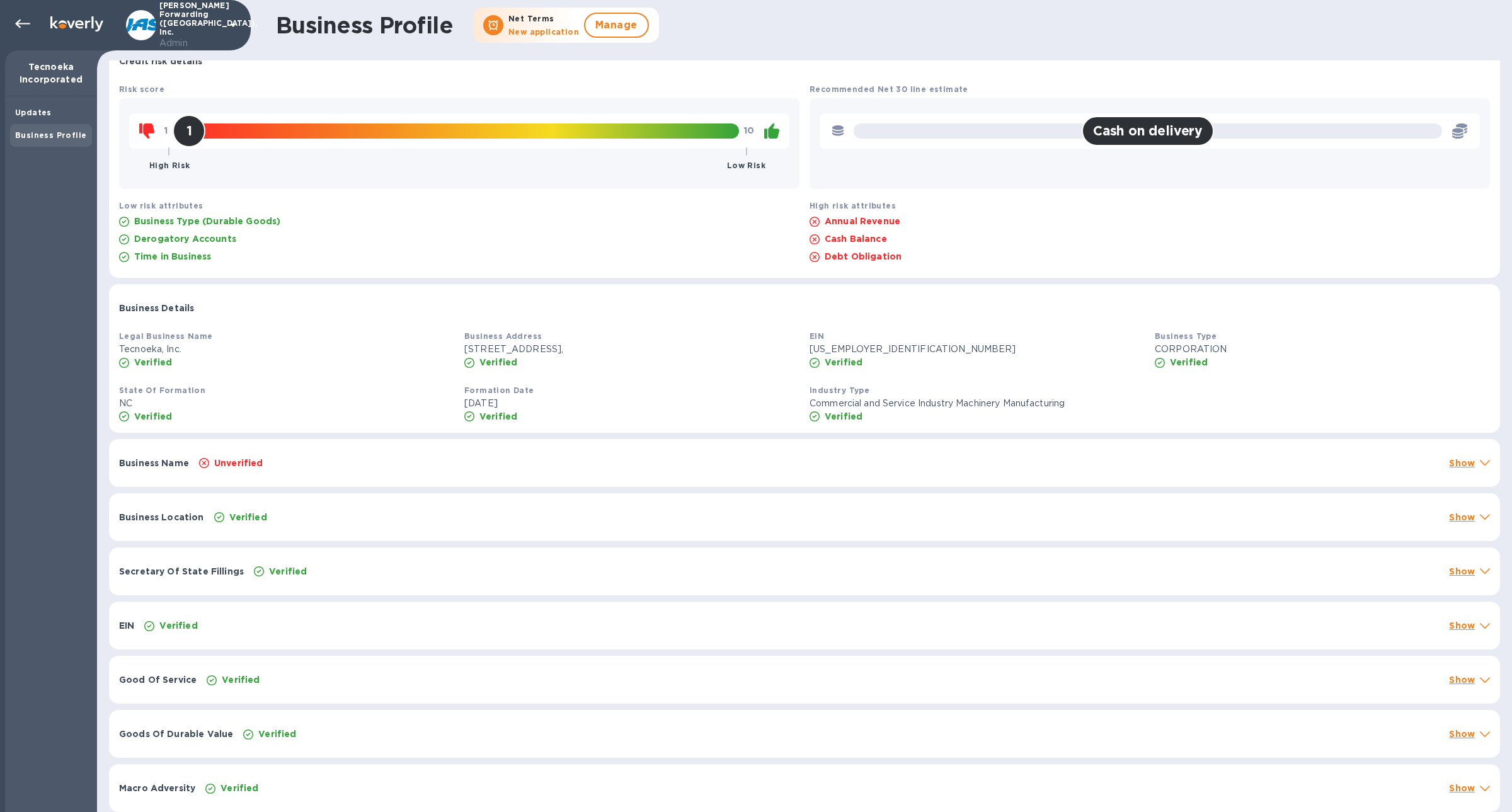
click at [384, 475] on div "Business Name Unverified Show" at bounding box center [804, 463] width 1391 height 48
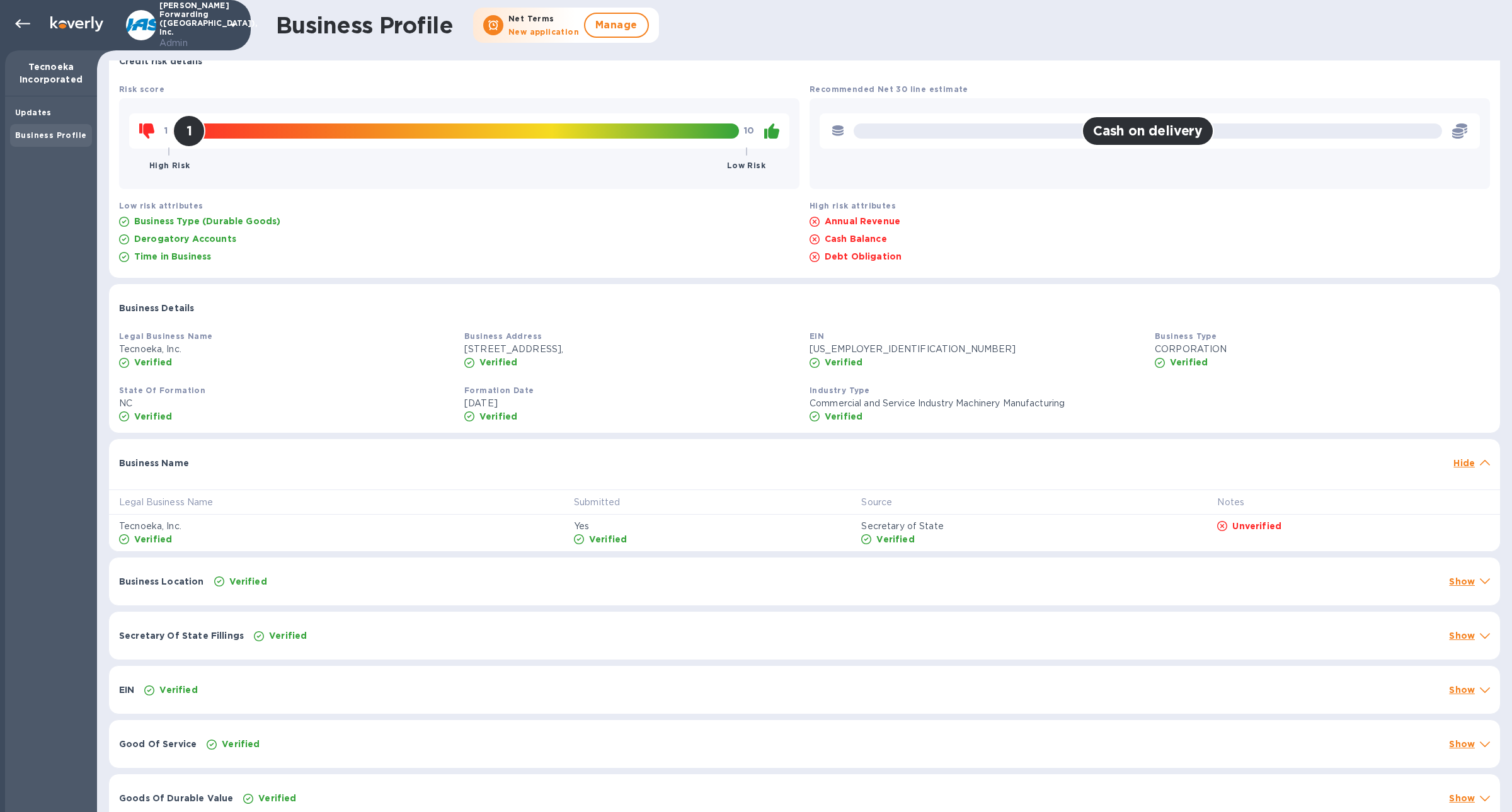
click at [376, 568] on div "Business Location Verified Show" at bounding box center [804, 581] width 1391 height 48
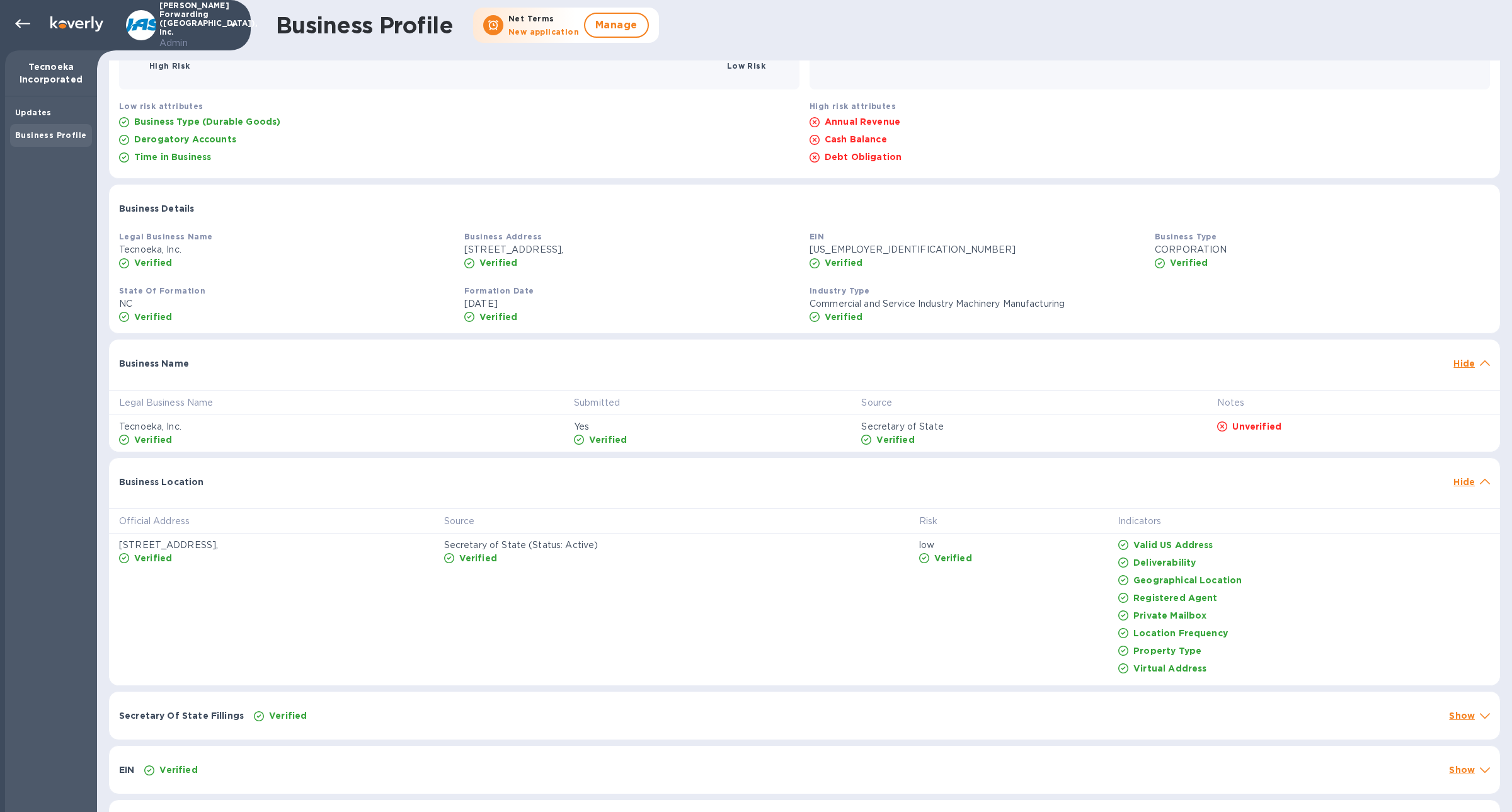
scroll to position [0, 0]
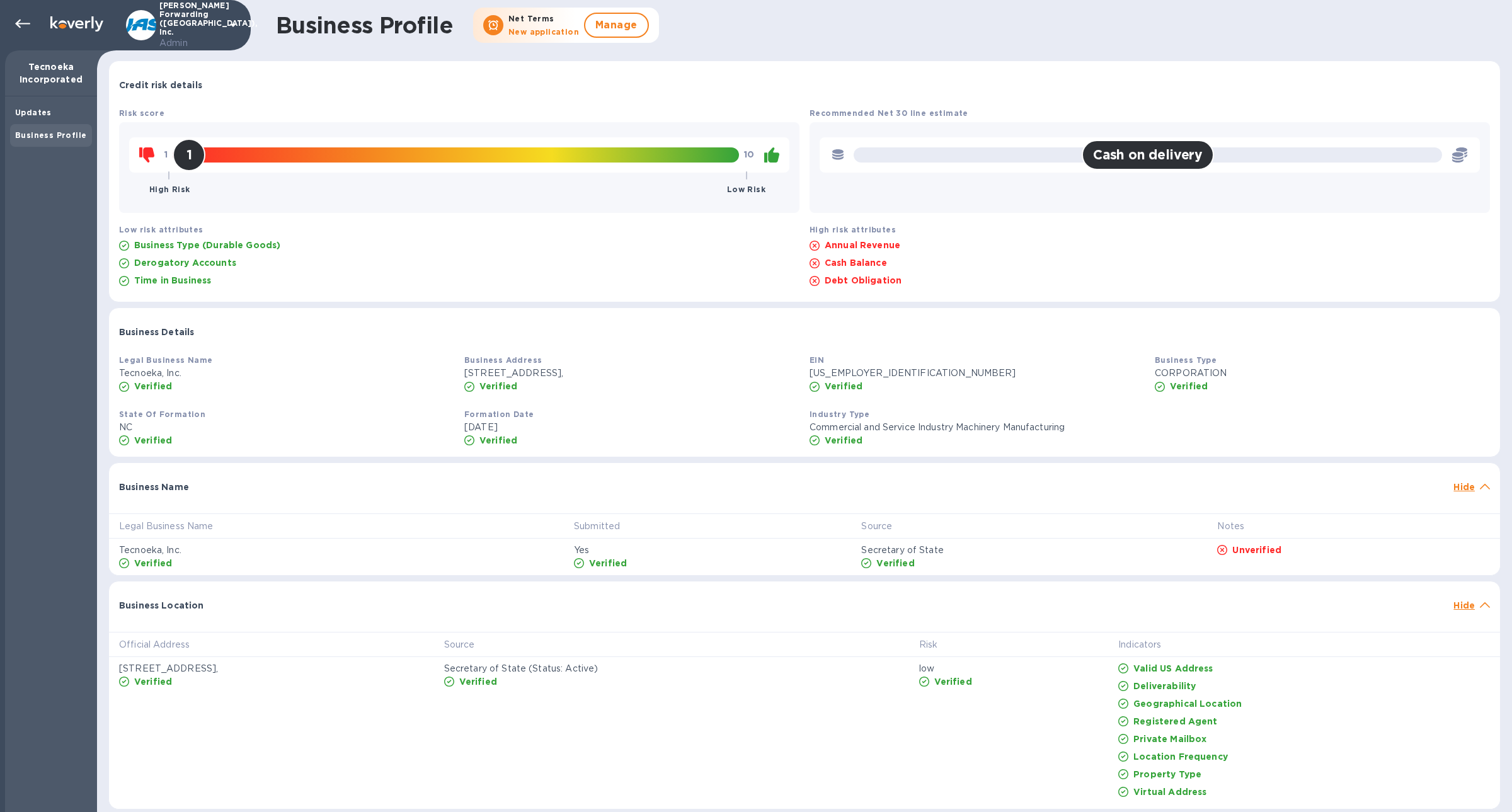
click at [235, 246] on p "Business Type (Durable Goods)" at bounding box center [207, 245] width 146 height 13
click at [287, 283] on div "Time in Business" at bounding box center [459, 280] width 685 height 18
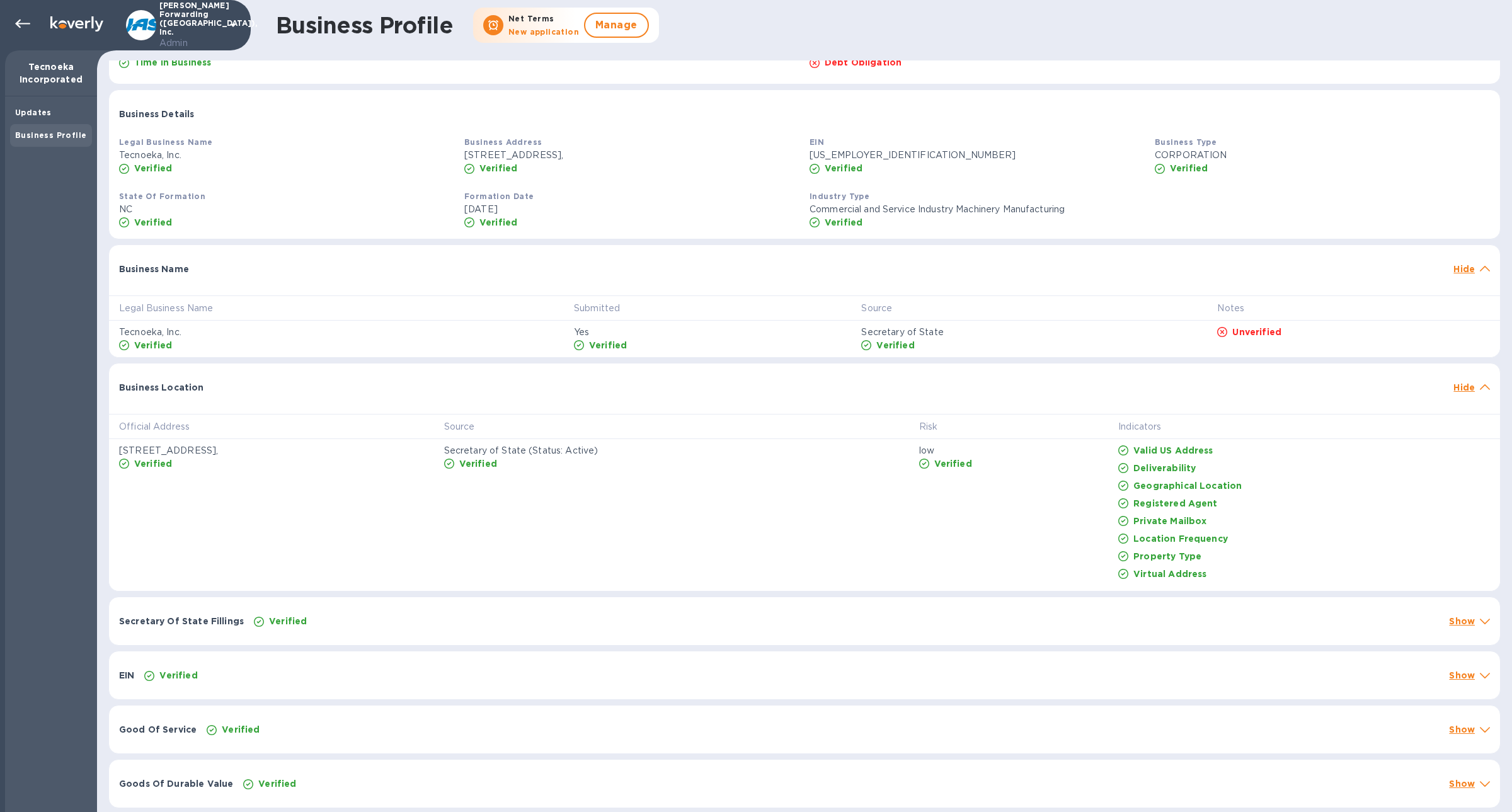
scroll to position [266, 0]
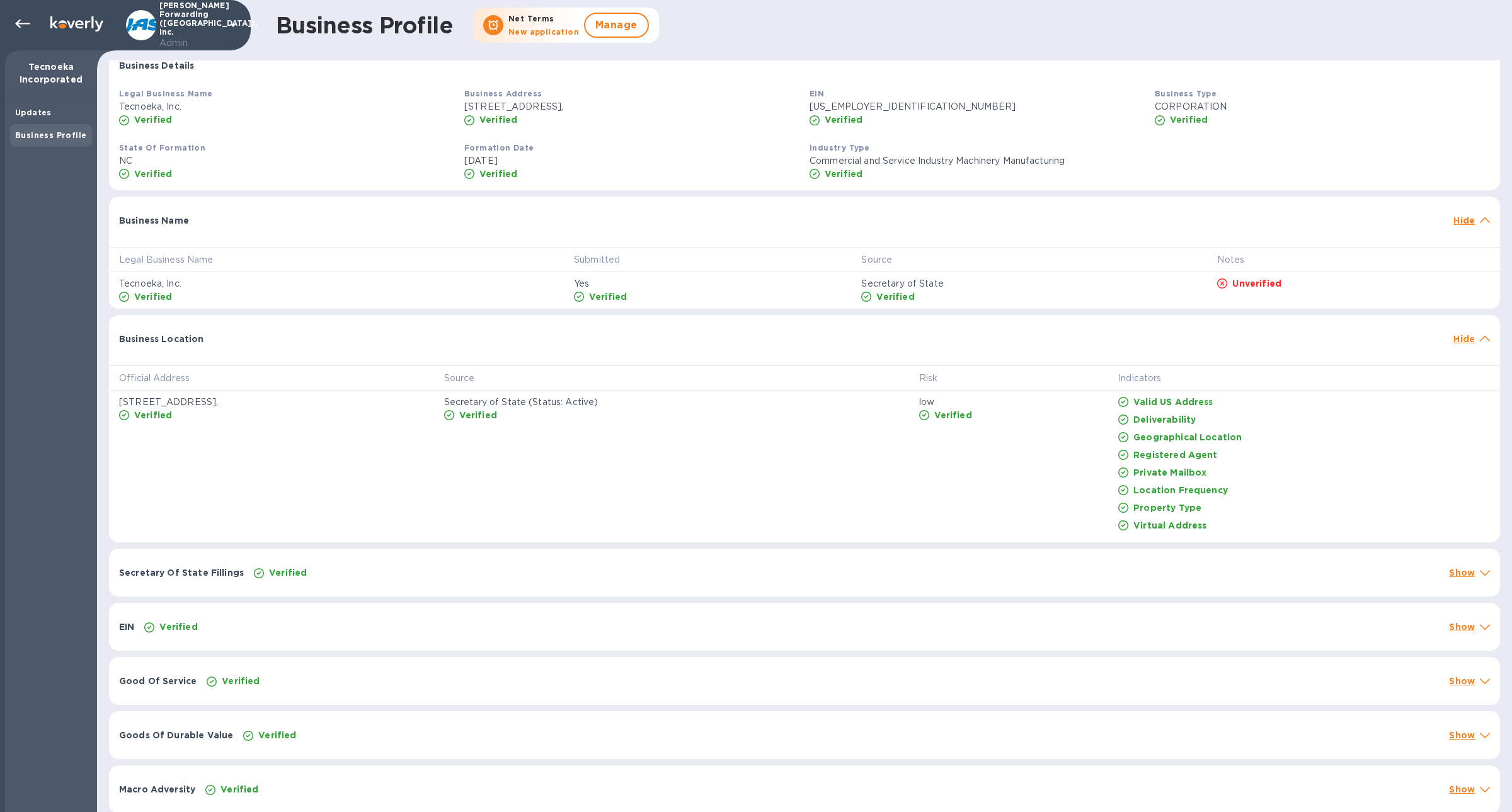
click at [189, 616] on div "EIN Verified Show" at bounding box center [804, 627] width 1391 height 48
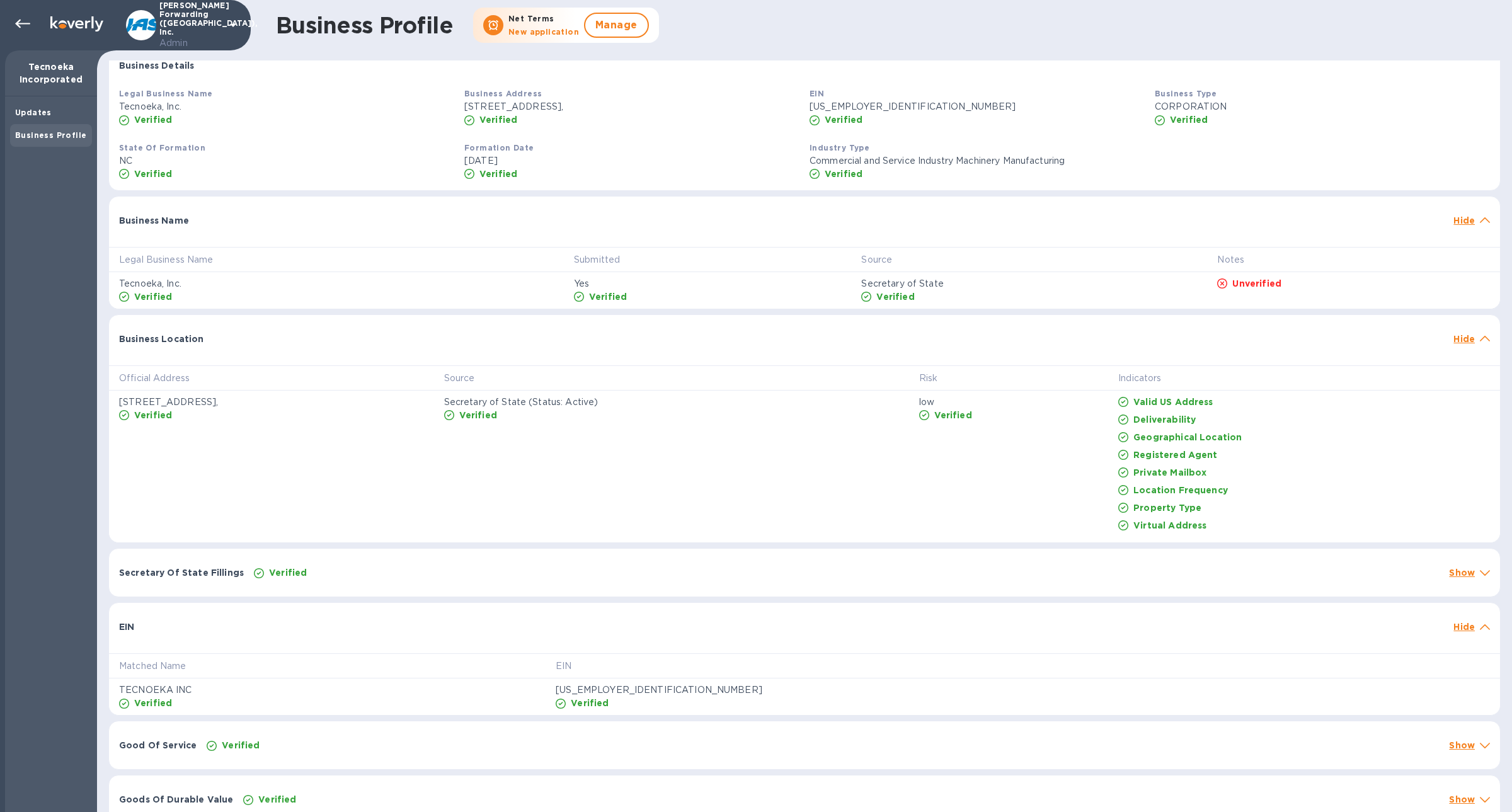
click at [189, 616] on div "EIN Hide" at bounding box center [804, 623] width 1391 height 40
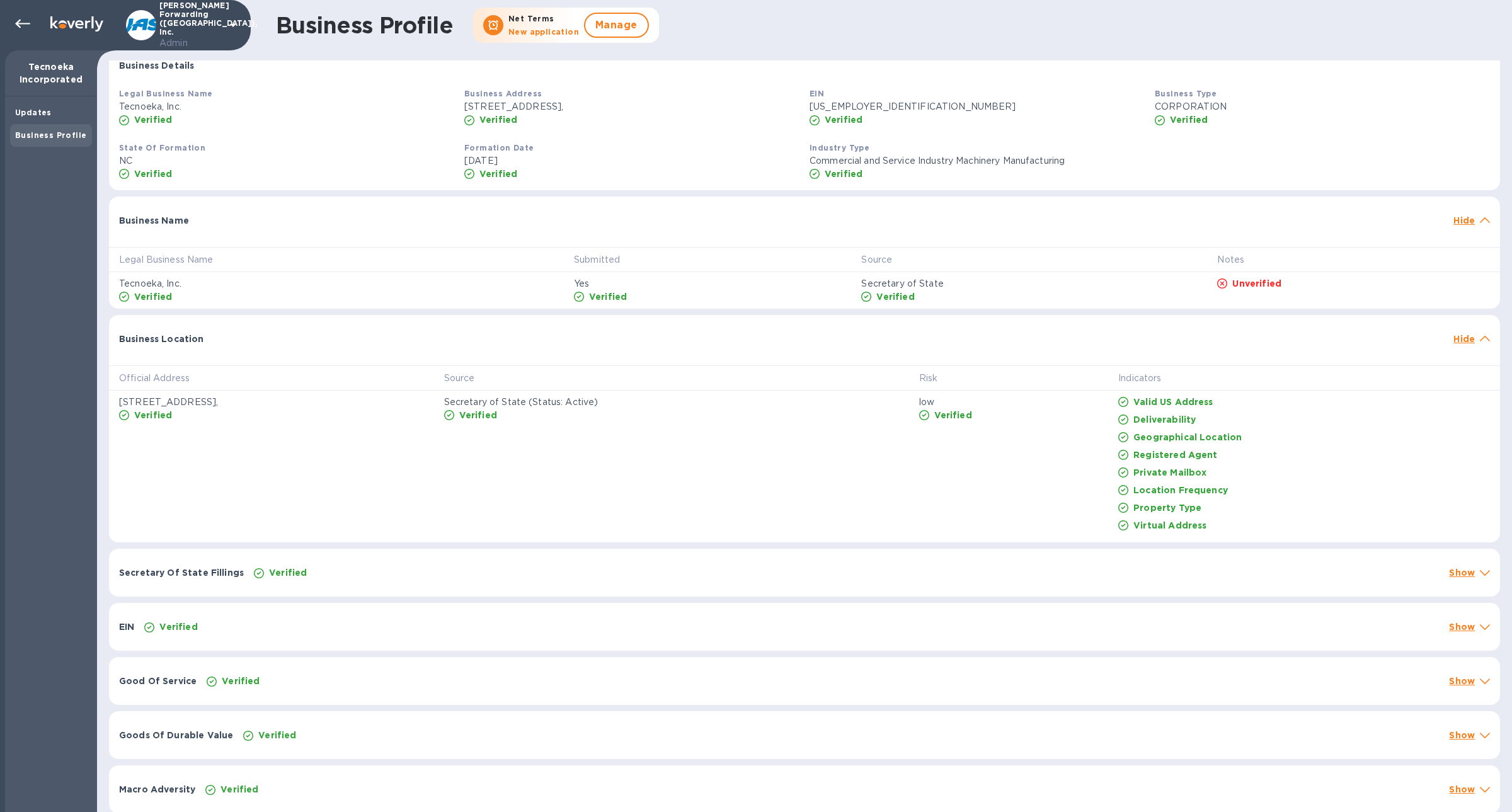
click at [189, 616] on div "EIN Verified Show" at bounding box center [804, 627] width 1391 height 48
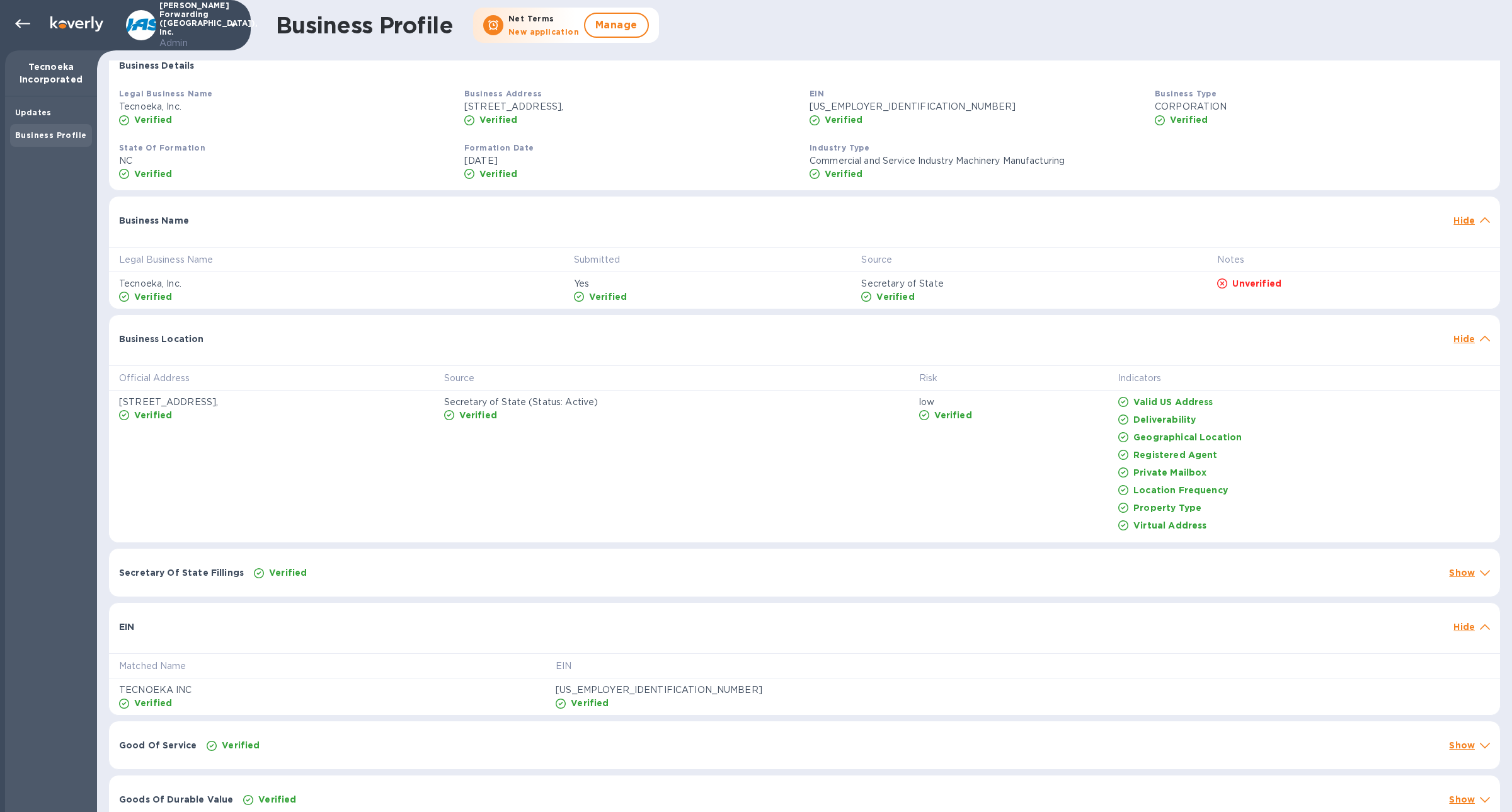
click at [1244, 285] on p "Unverified" at bounding box center [1257, 283] width 49 height 13
click at [31, 6] on div "[PERSON_NAME] Forwarding ([GEOGRAPHIC_DATA]), Inc. Admin" at bounding box center [125, 25] width 250 height 50
click at [22, 26] on icon at bounding box center [23, 24] width 15 height 15
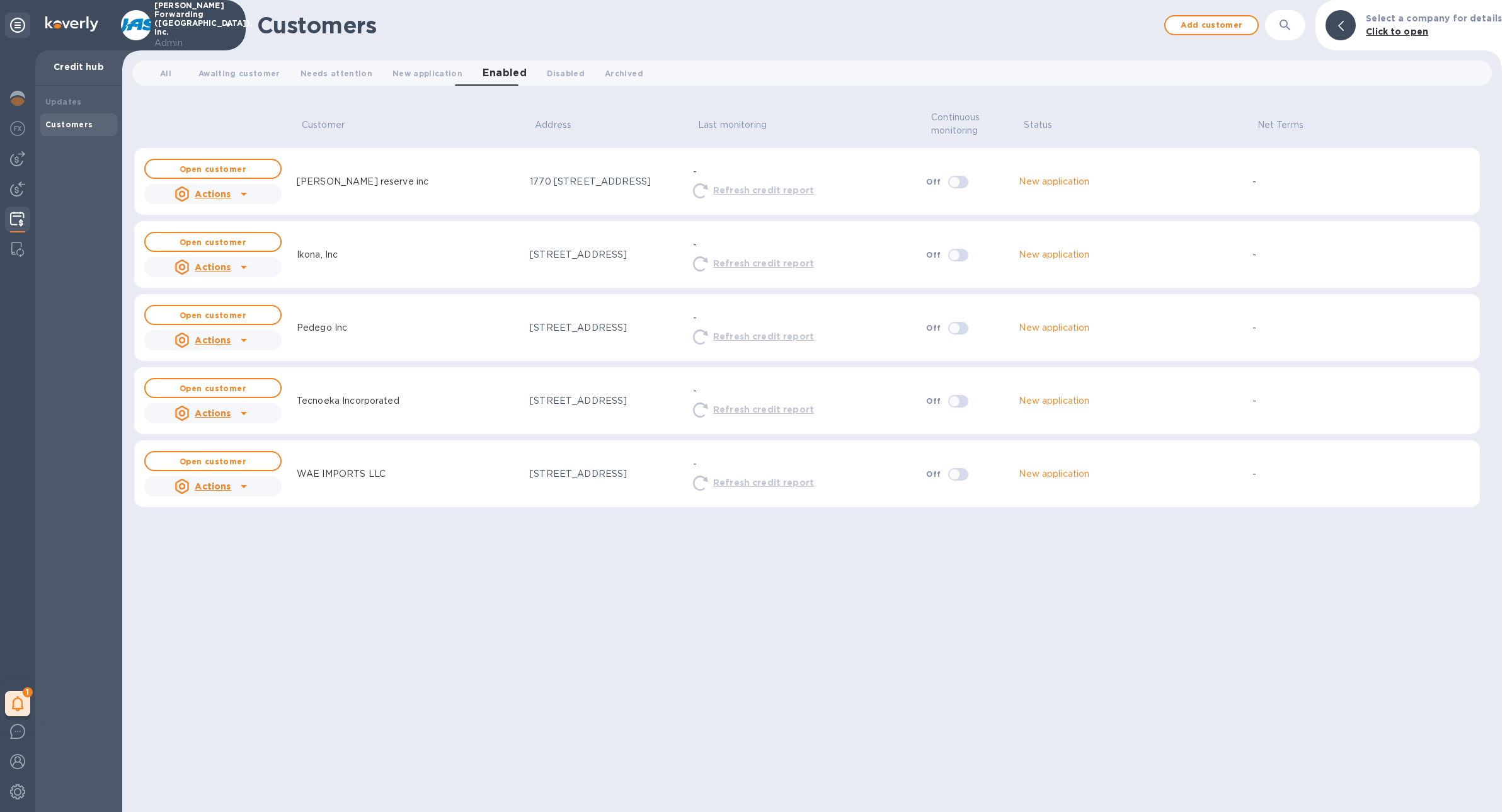
click at [252, 403] on div at bounding box center [244, 413] width 20 height 20
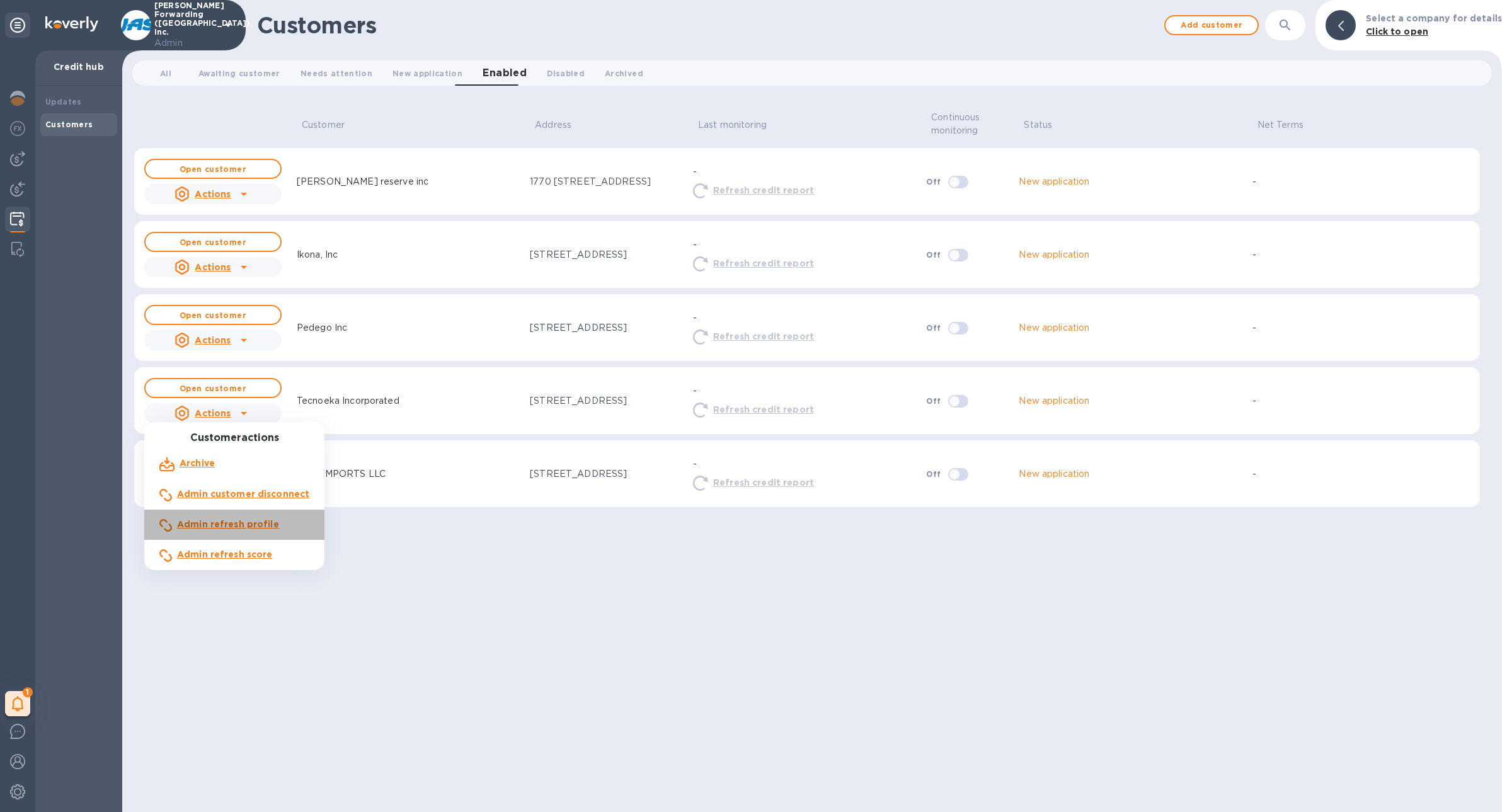
click at [255, 525] on b "Admin refresh profile" at bounding box center [228, 525] width 102 height 10
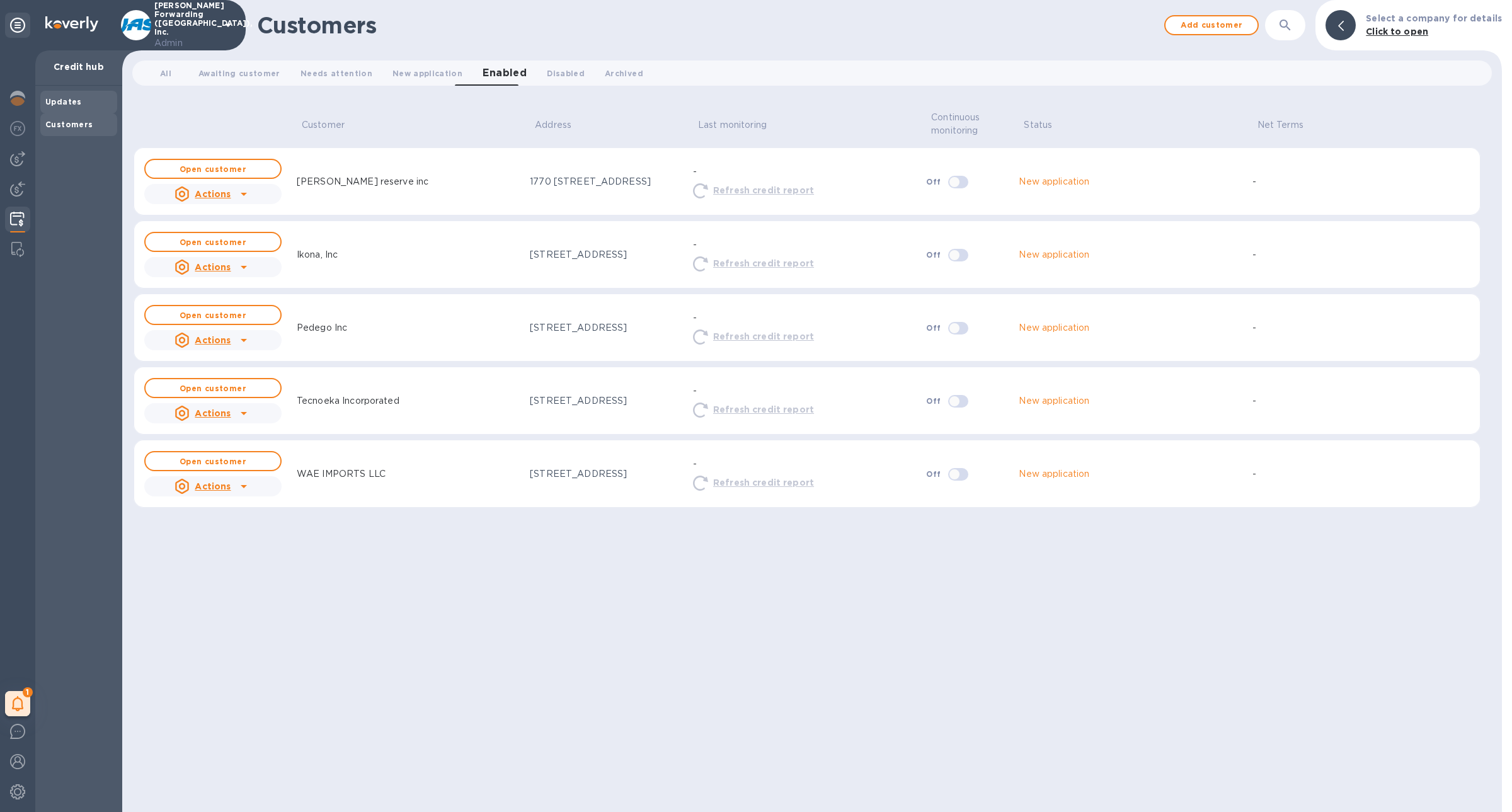
click at [72, 99] on b "Updates" at bounding box center [64, 101] width 37 height 9
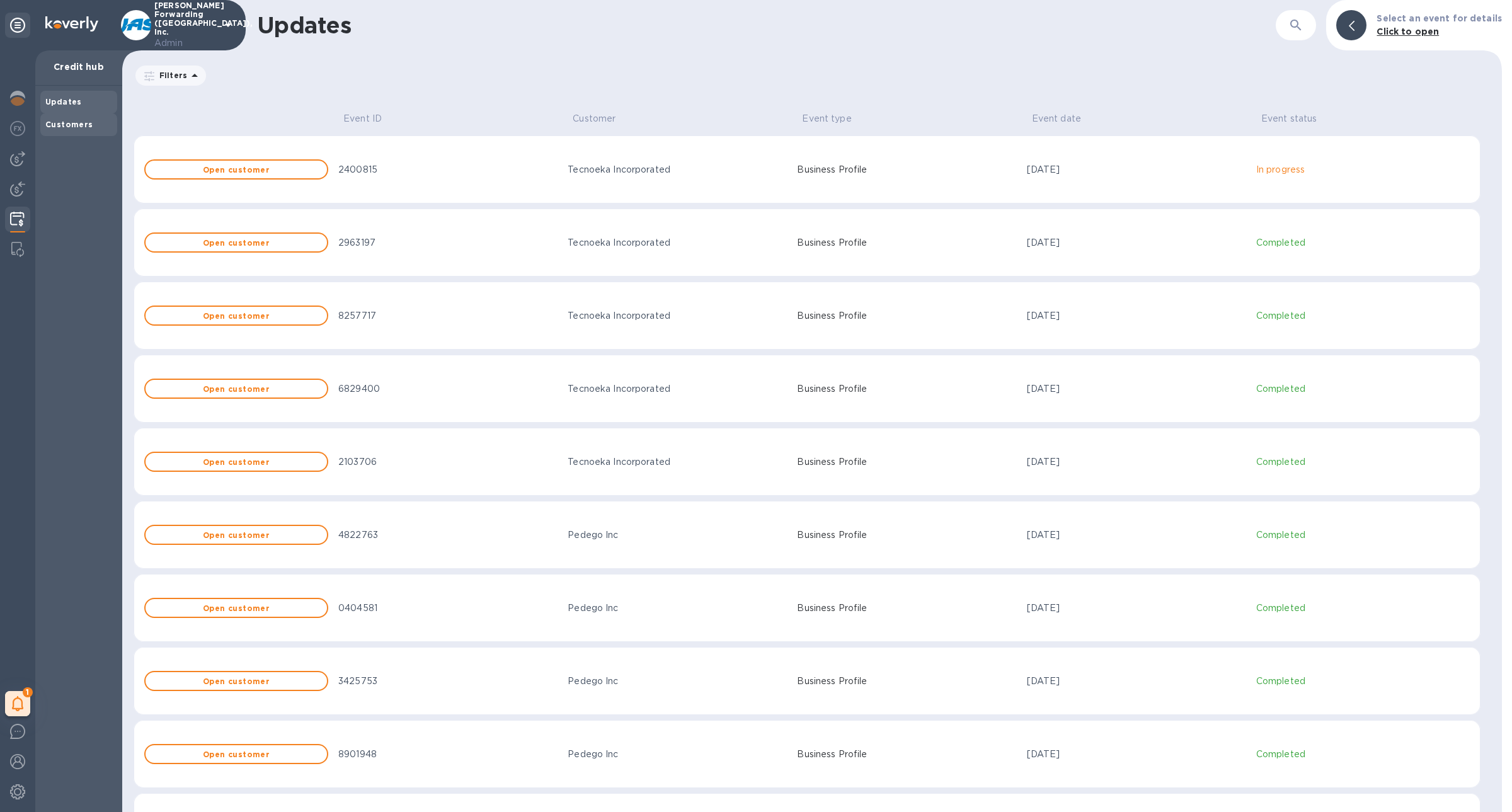
click at [74, 118] on div "Customers" at bounding box center [79, 124] width 67 height 13
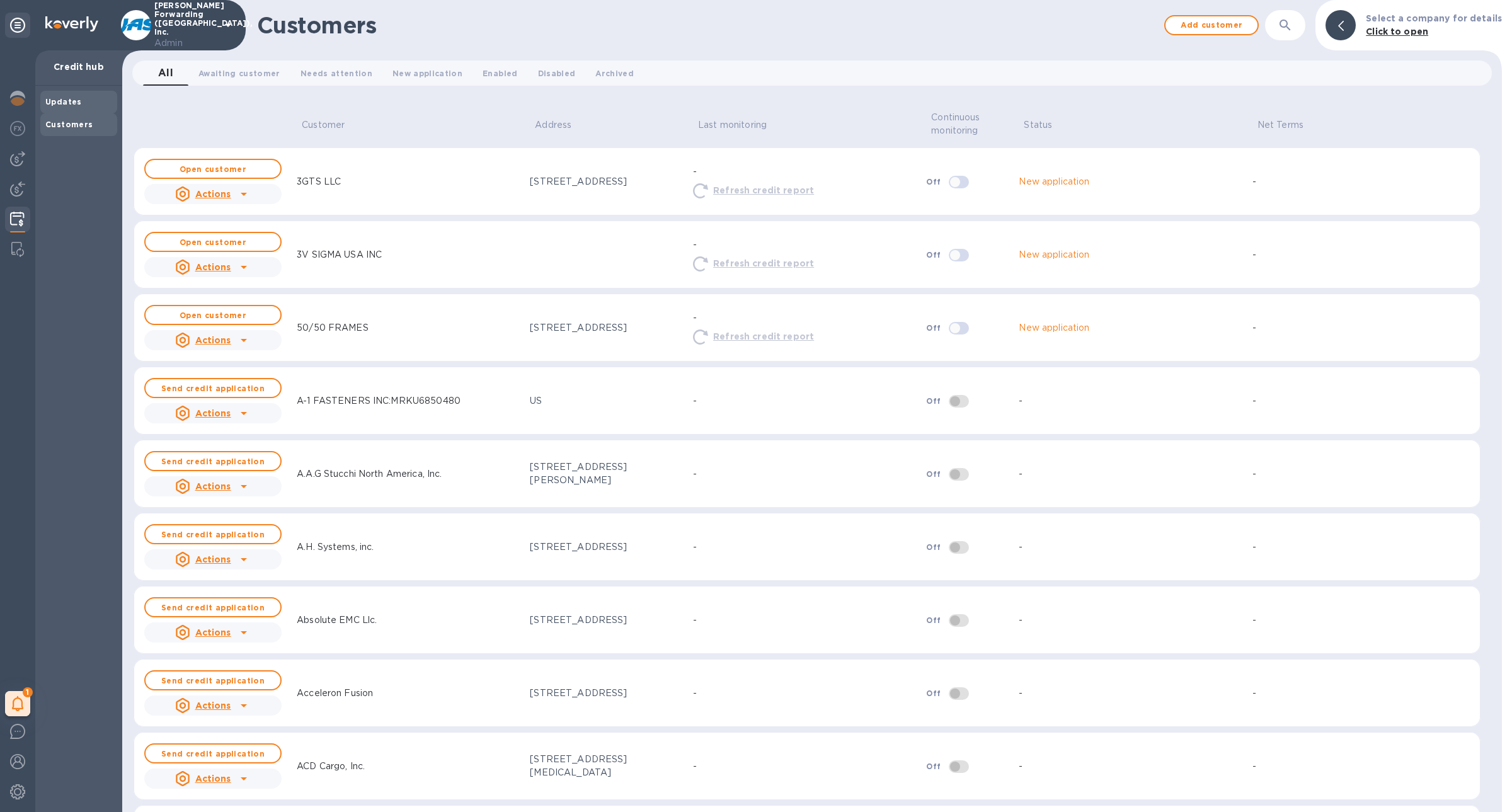
click at [76, 103] on b "Updates" at bounding box center [64, 101] width 37 height 9
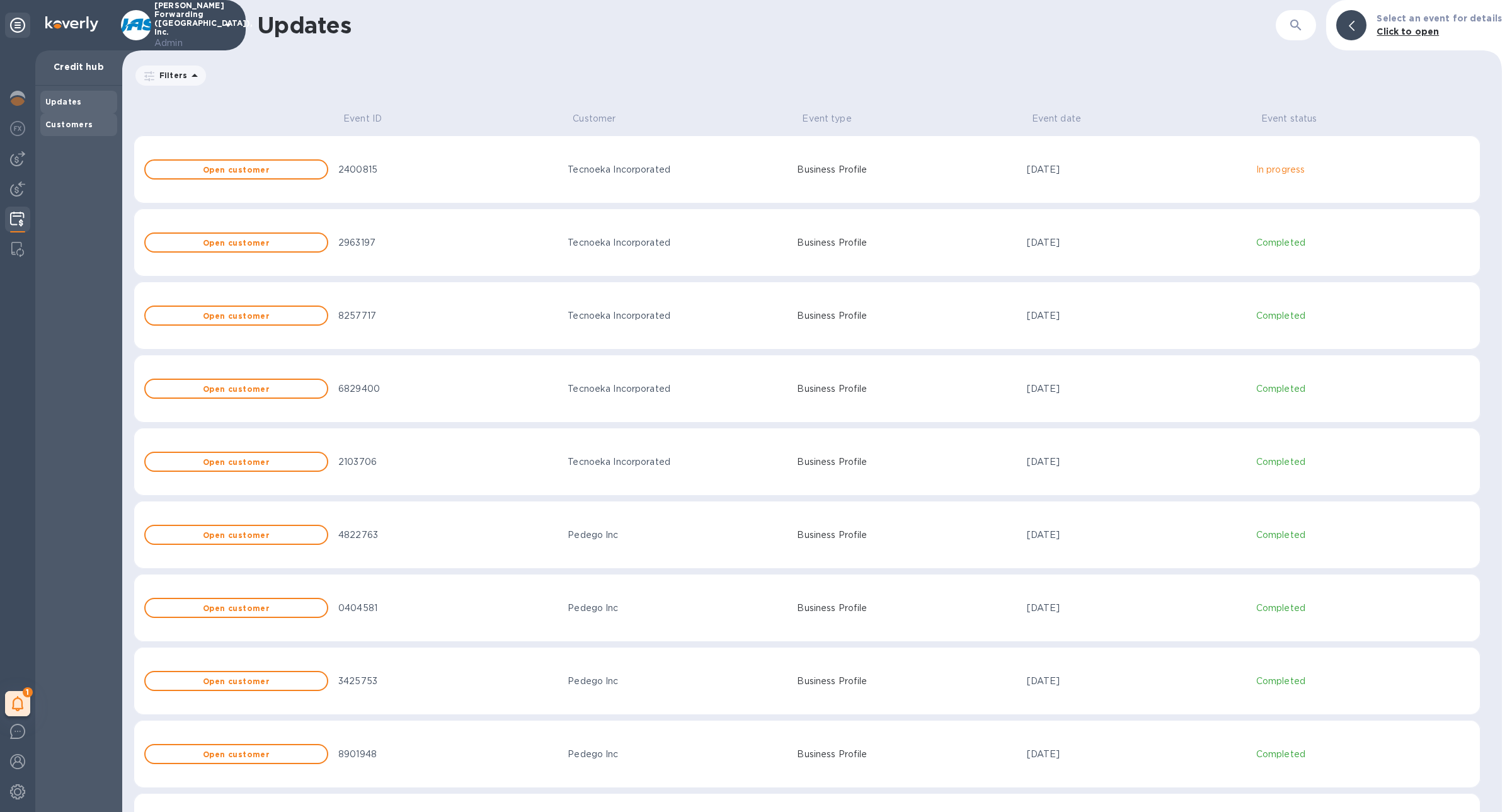
click at [80, 128] on b "Customers" at bounding box center [69, 124] width 48 height 9
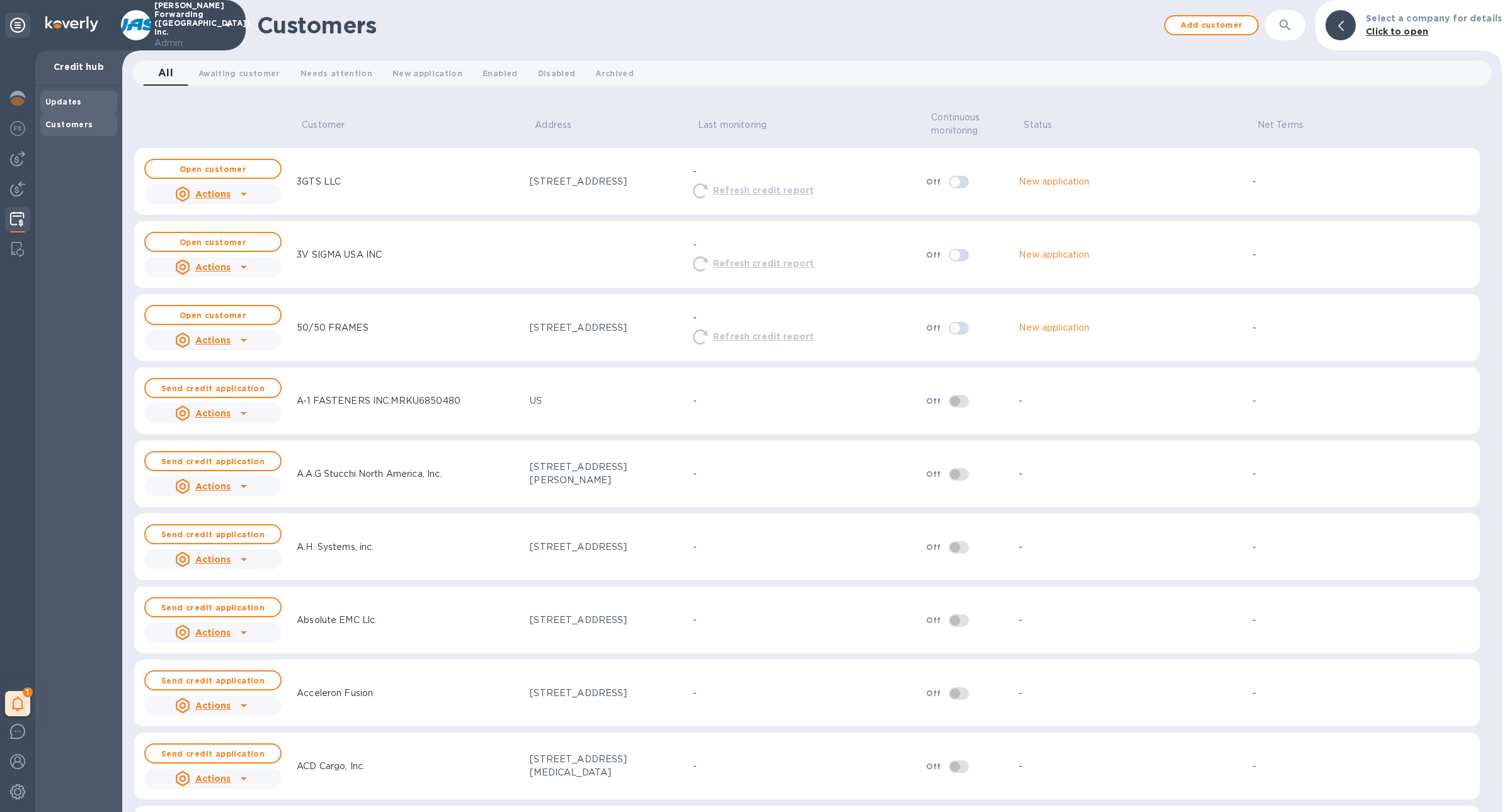
click at [78, 106] on div "Updates" at bounding box center [79, 101] width 67 height 13
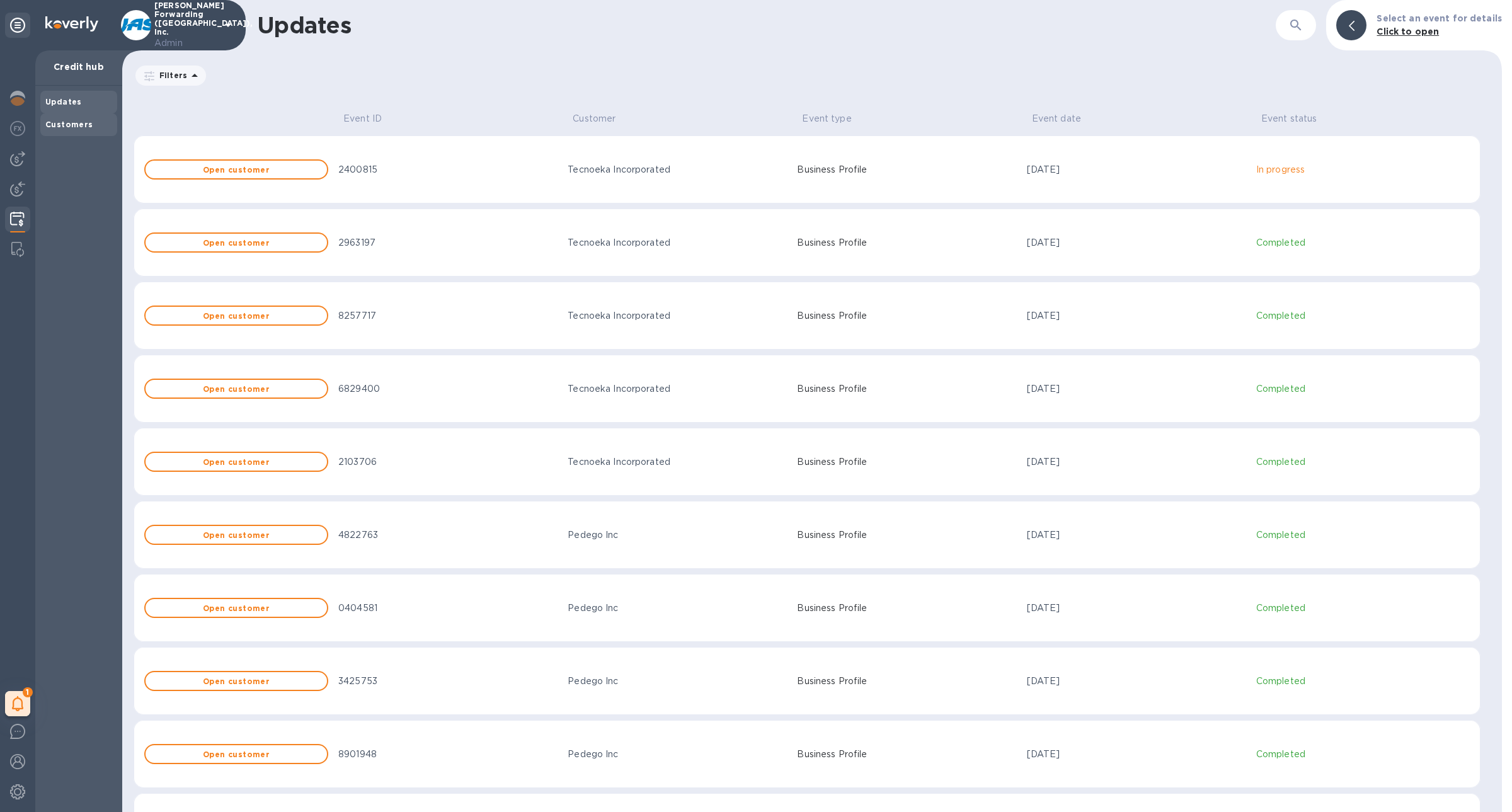
click at [54, 132] on div "Customers" at bounding box center [79, 124] width 77 height 23
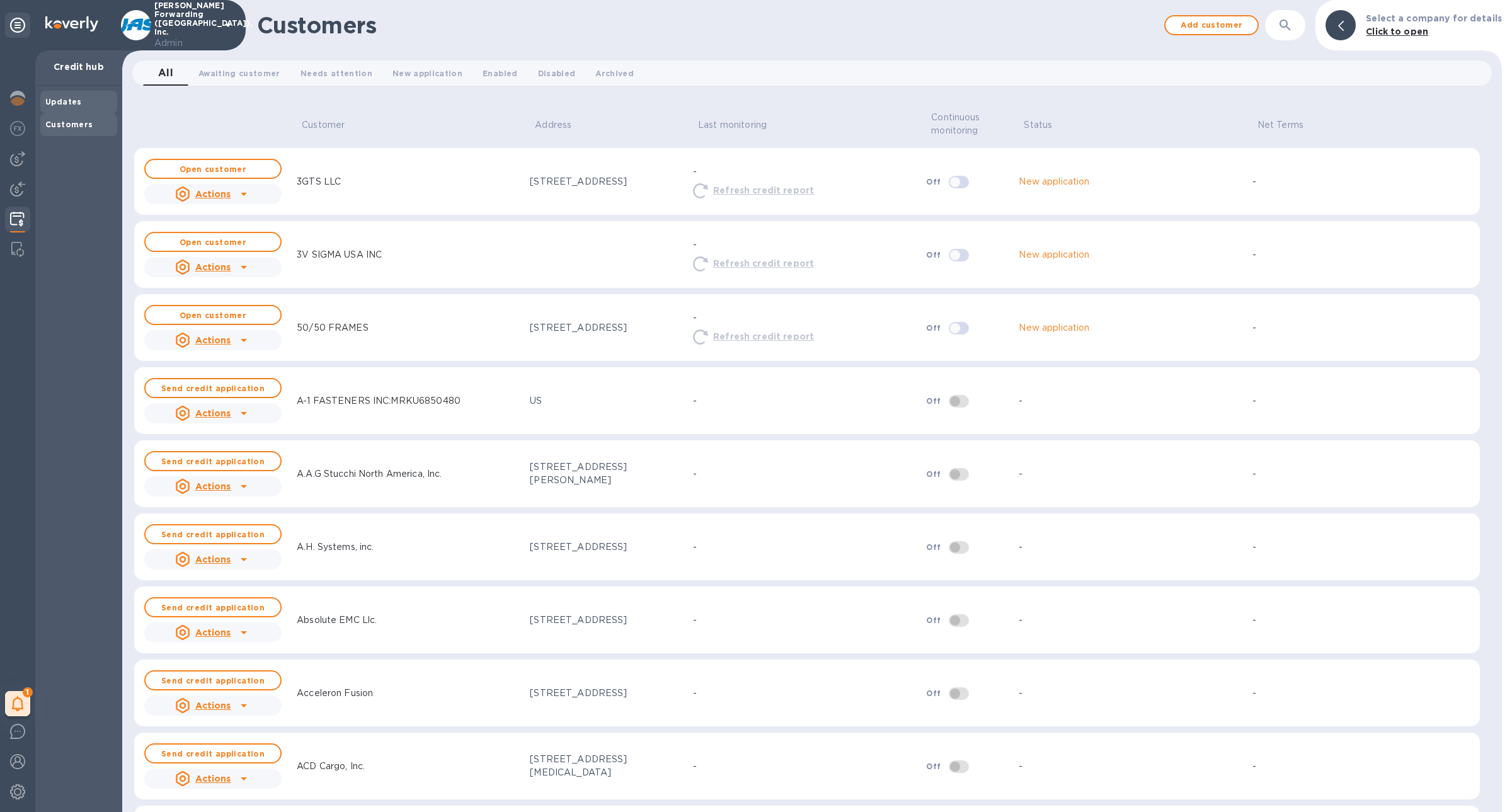
click at [66, 107] on div "Updates" at bounding box center [79, 101] width 67 height 13
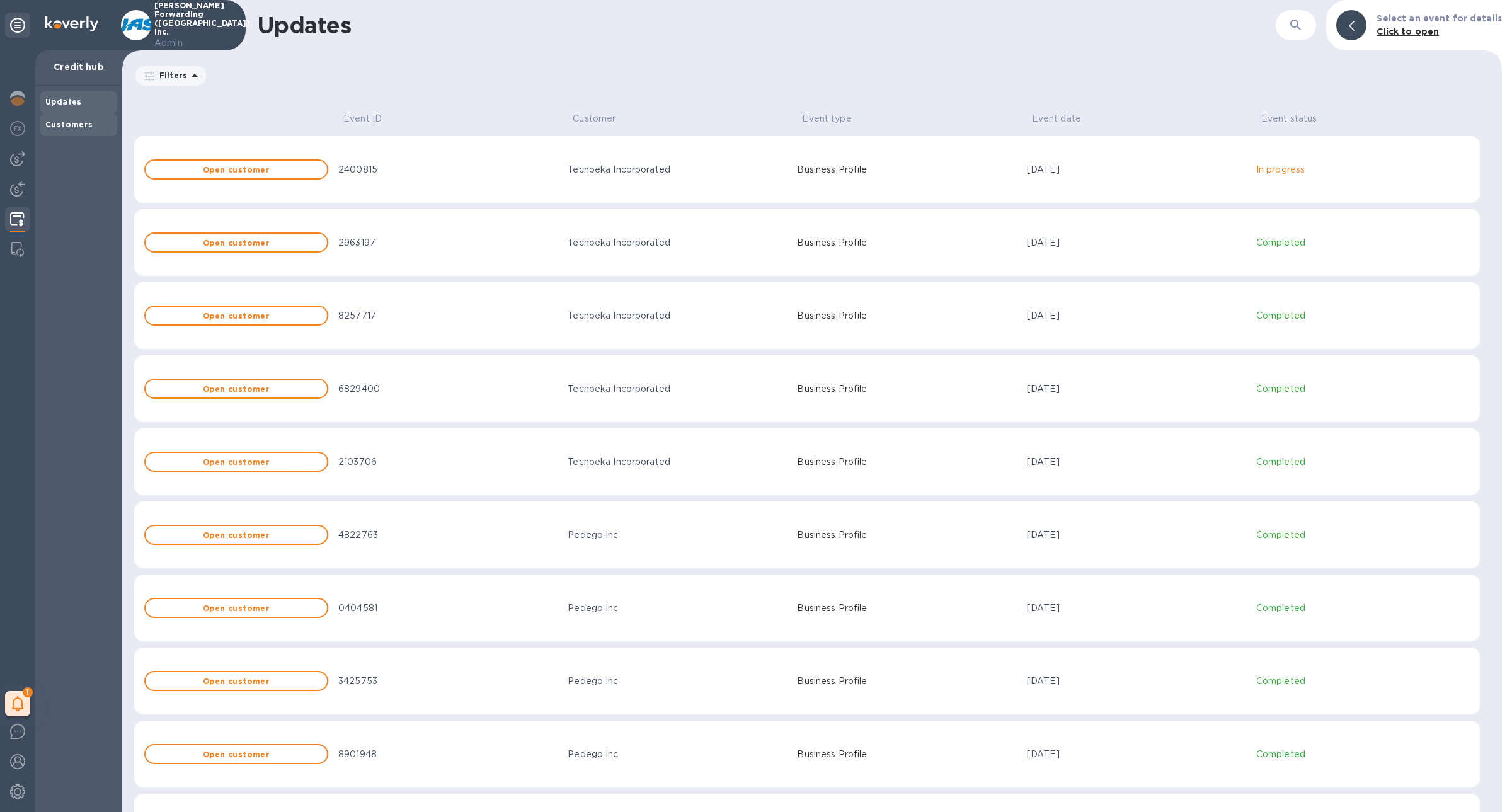
click at [67, 121] on b "Customers" at bounding box center [69, 124] width 48 height 9
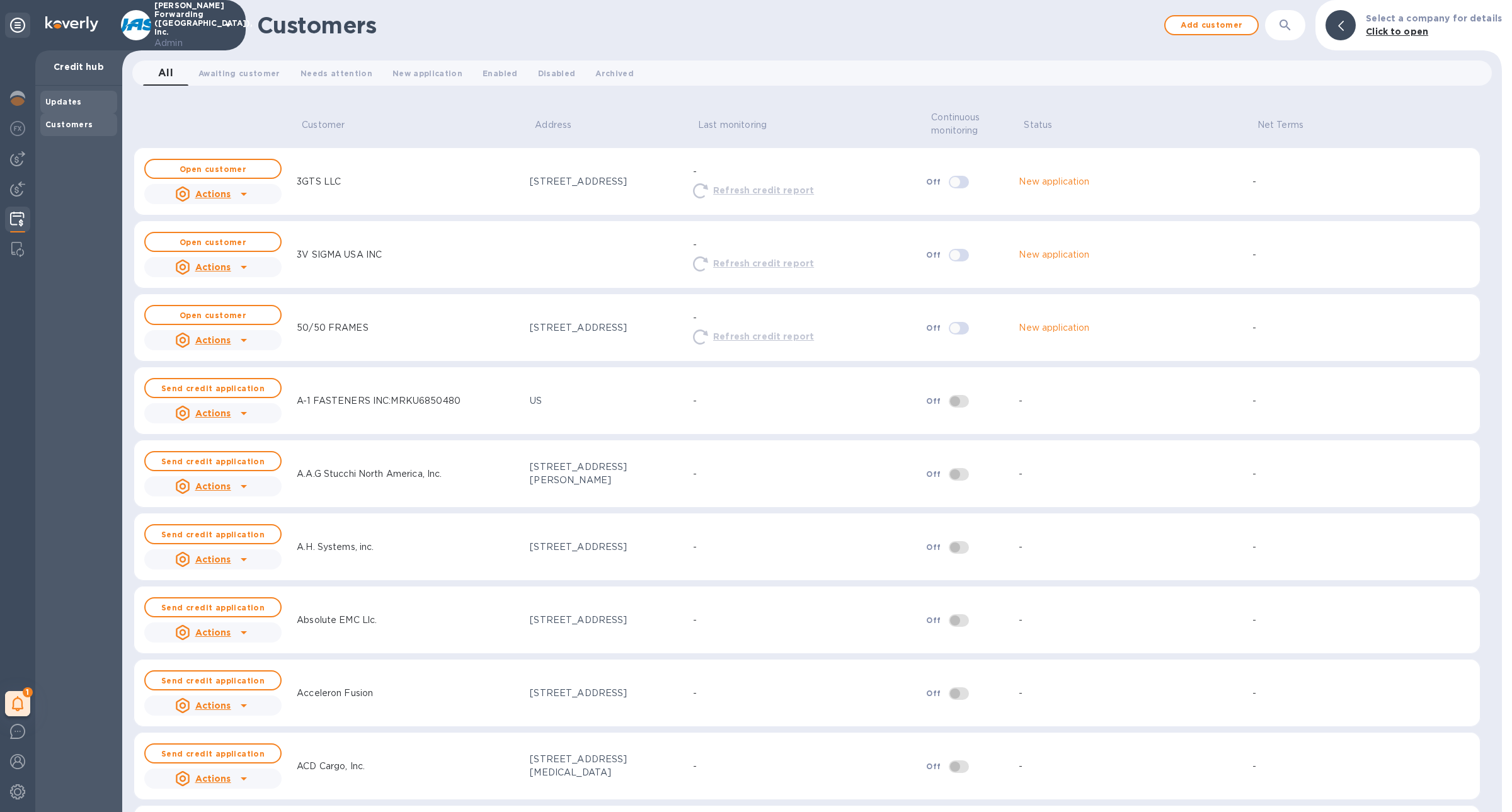
click at [67, 106] on div "Updates" at bounding box center [79, 101] width 67 height 13
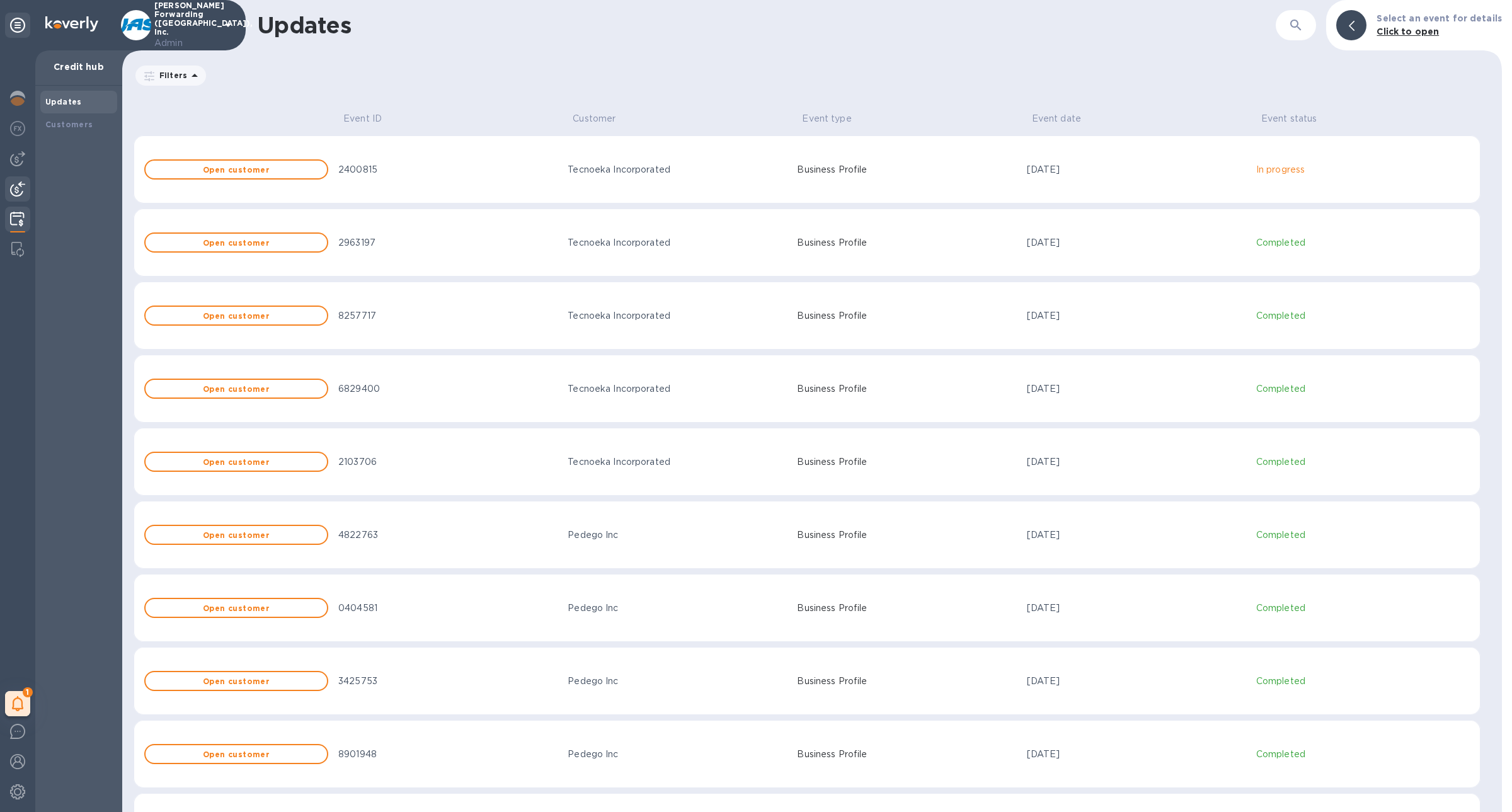
click at [20, 182] on img at bounding box center [18, 189] width 15 height 15
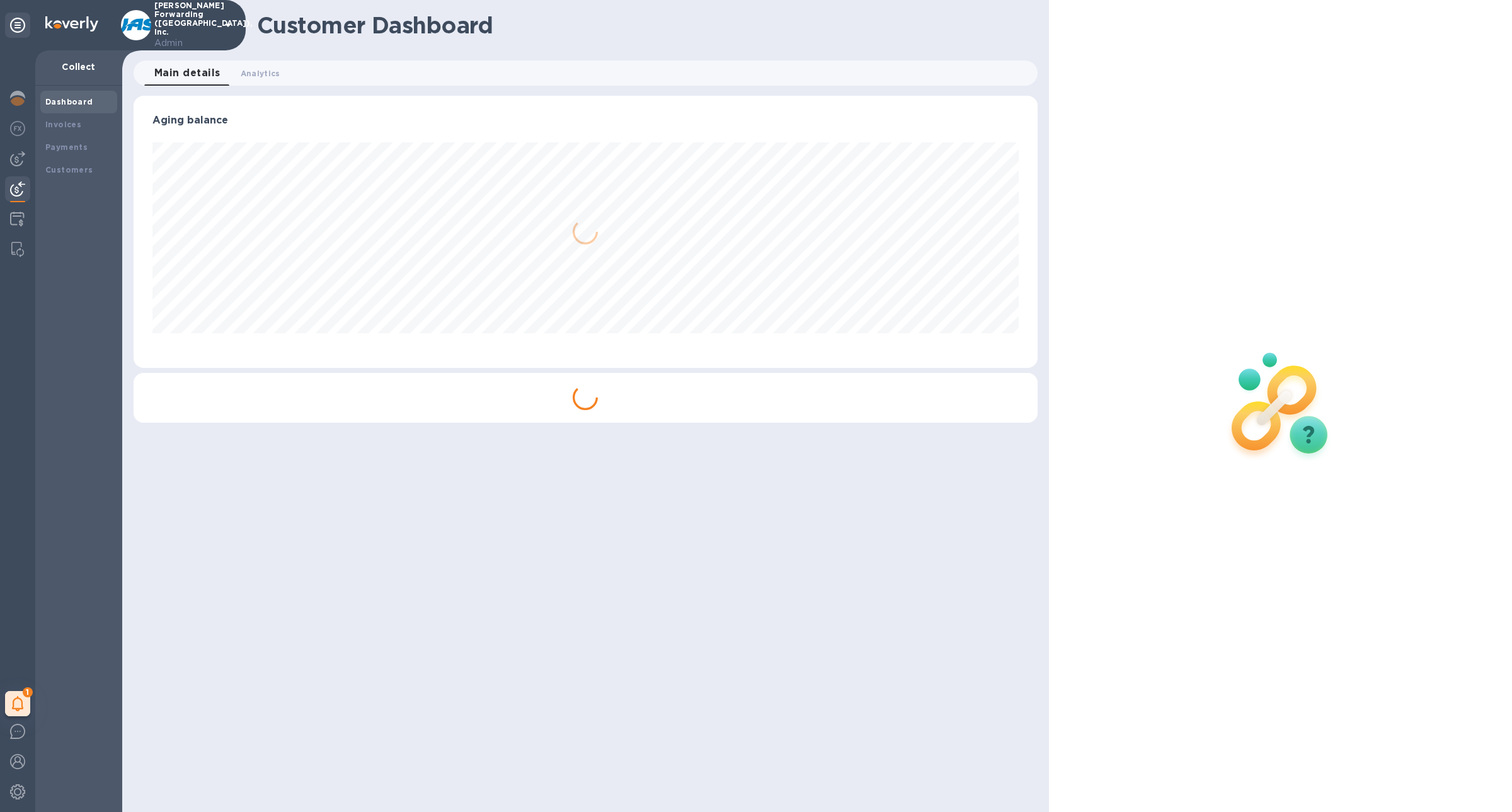
scroll to position [272, 903]
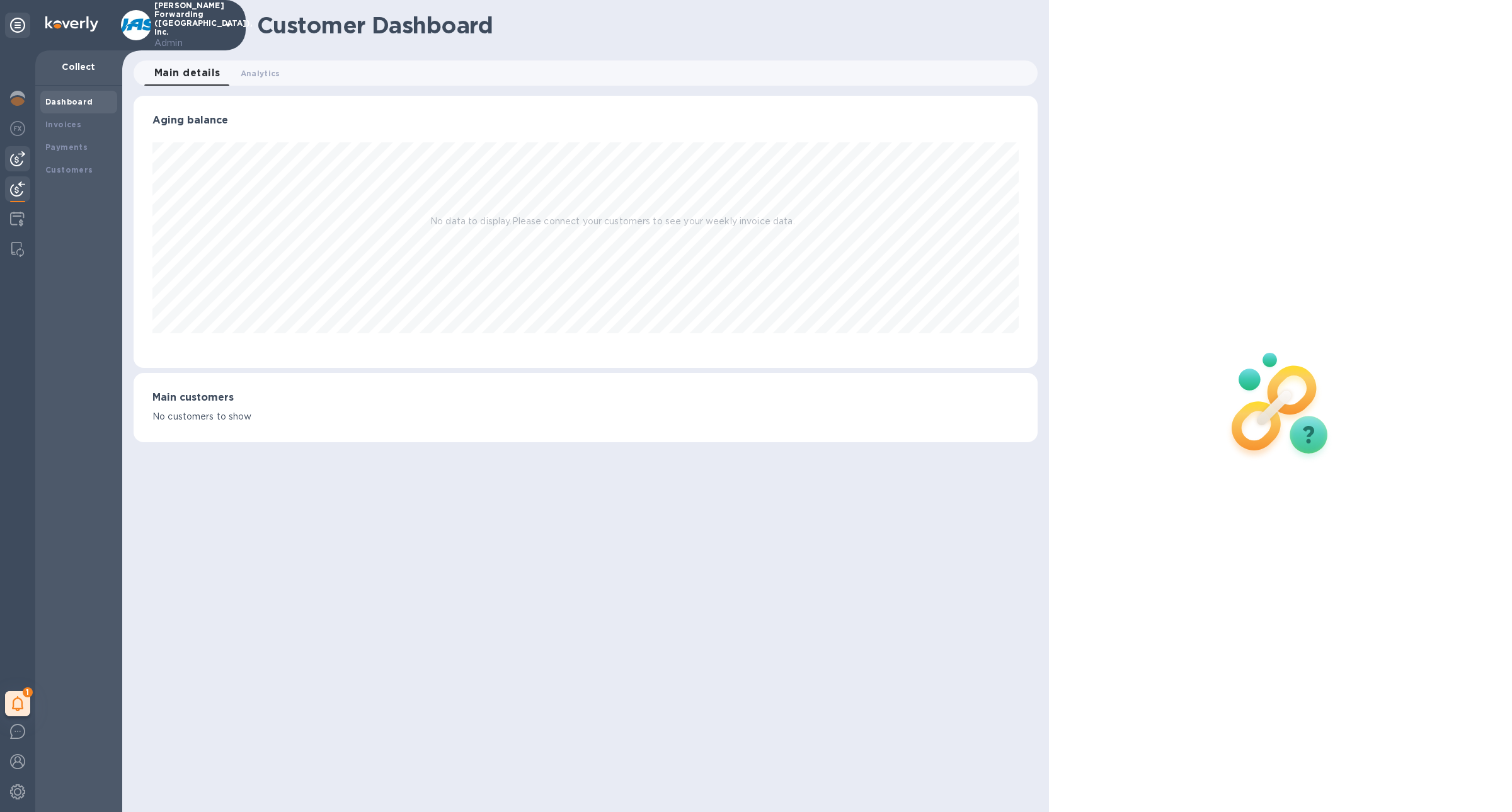
click at [18, 168] on div at bounding box center [18, 158] width 25 height 25
click at [22, 233] on div at bounding box center [17, 220] width 24 height 28
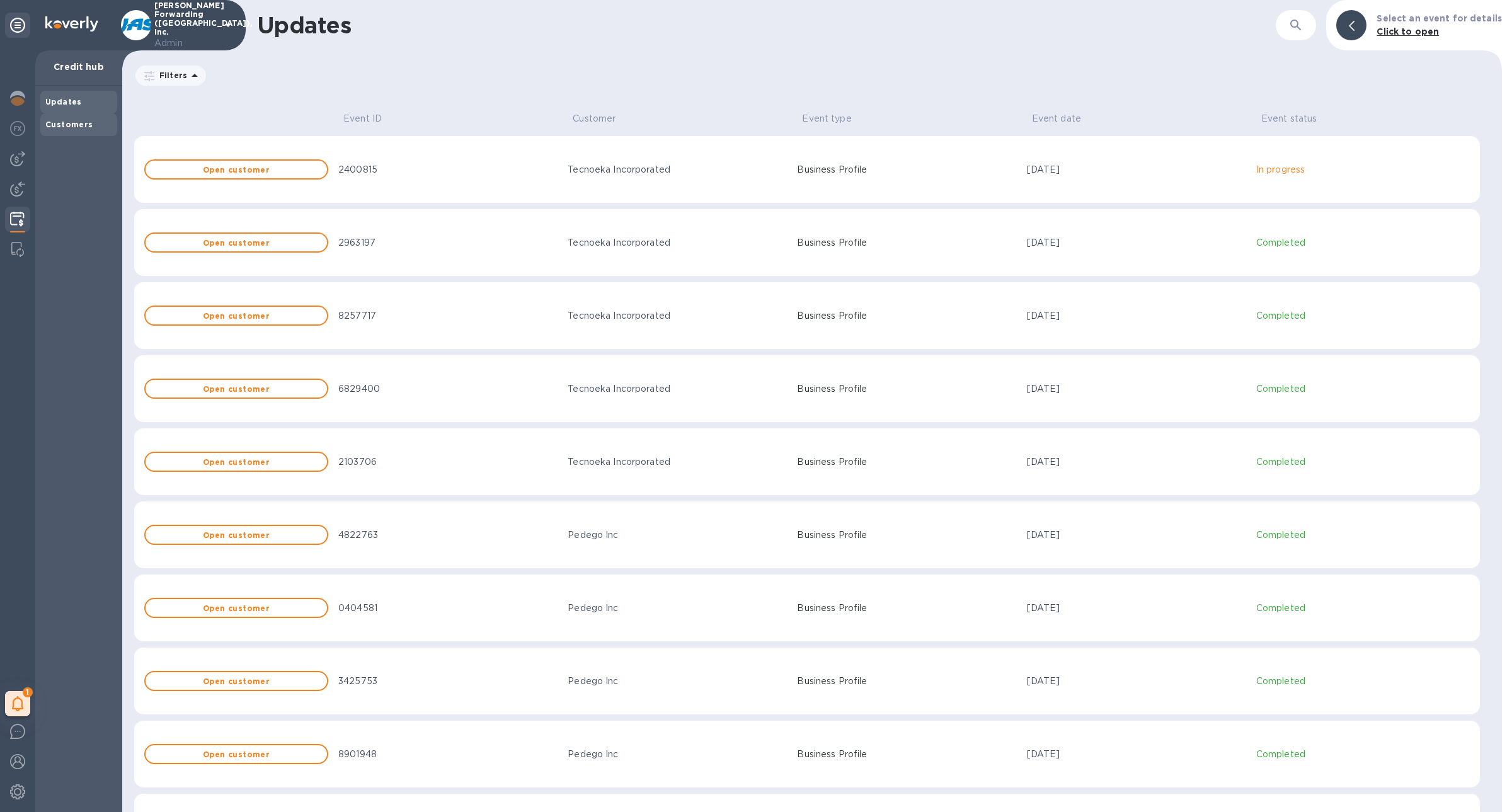
click at [88, 132] on div "Customers" at bounding box center [79, 124] width 77 height 23
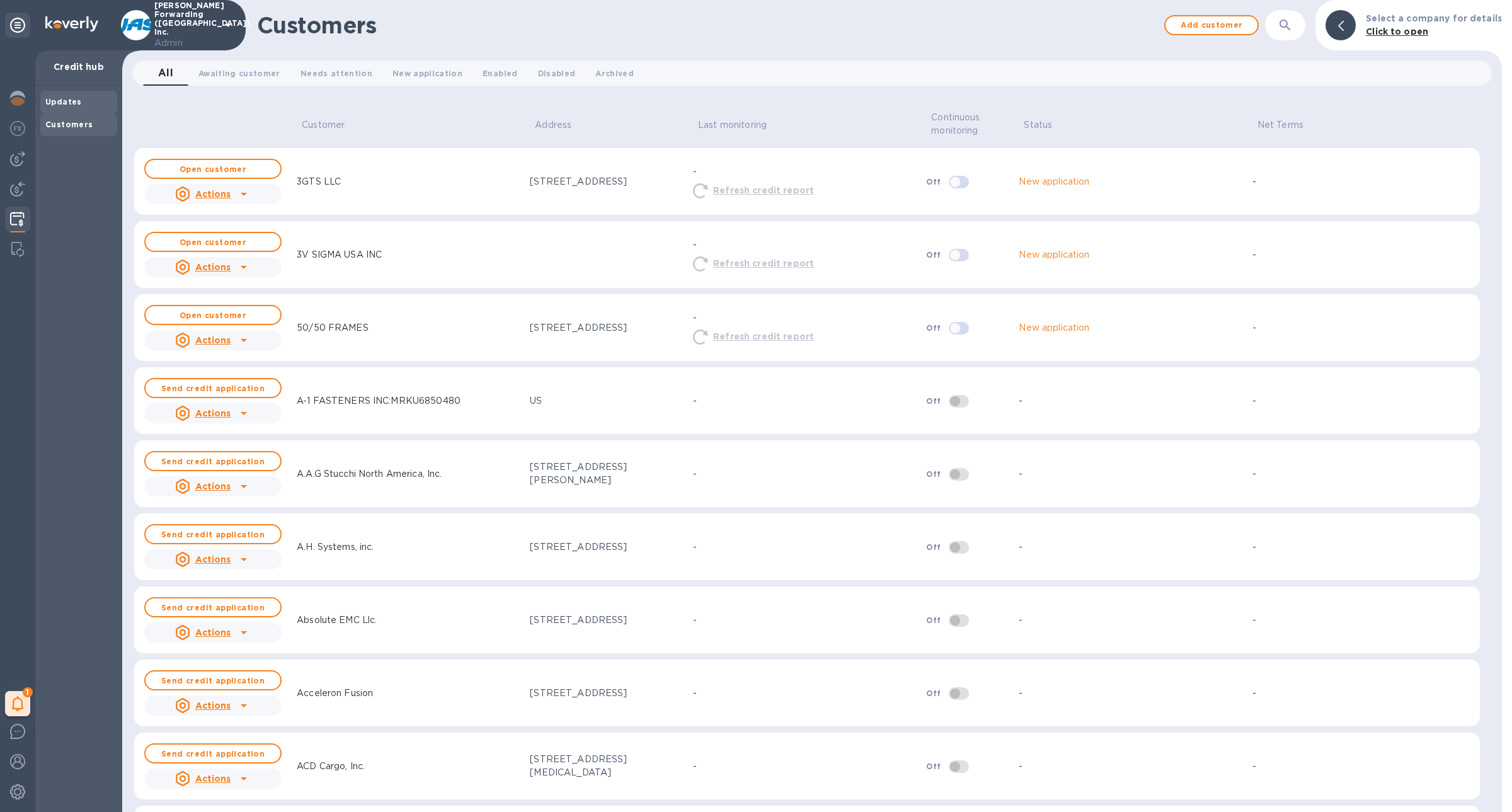
click at [80, 98] on div "Updates" at bounding box center [79, 101] width 67 height 13
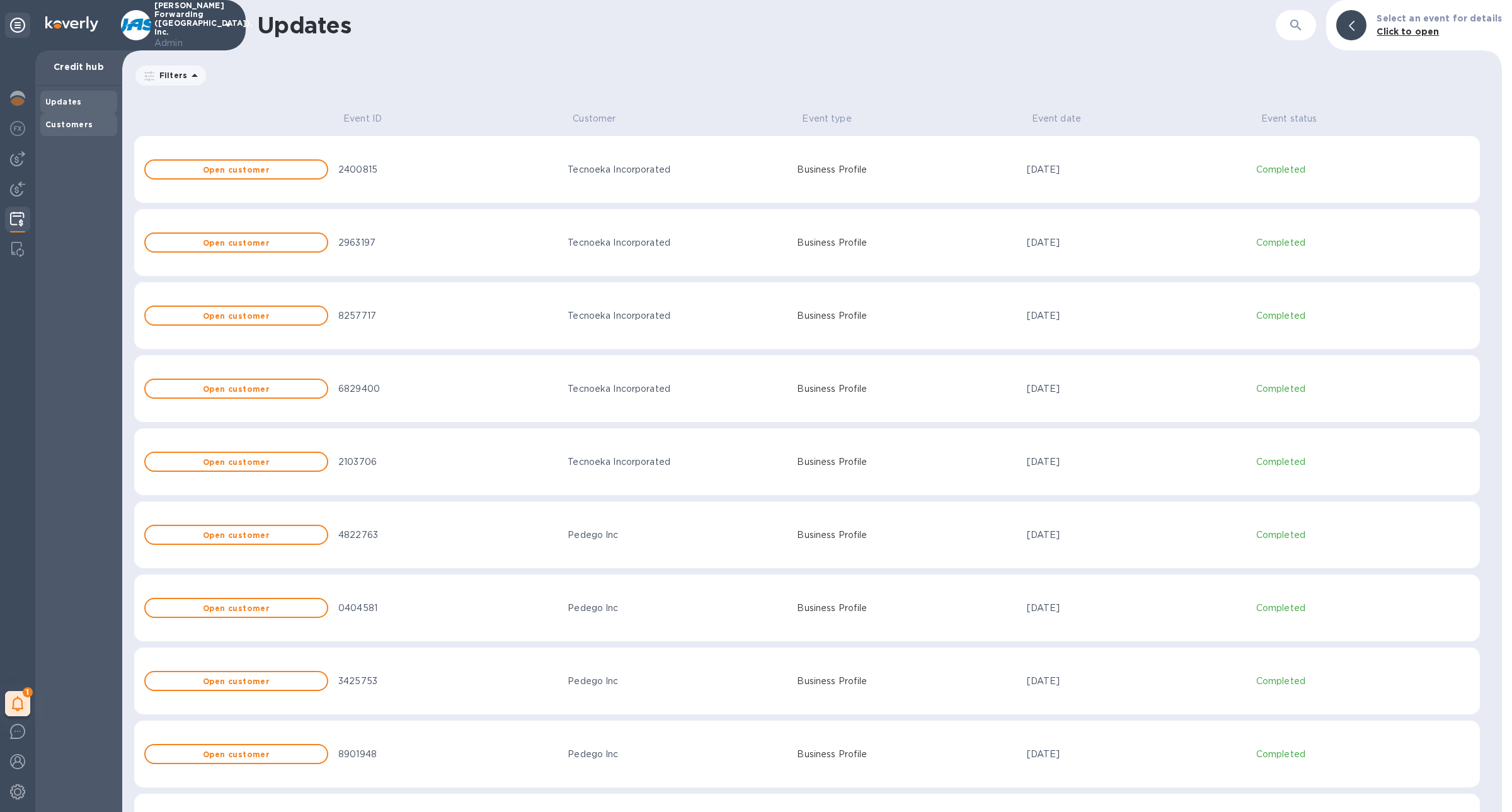
click at [90, 124] on div "Customers" at bounding box center [79, 124] width 67 height 13
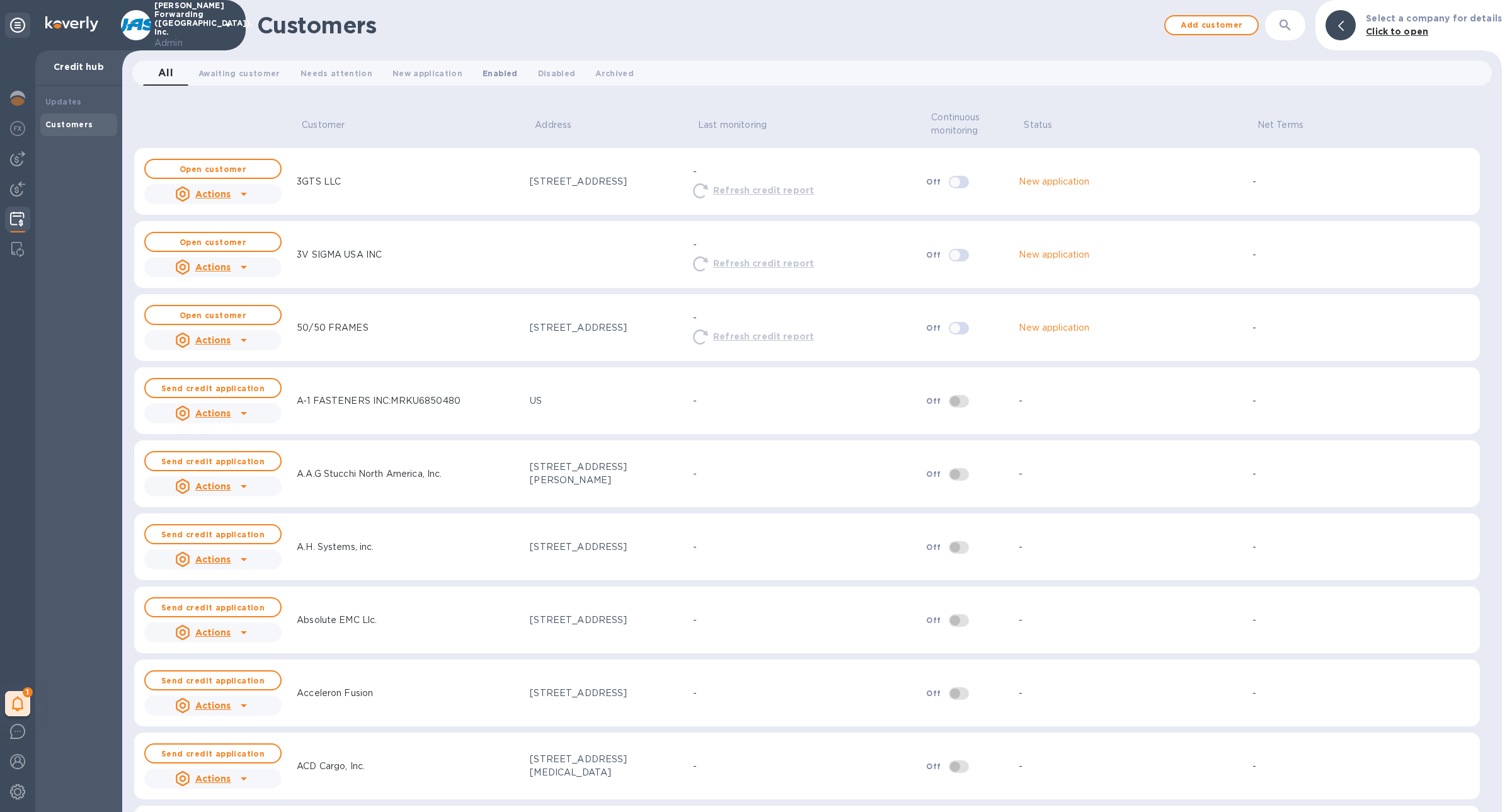
click at [482, 74] on span "Enabled 0" at bounding box center [499, 74] width 34 height 13
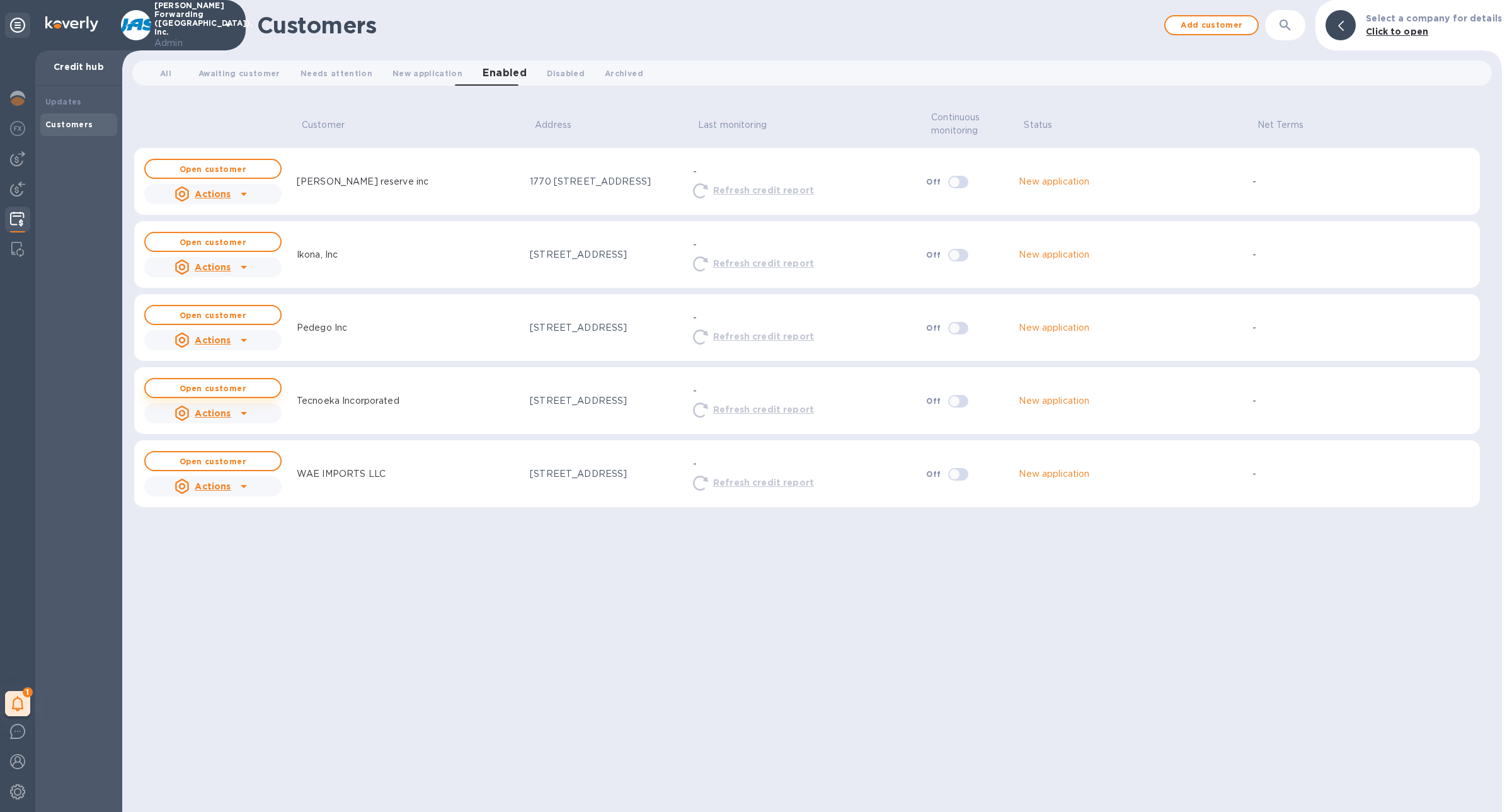
click at [229, 389] on b "Open customer" at bounding box center [213, 388] width 67 height 9
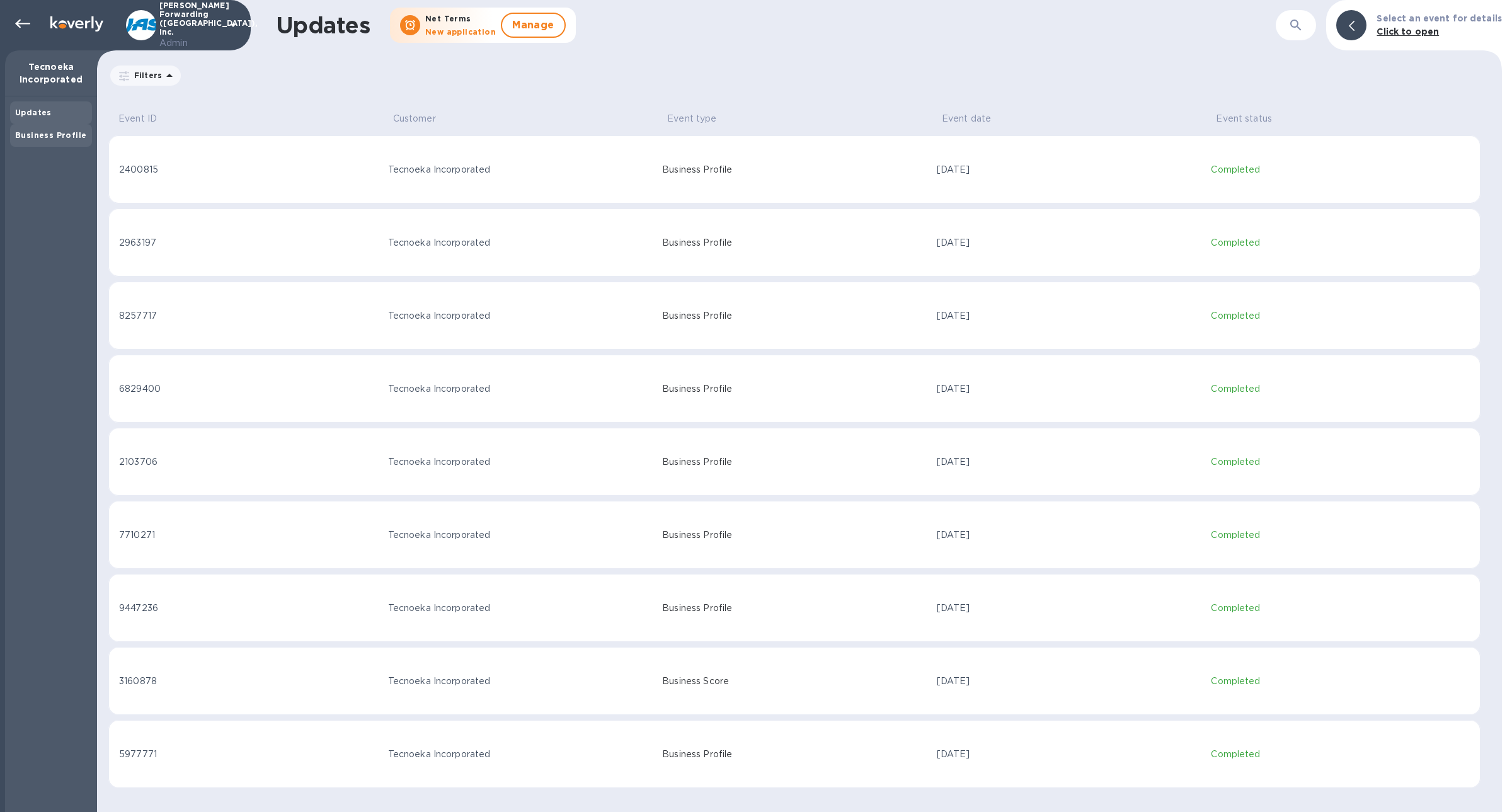
click at [90, 136] on div "Business Profile" at bounding box center [51, 135] width 82 height 23
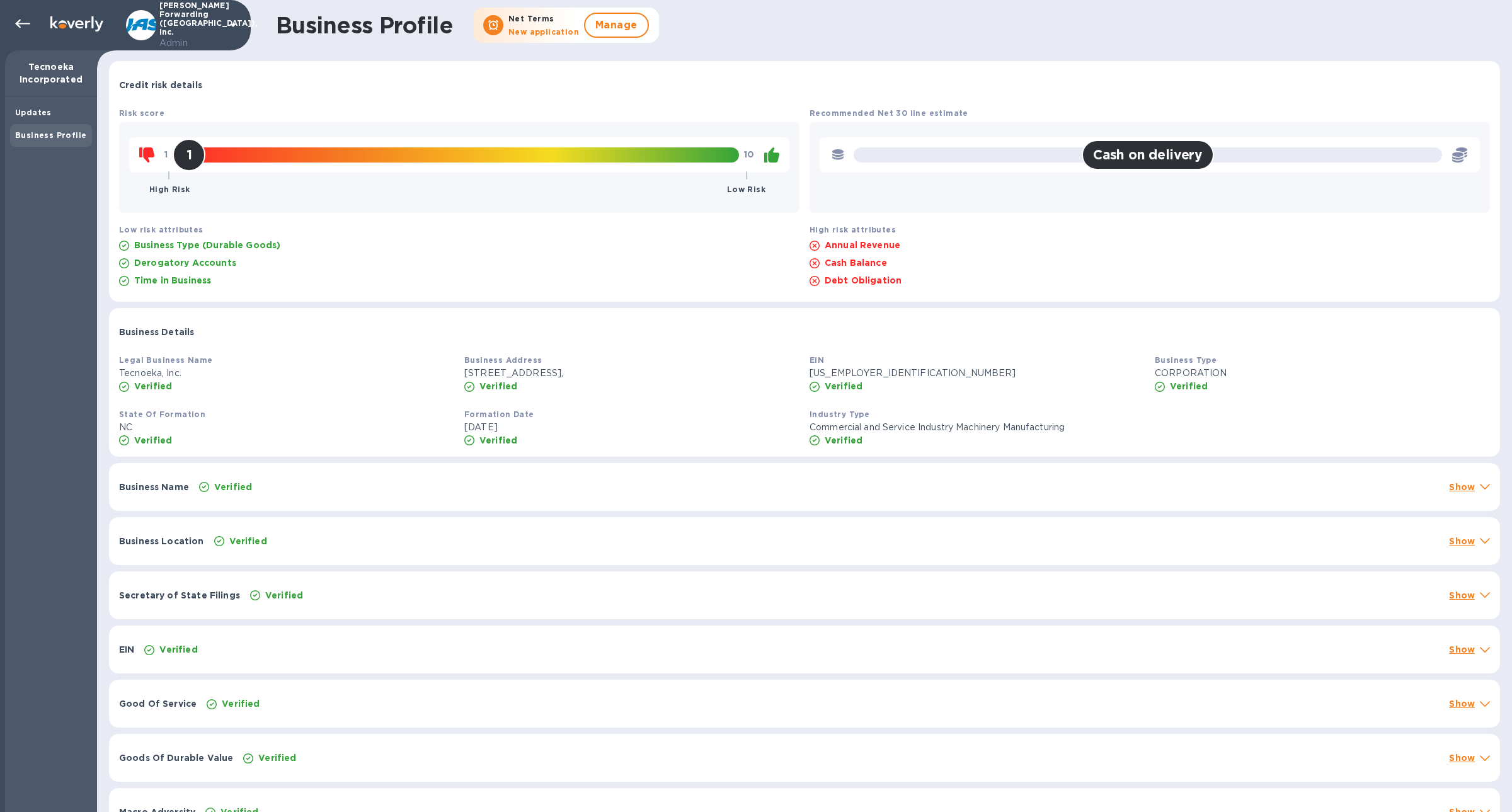
click at [302, 494] on div "Business Name Verified Show" at bounding box center [804, 487] width 1391 height 48
click at [311, 592] on div "Verified" at bounding box center [827, 594] width 1231 height 18
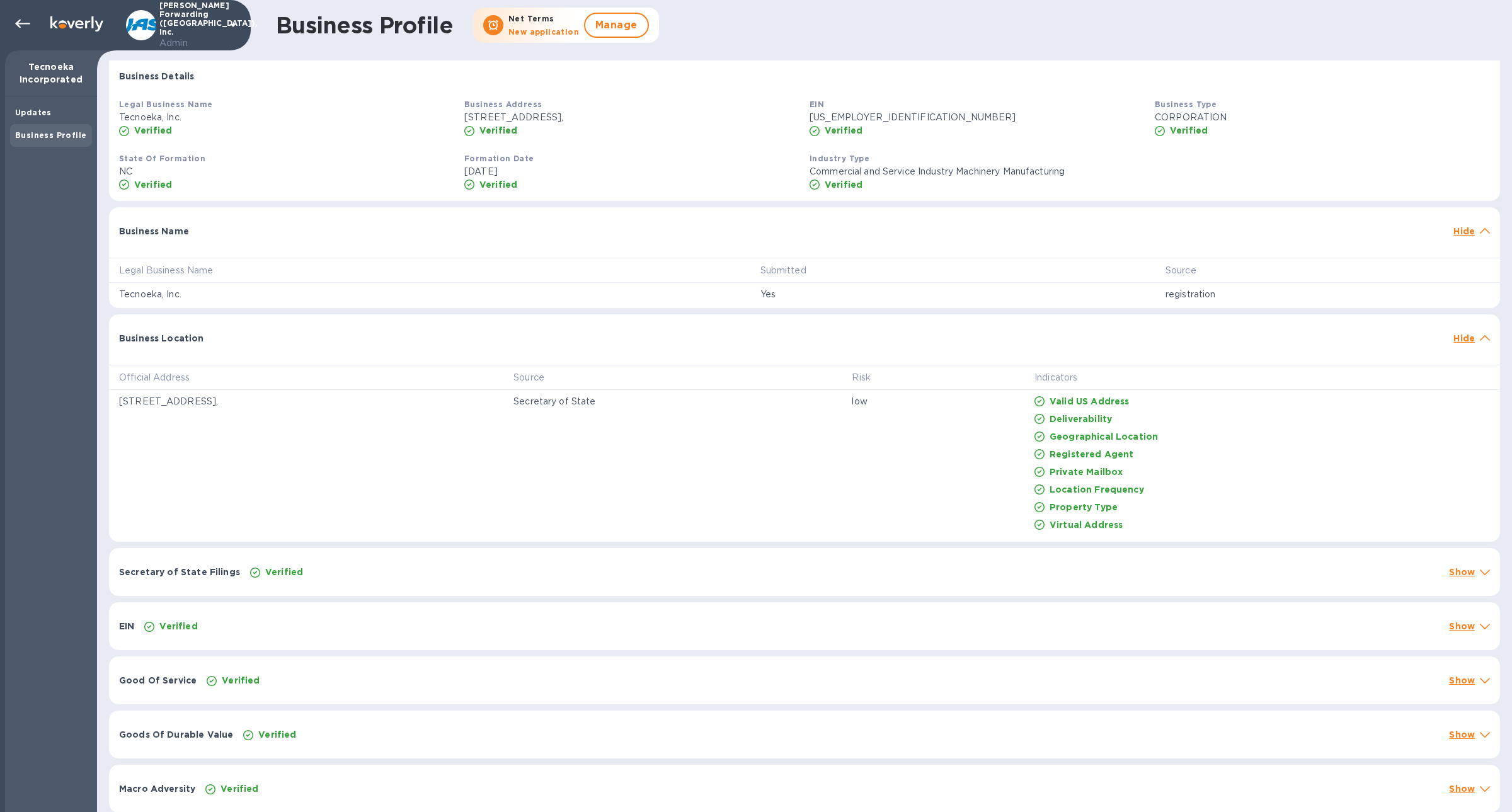
click at [307, 572] on div "Verified" at bounding box center [844, 572] width 1194 height 18
click at [303, 664] on div "EIN Verified Show" at bounding box center [804, 679] width 1391 height 48
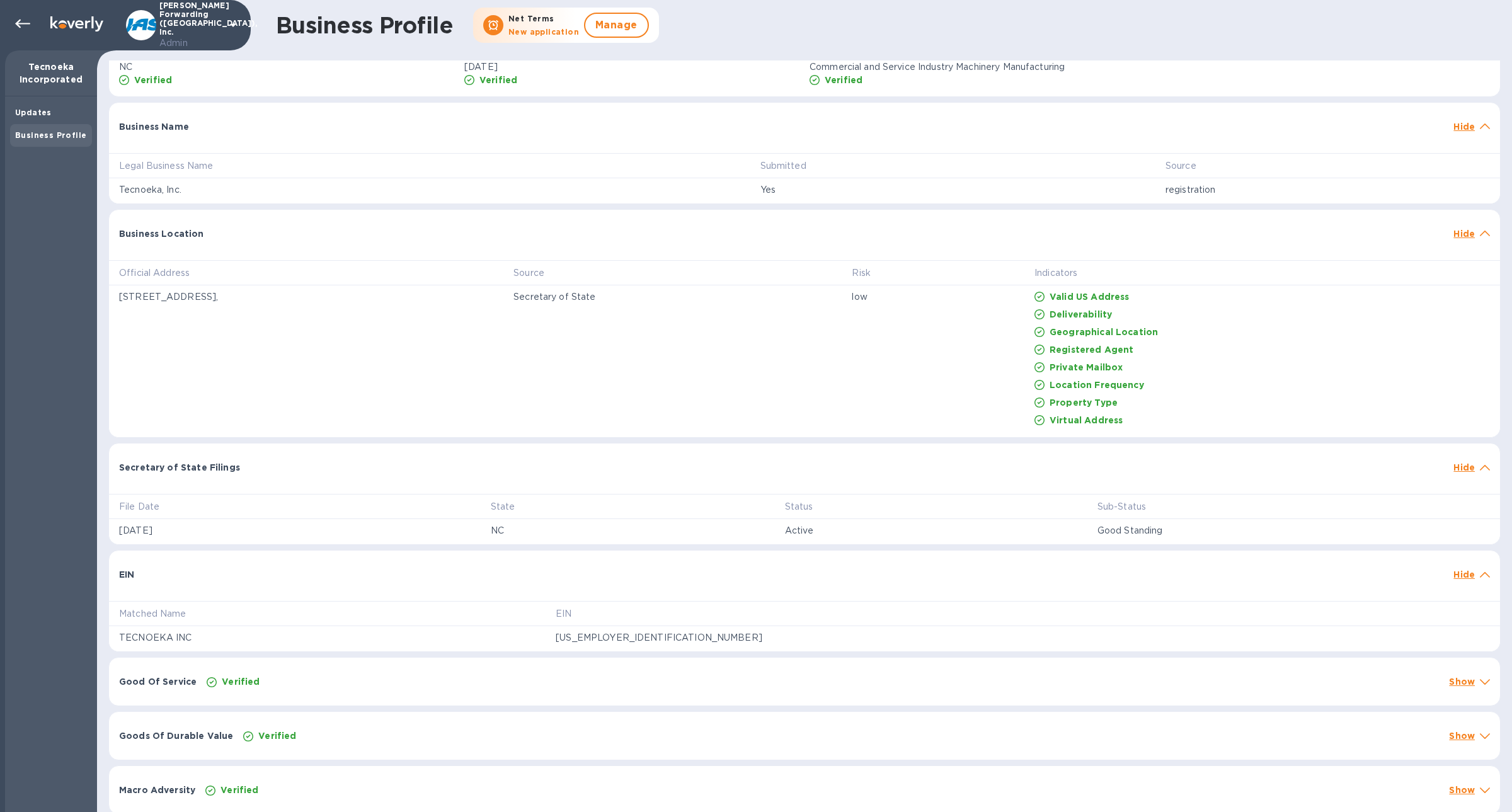
click at [303, 665] on div "Good Of Service Verified Show" at bounding box center [804, 681] width 1391 height 48
click at [303, 665] on div "Good Of Service Hide" at bounding box center [804, 678] width 1391 height 40
click at [278, 596] on div "Matched Name EIN TECNOEKA INC [US_EMPLOYER_IDENTIFICATION_NUMBER]" at bounding box center [804, 621] width 1391 height 60
click at [269, 565] on div "EIN Hide" at bounding box center [804, 571] width 1391 height 40
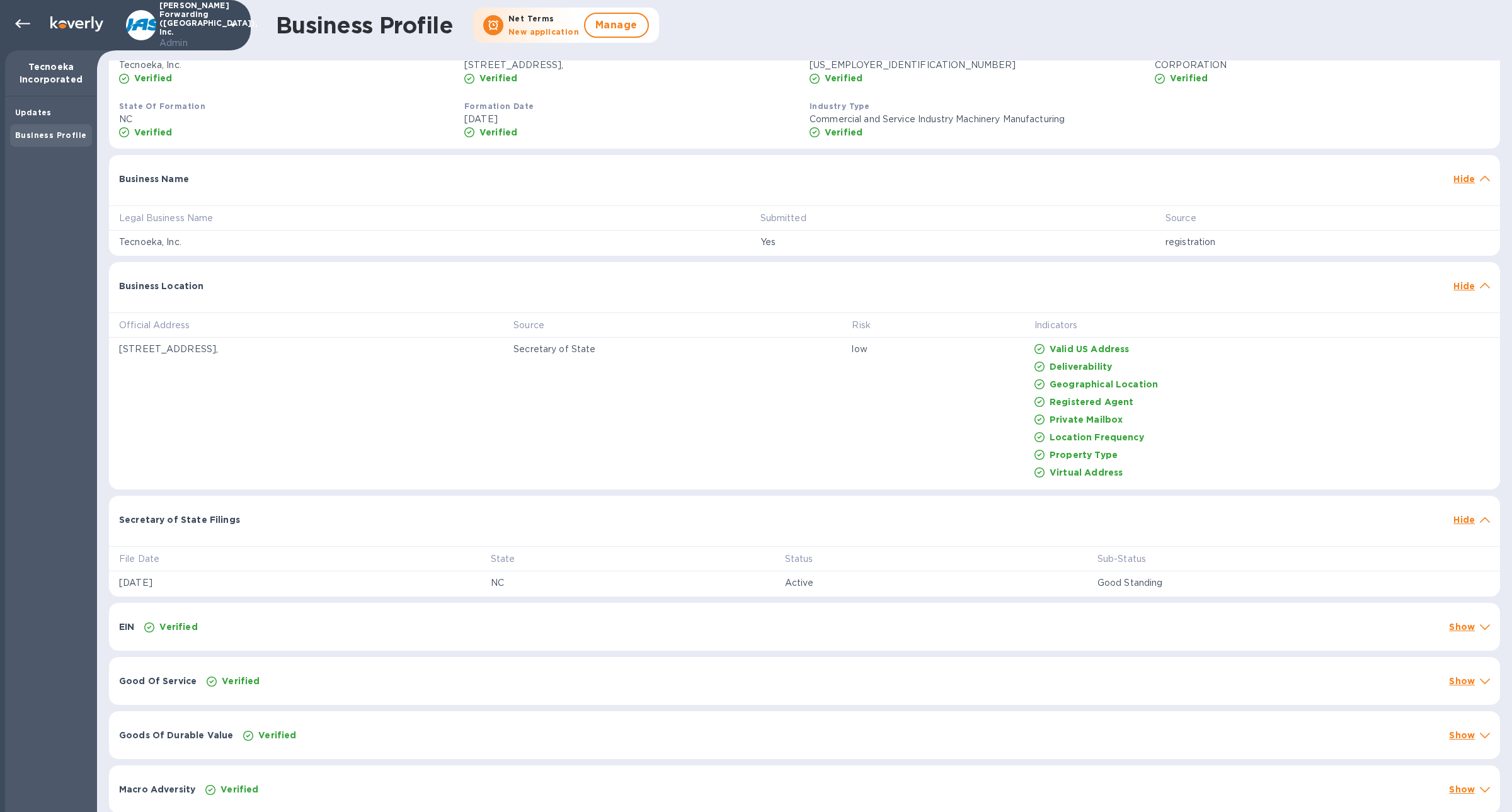
click at [250, 515] on div at bounding box center [847, 514] width 1203 height 10
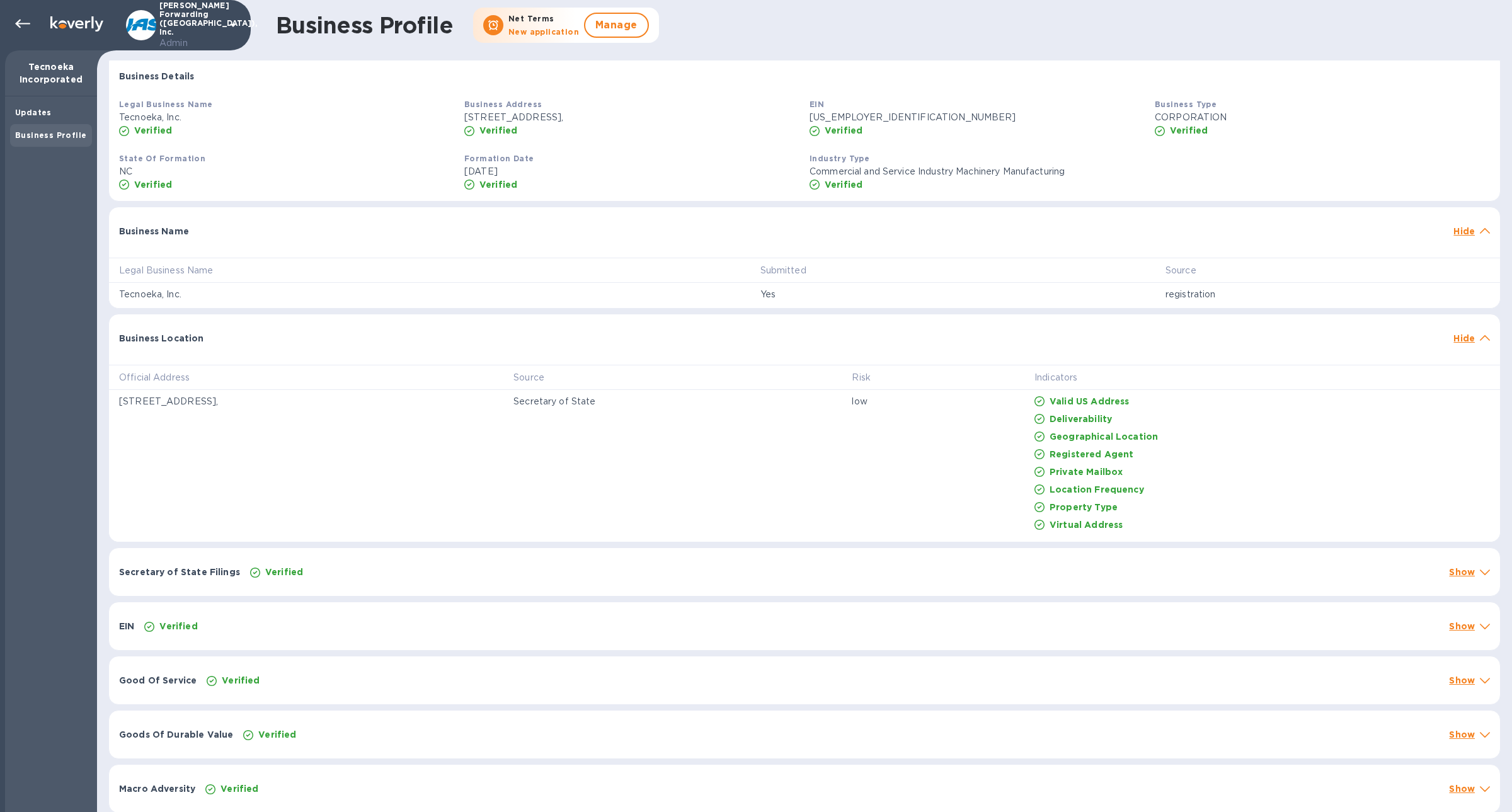
scroll to position [256, 0]
click at [220, 349] on div "Business Location Hide" at bounding box center [804, 334] width 1391 height 40
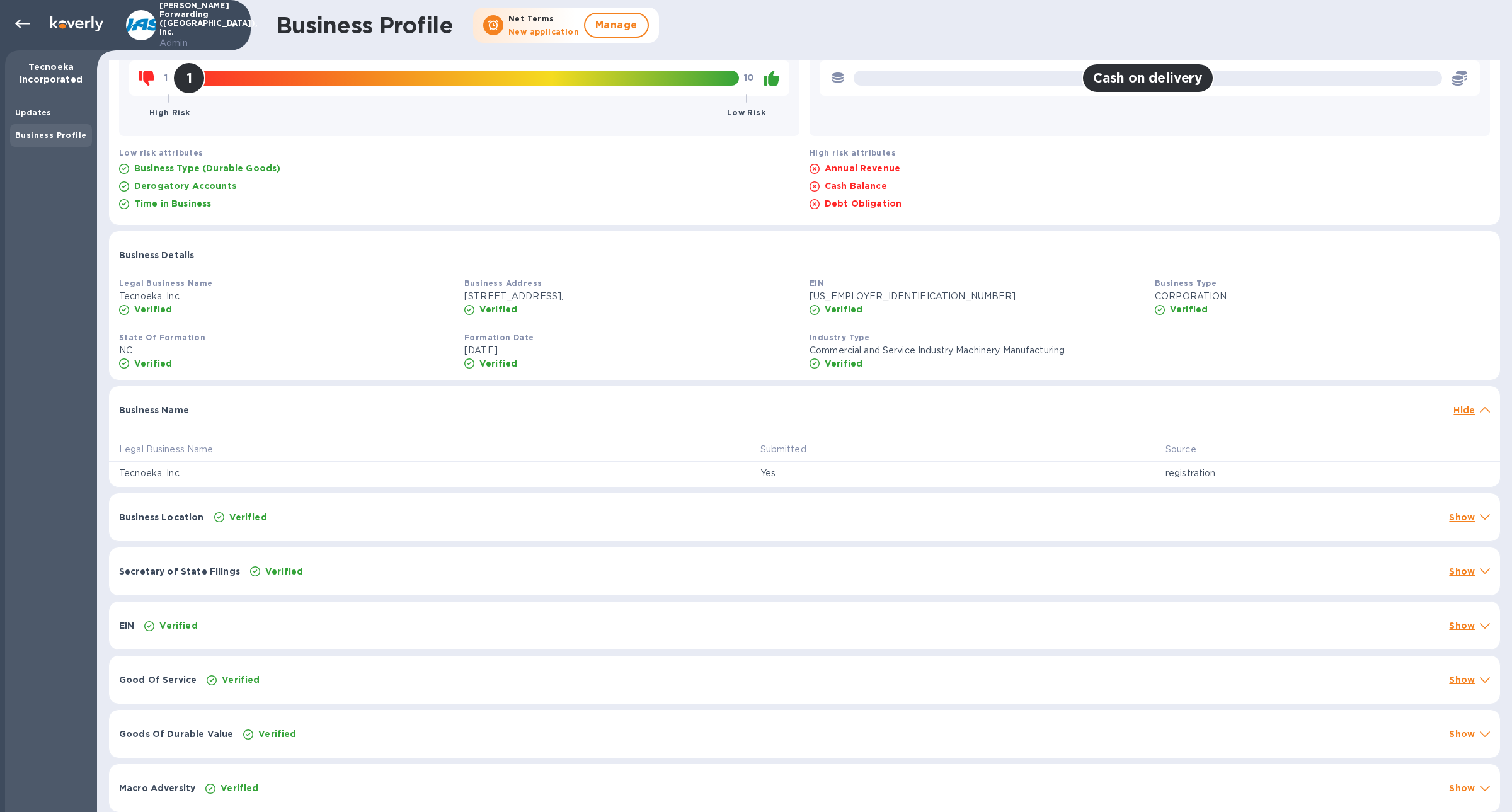
scroll to position [76, 0]
click at [225, 419] on div "Business Name Hide" at bounding box center [804, 407] width 1391 height 40
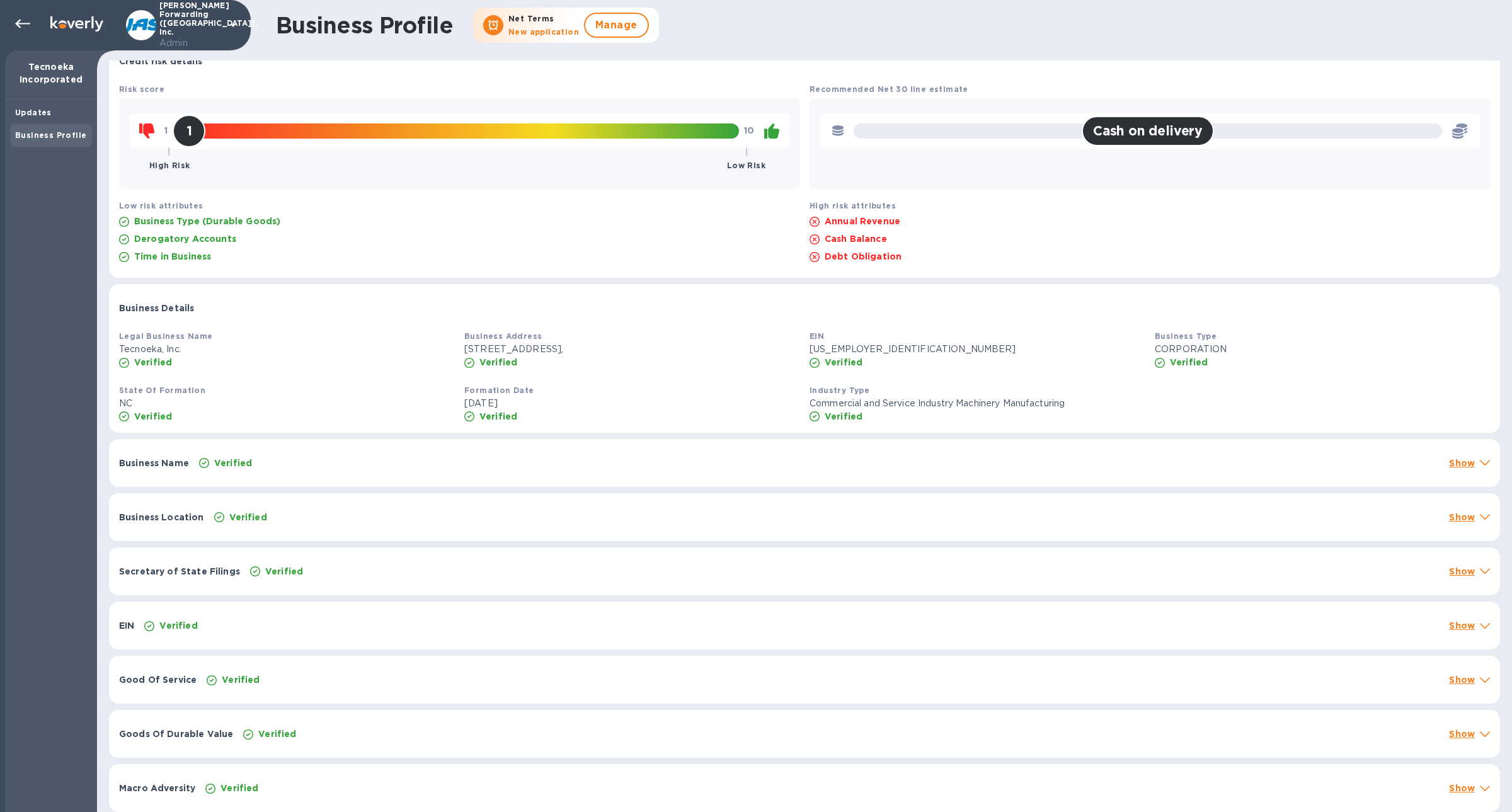
scroll to position [24, 0]
